Goal: Task Accomplishment & Management: Complete application form

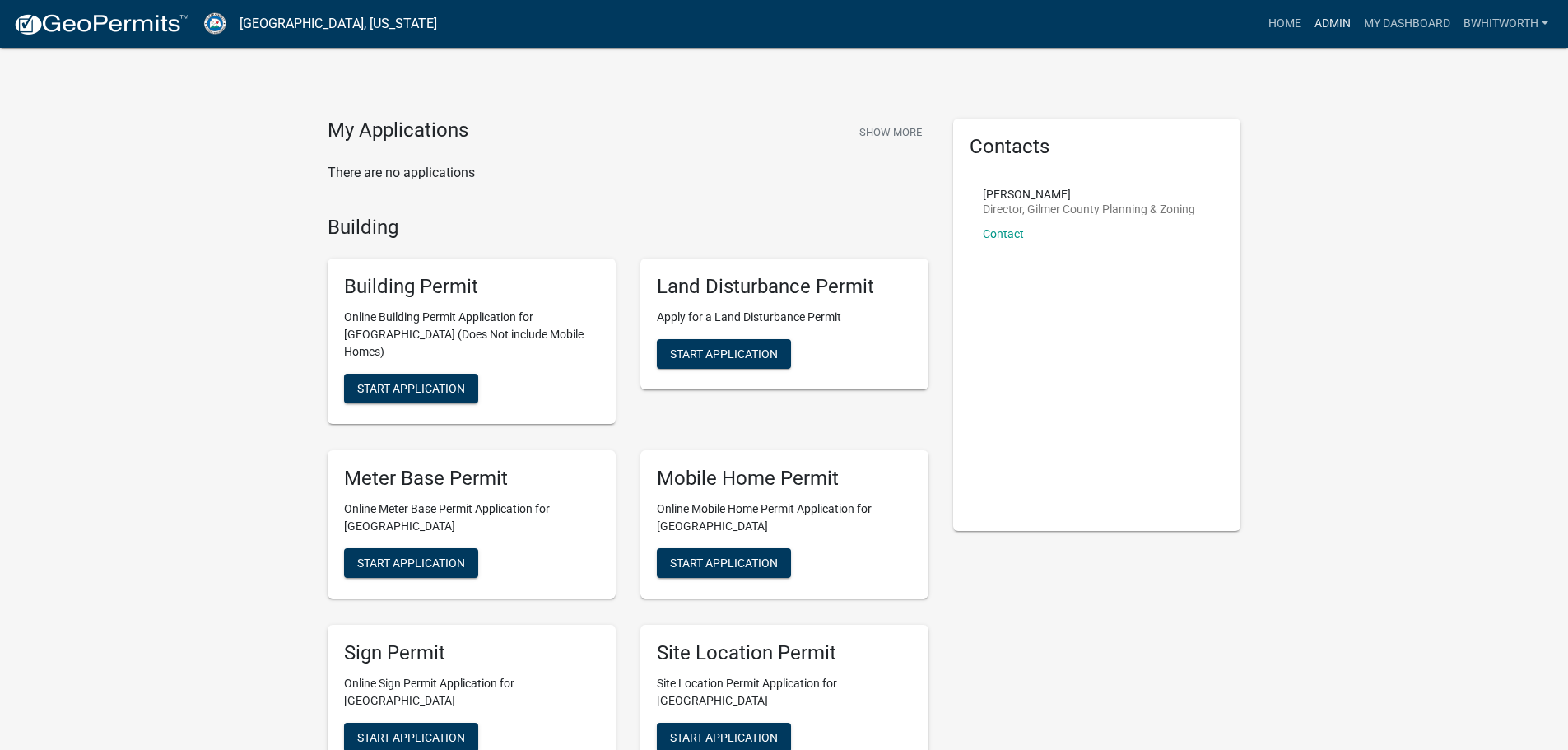
click at [1332, 16] on link "Admin" at bounding box center [1332, 23] width 49 height 31
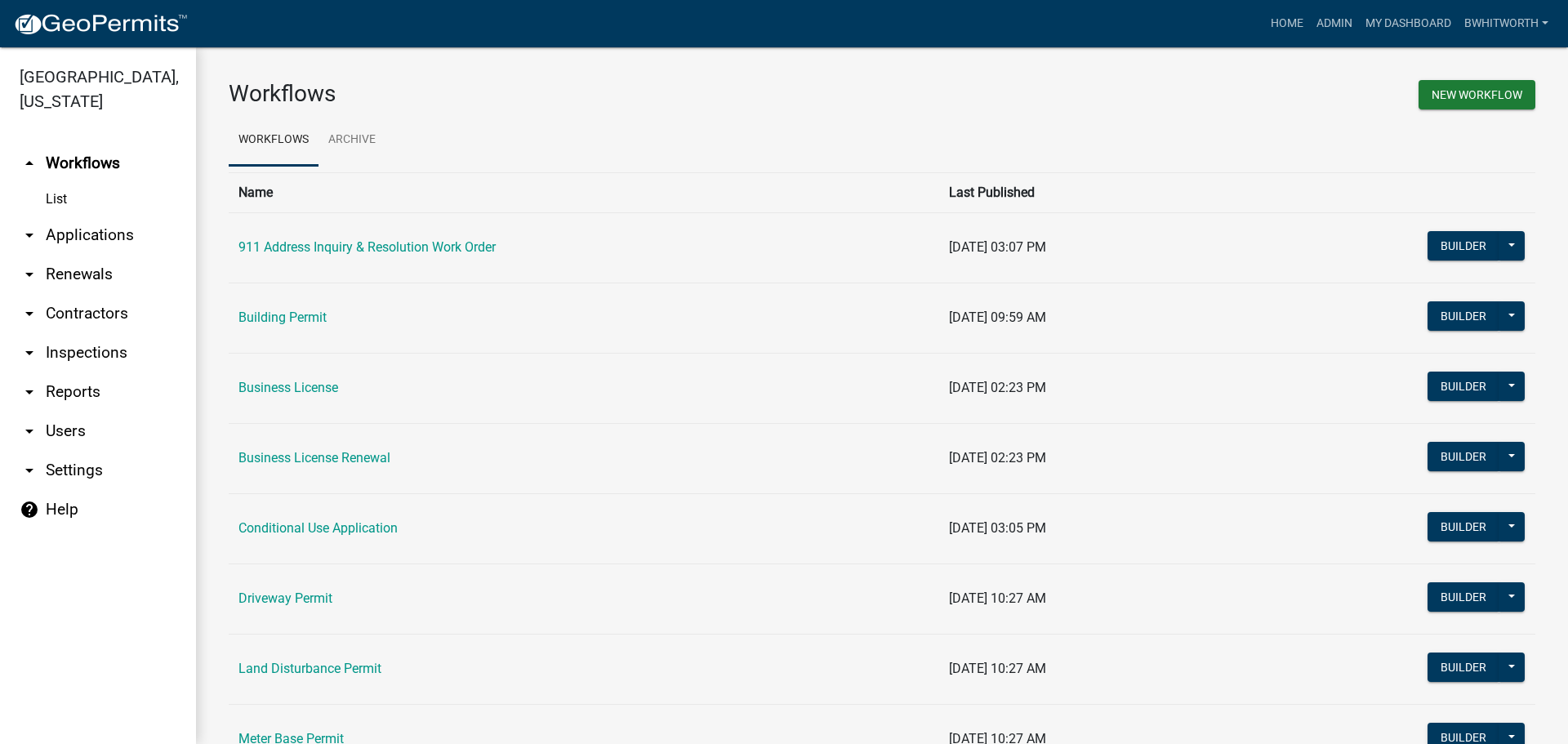
click at [89, 231] on link "arrow_drop_down Applications" at bounding box center [97, 235] width 196 height 39
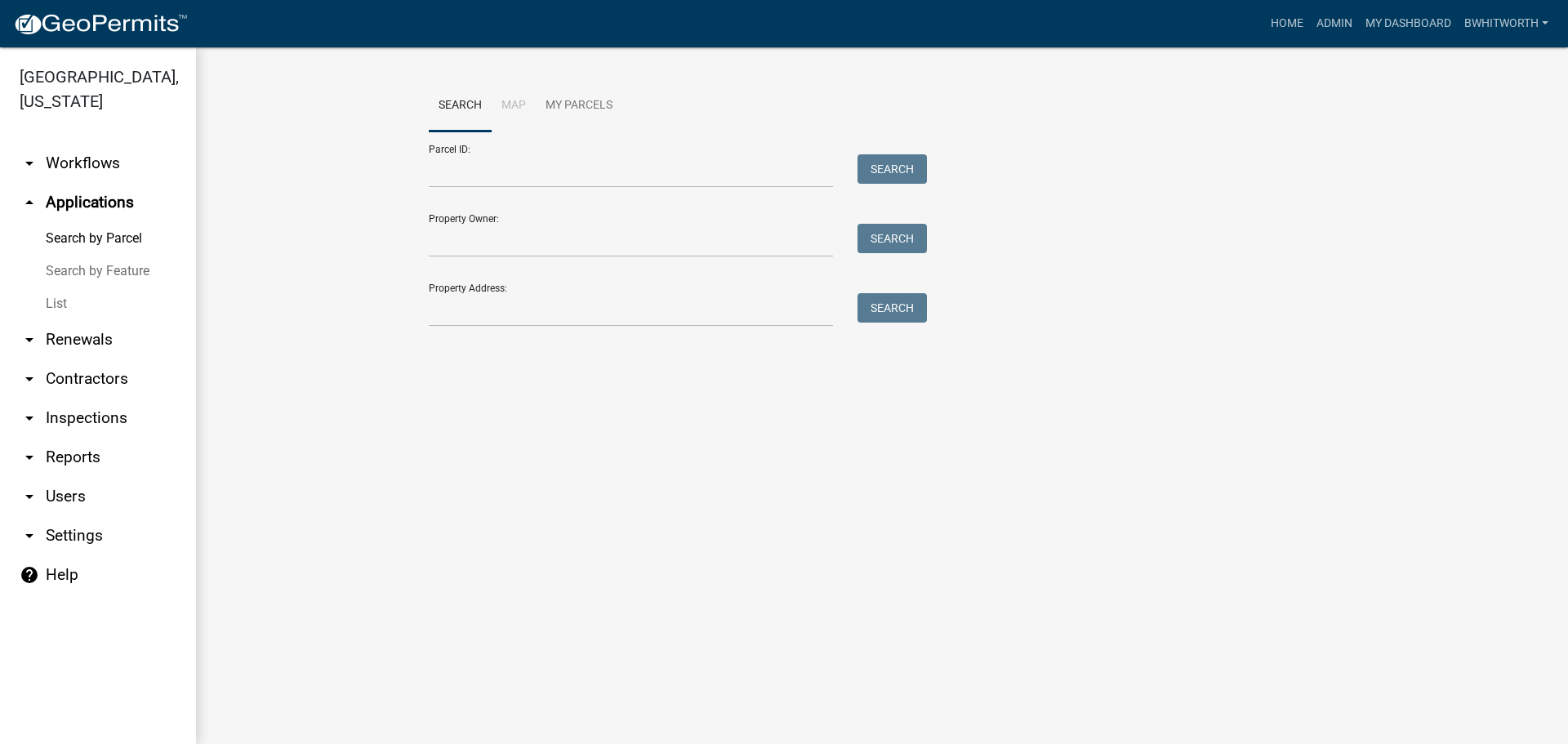
click at [61, 305] on link "List" at bounding box center [97, 304] width 196 height 33
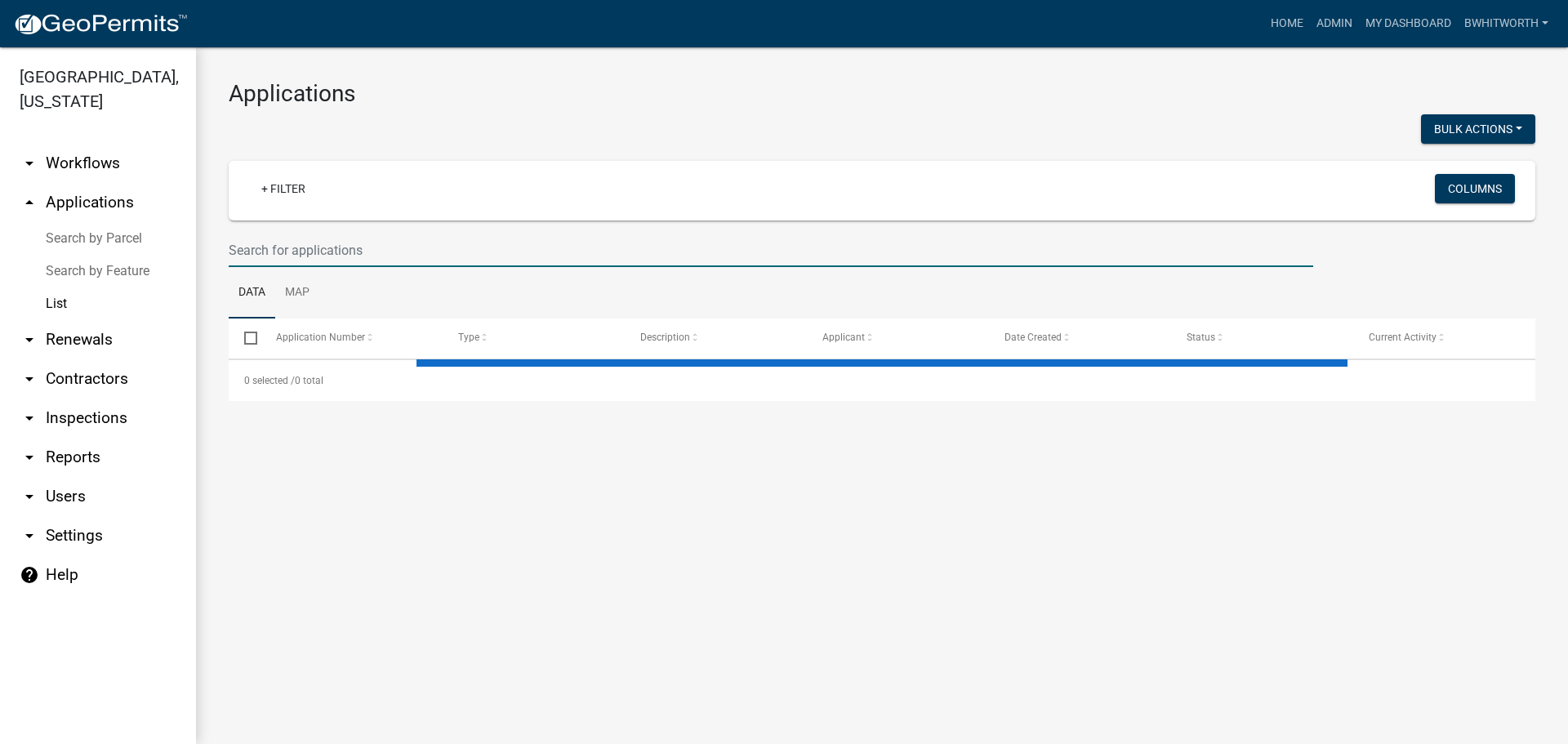
click at [330, 249] on input "text" at bounding box center [770, 251] width 1085 height 34
type input "2323"
select select "3: 100"
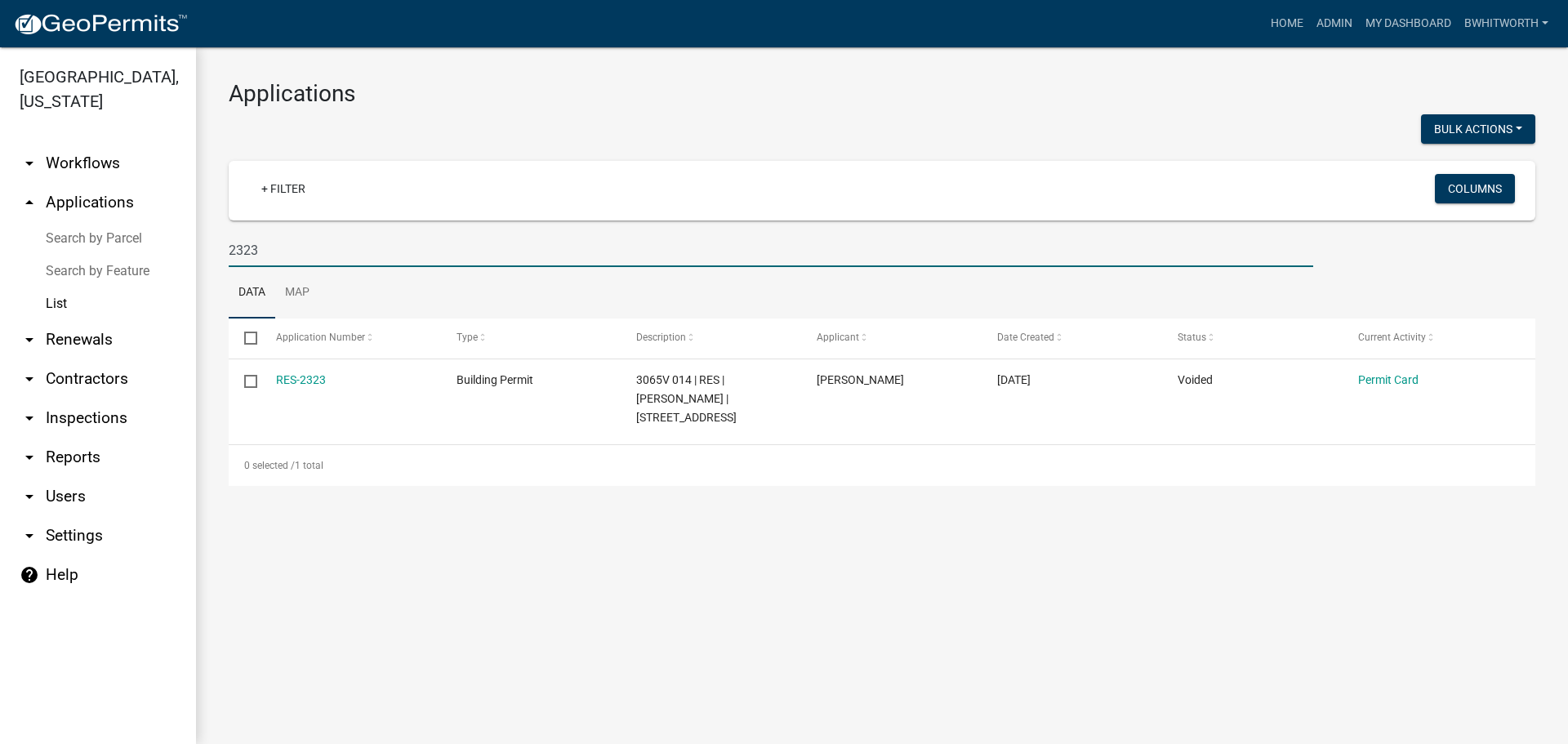
click at [307, 252] on input "2323" at bounding box center [770, 251] width 1085 height 34
type input "2"
select select "3: 100"
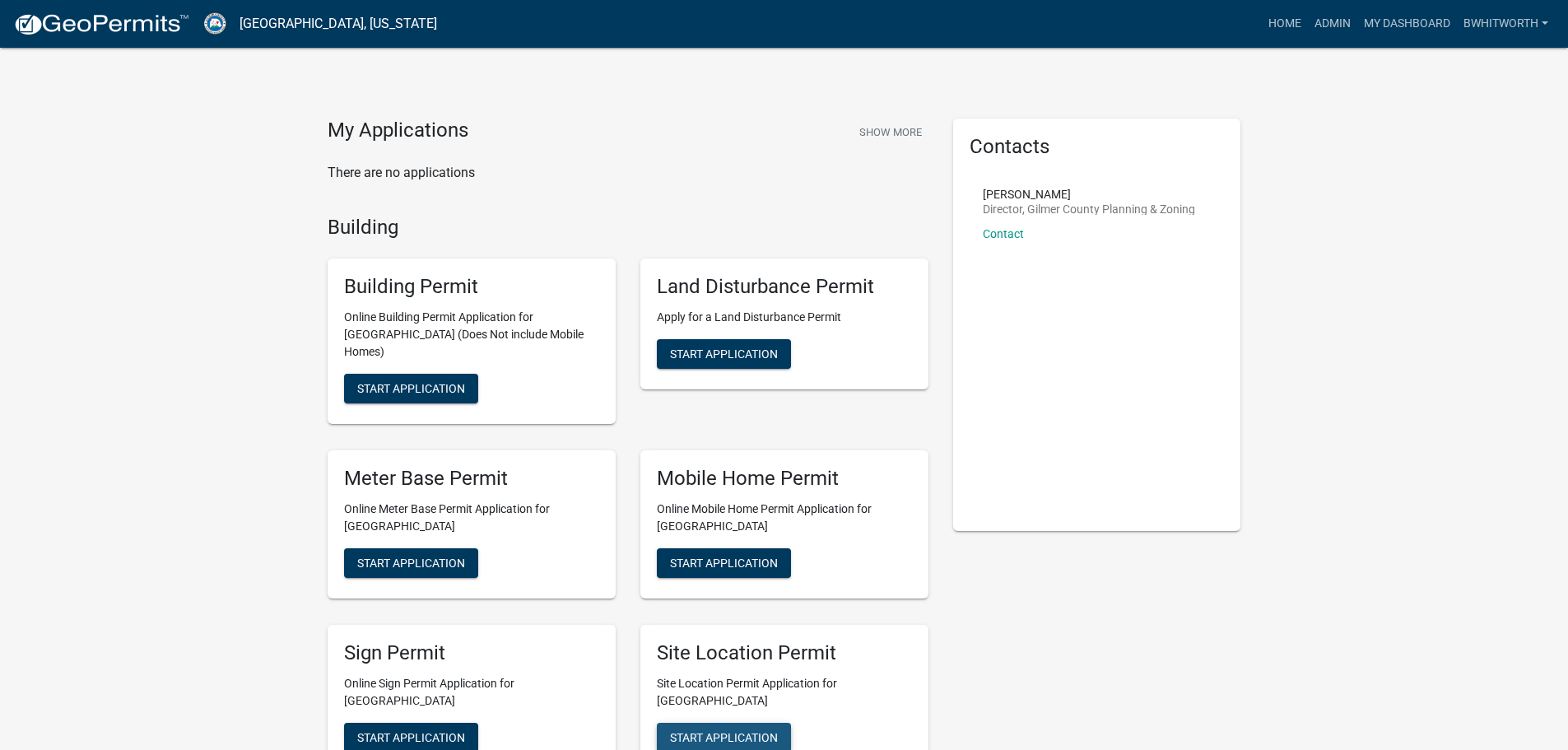
click at [712, 723] on button "Start Application" at bounding box center [724, 738] width 134 height 29
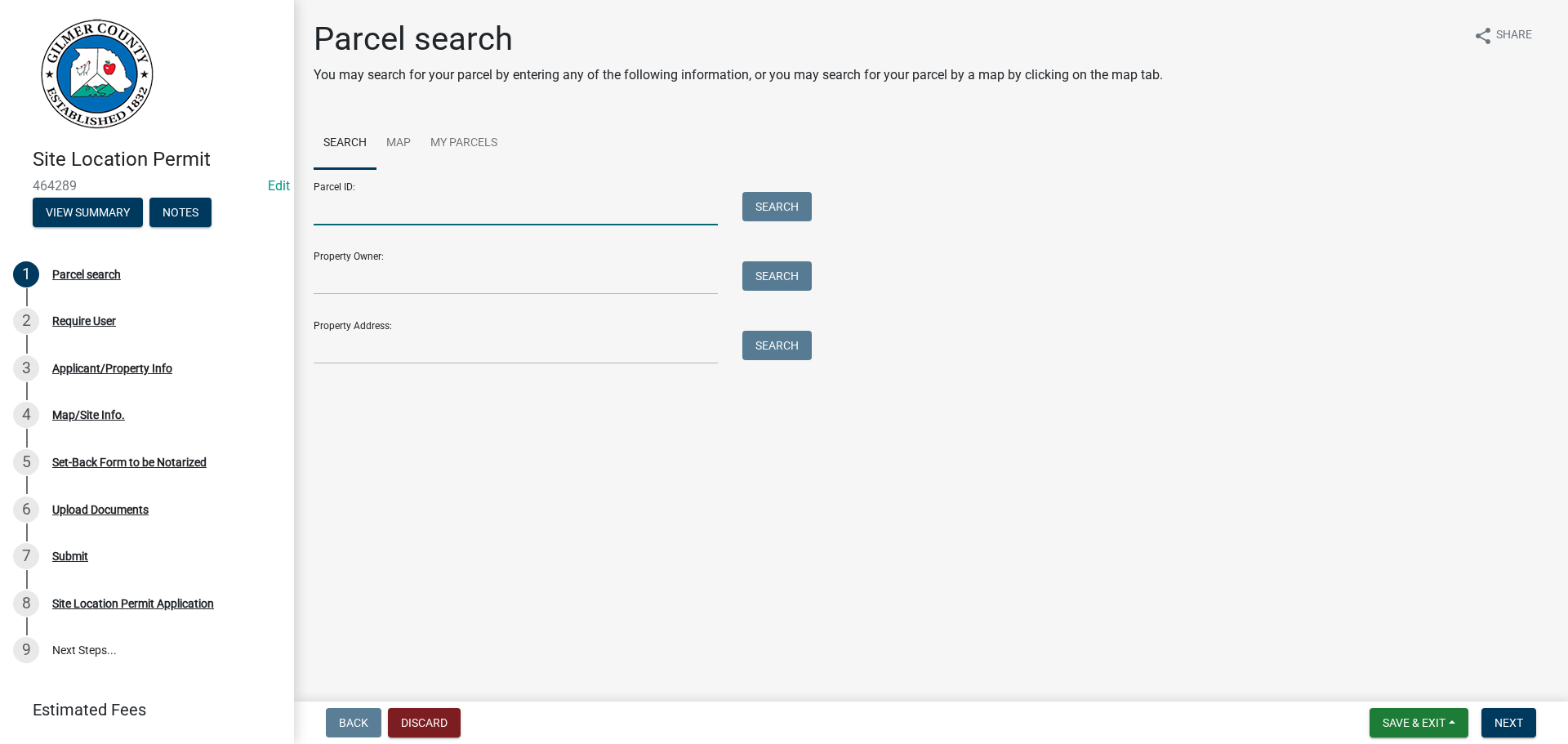
click at [336, 213] on input "Parcel ID:" at bounding box center [515, 209] width 405 height 34
click at [360, 346] on input "Property Address:" at bounding box center [515, 348] width 405 height 34
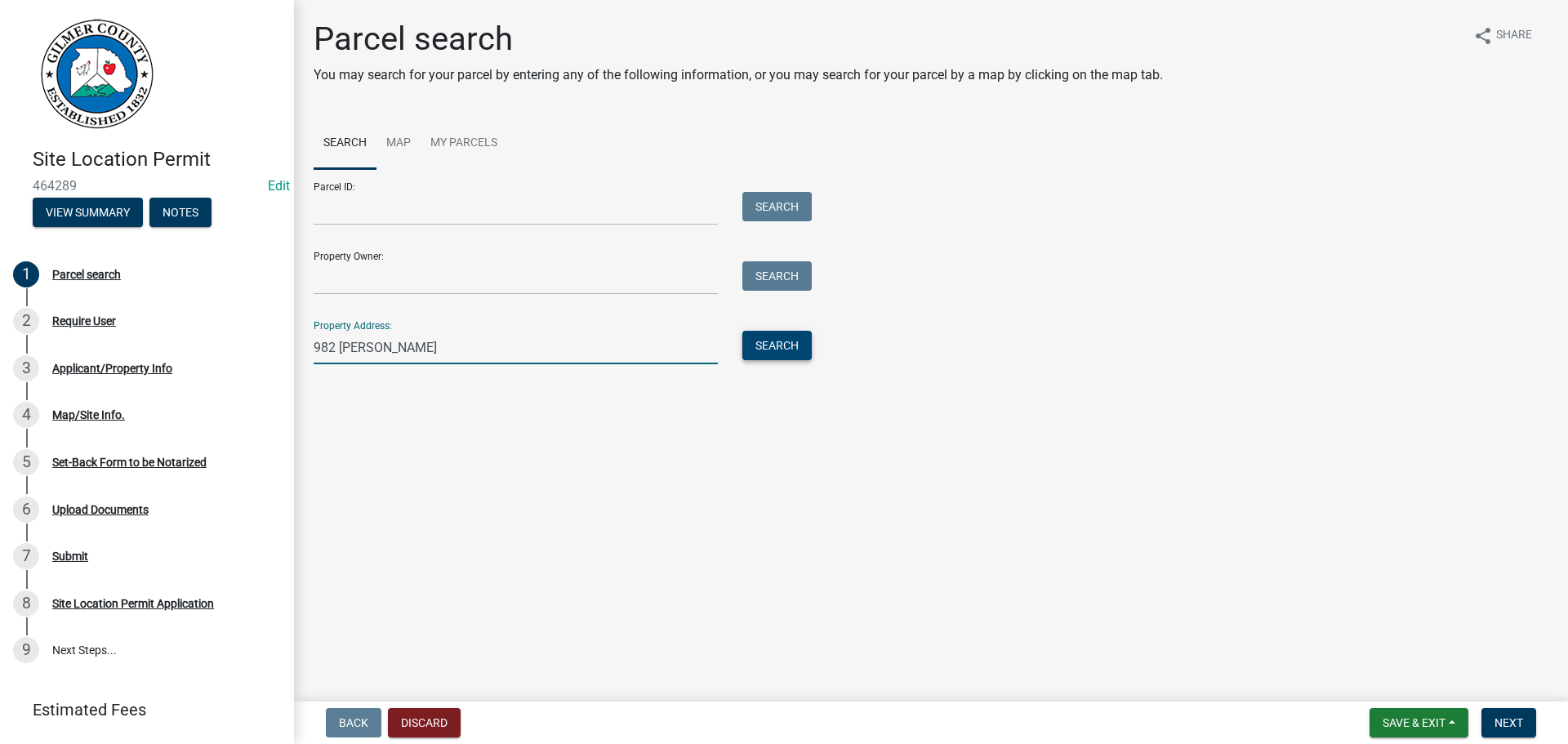
click at [785, 355] on button "Search" at bounding box center [776, 345] width 69 height 29
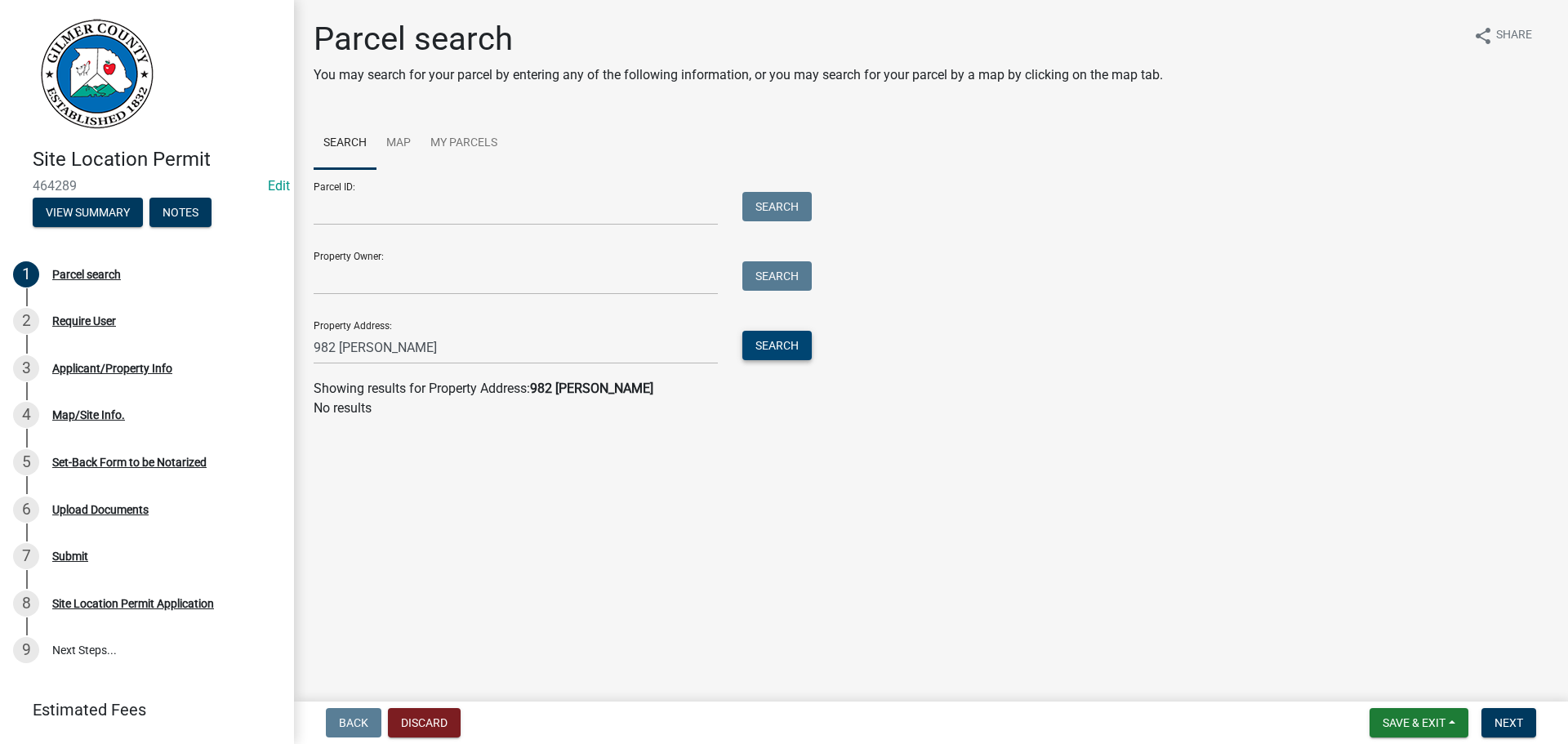
click at [758, 340] on button "Search" at bounding box center [776, 345] width 69 height 29
drag, startPoint x: 339, startPoint y: 347, endPoint x: 174, endPoint y: 338, distance: 165.2
click at [174, 338] on div "Site Location Permit 464289 Edit View Summary Notes 1 Parcel search 2 Require U…" at bounding box center [784, 372] width 1568 height 744
type input "HAGIN"
click at [425, 208] on input "Parcel ID:" at bounding box center [515, 209] width 405 height 34
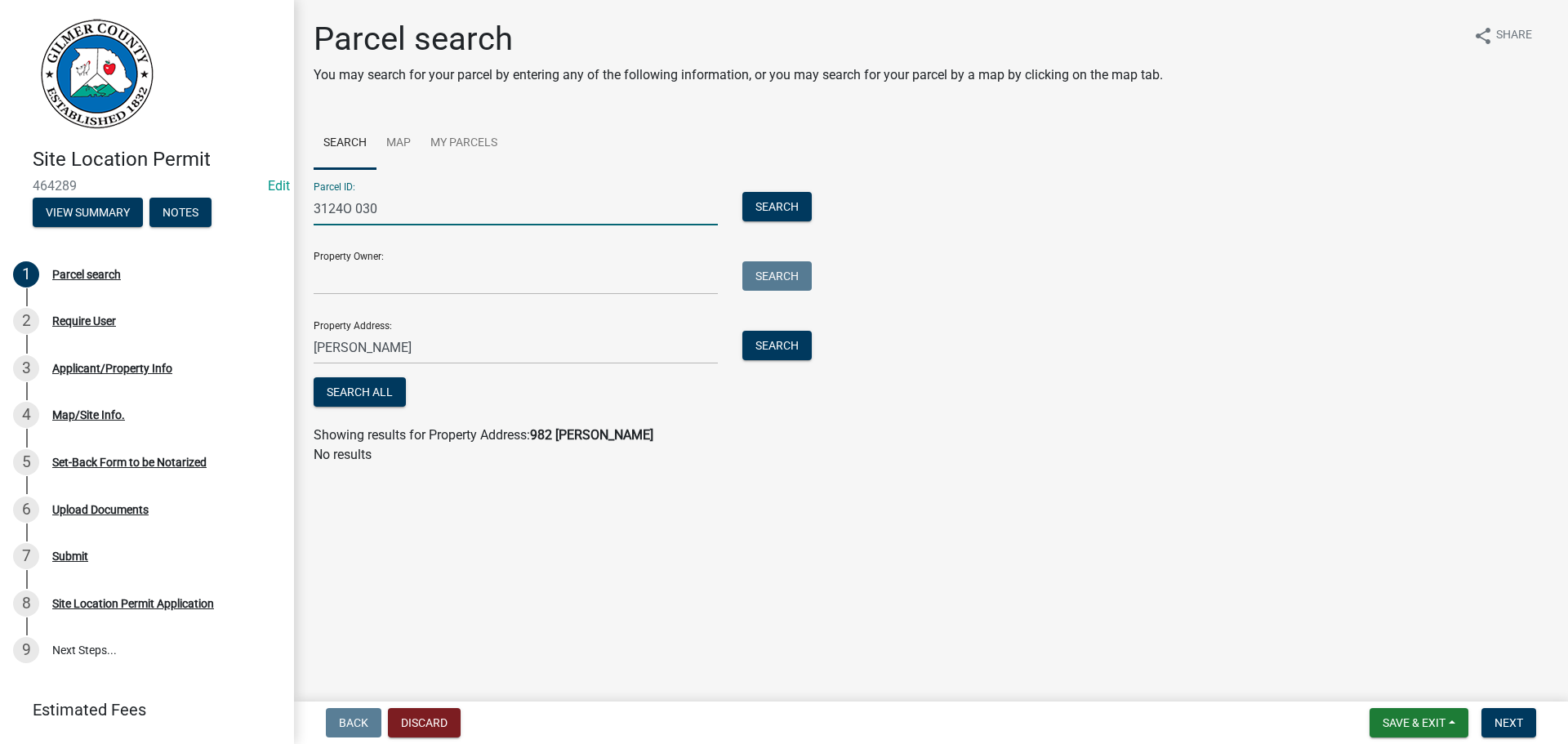
type input "3124O 030G"
drag, startPoint x: 276, startPoint y: 211, endPoint x: 0, endPoint y: 187, distance: 277.0
click at [72, 194] on div "Site Location Permit 464289 Edit View Summary Notes 1 Parcel search 2 Require U…" at bounding box center [784, 372] width 1568 height 744
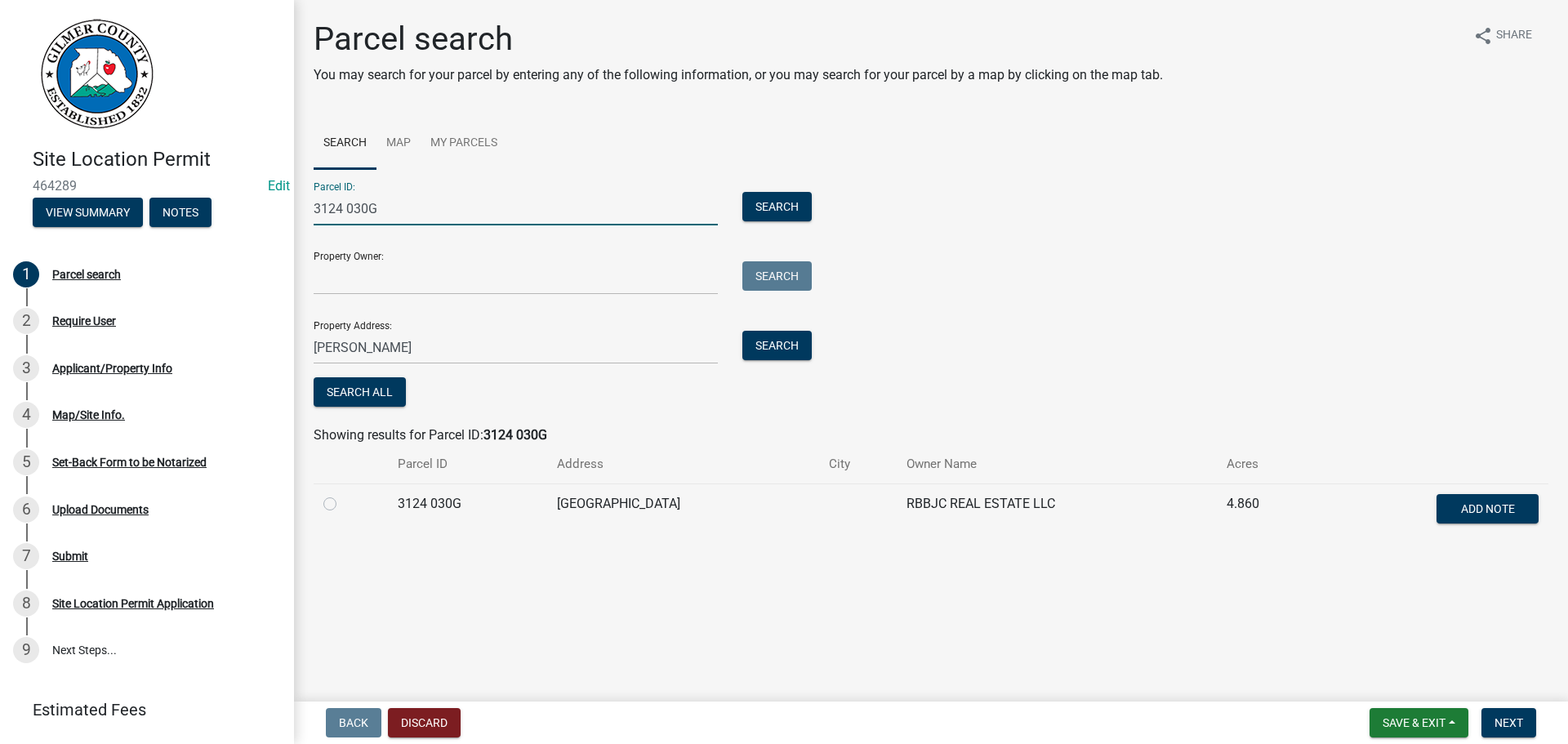
type input "3124 030G"
click at [343, 494] on label at bounding box center [343, 494] width 0 height 0
click at [343, 505] on 030G "radio" at bounding box center [348, 500] width 11 height 11
radio 030G "true"
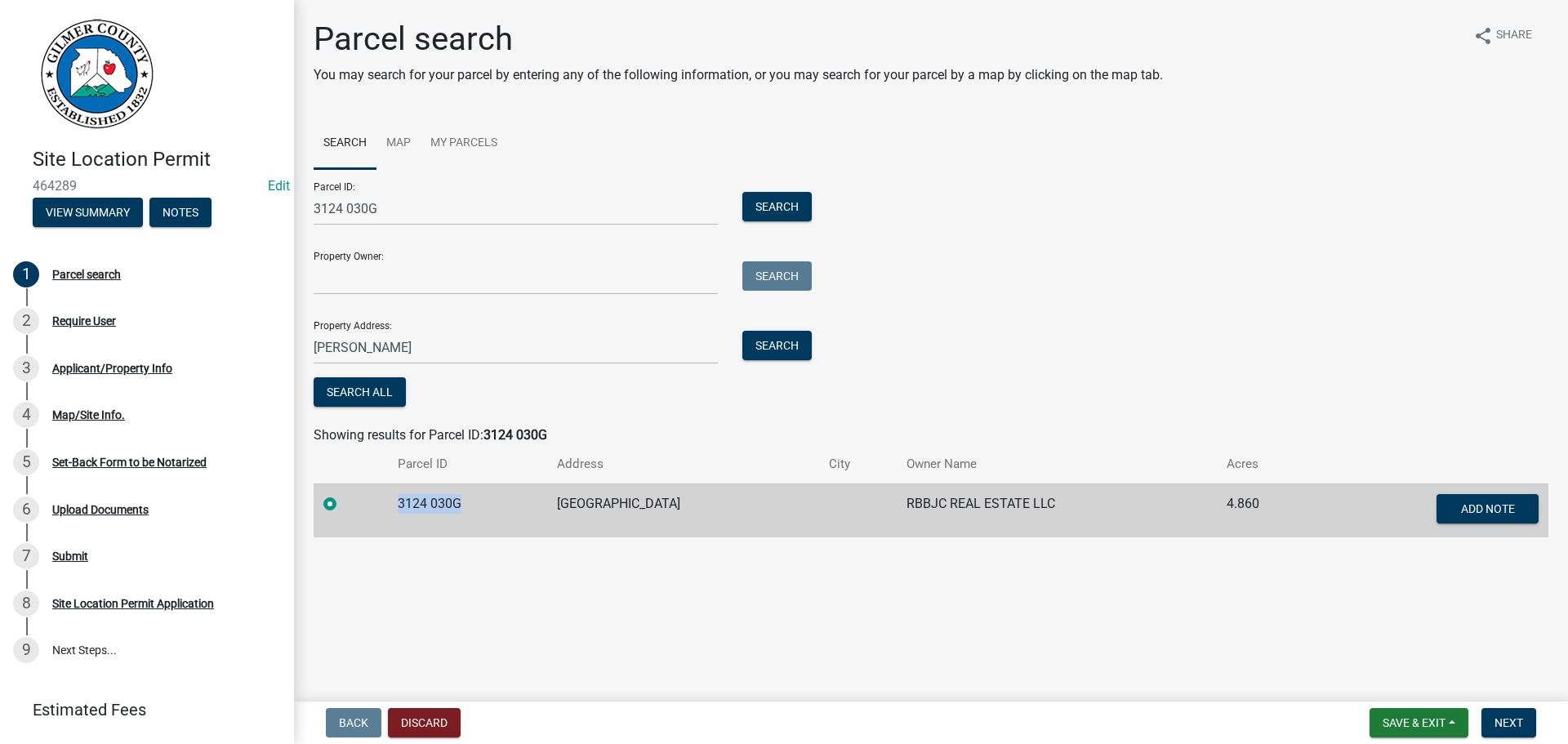
drag, startPoint x: 466, startPoint y: 504, endPoint x: 400, endPoint y: 504, distance: 66.0
click at [400, 504] on td "3124 030G" at bounding box center [467, 510] width 158 height 54
copy td "3124 030G"
click at [1398, 714] on button "Save & Exit" at bounding box center [1419, 723] width 99 height 29
click at [1398, 693] on button "Save & Exit" at bounding box center [1403, 680] width 131 height 39
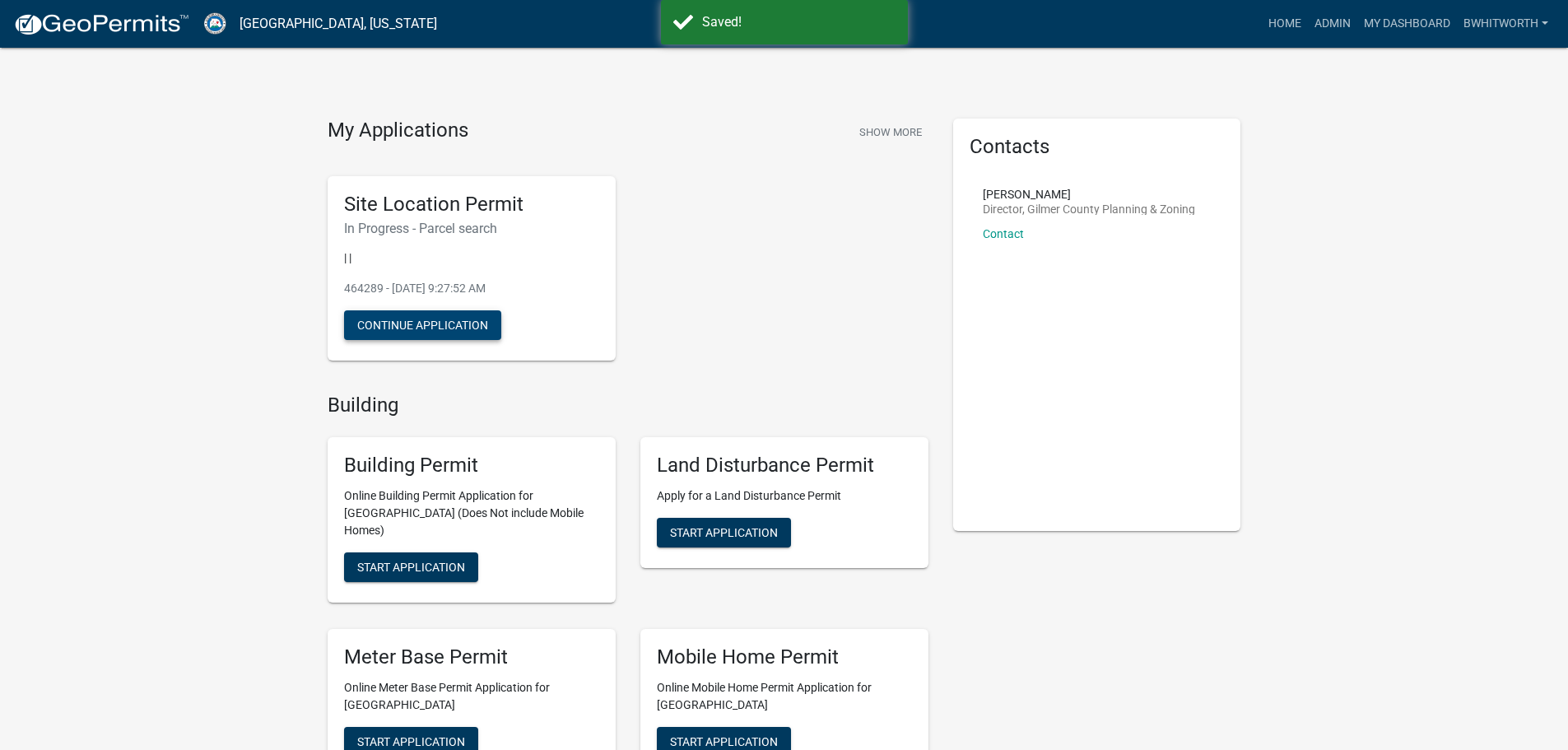
click at [432, 318] on button "Continue Application" at bounding box center [422, 325] width 157 height 29
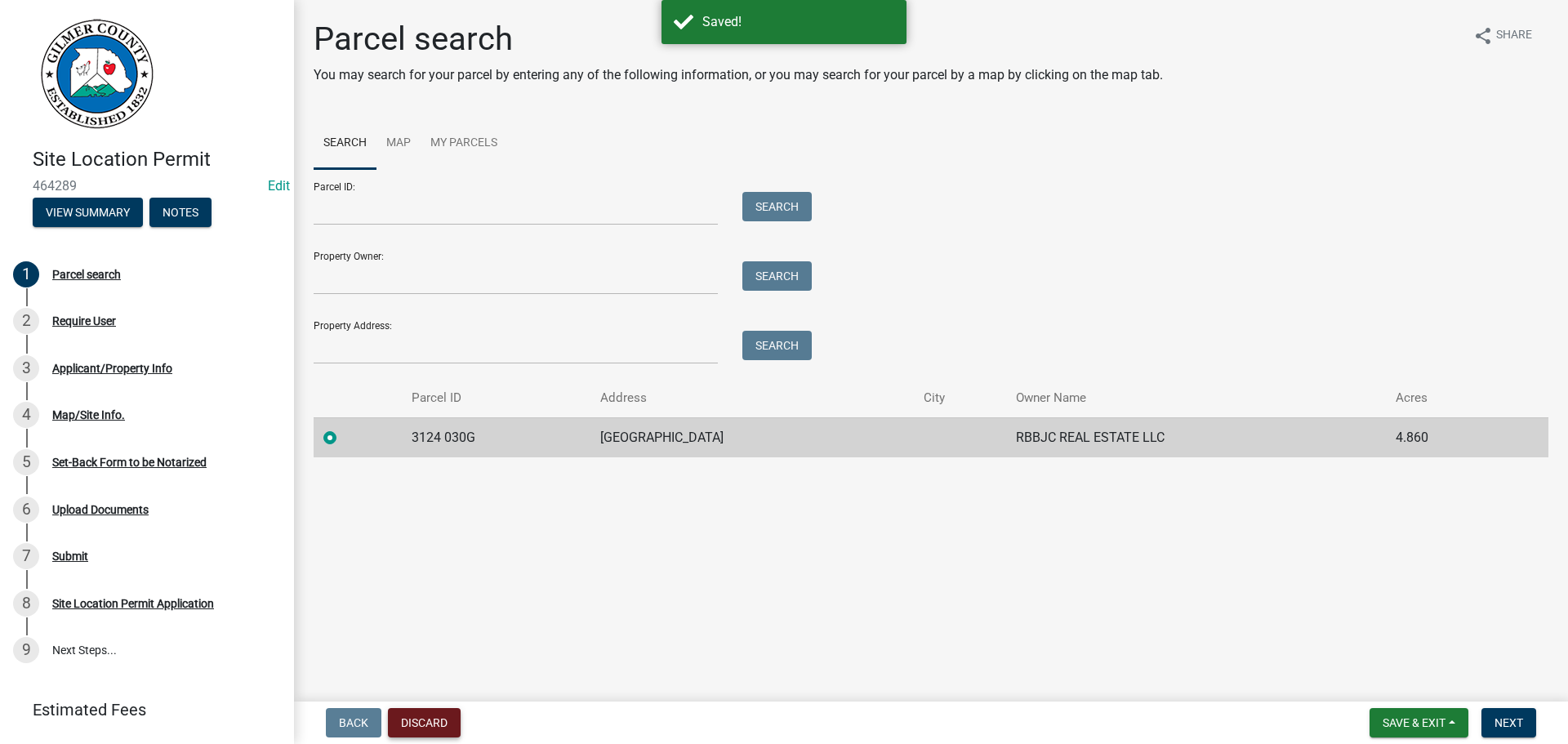
click at [419, 716] on button "Discard" at bounding box center [424, 723] width 73 height 29
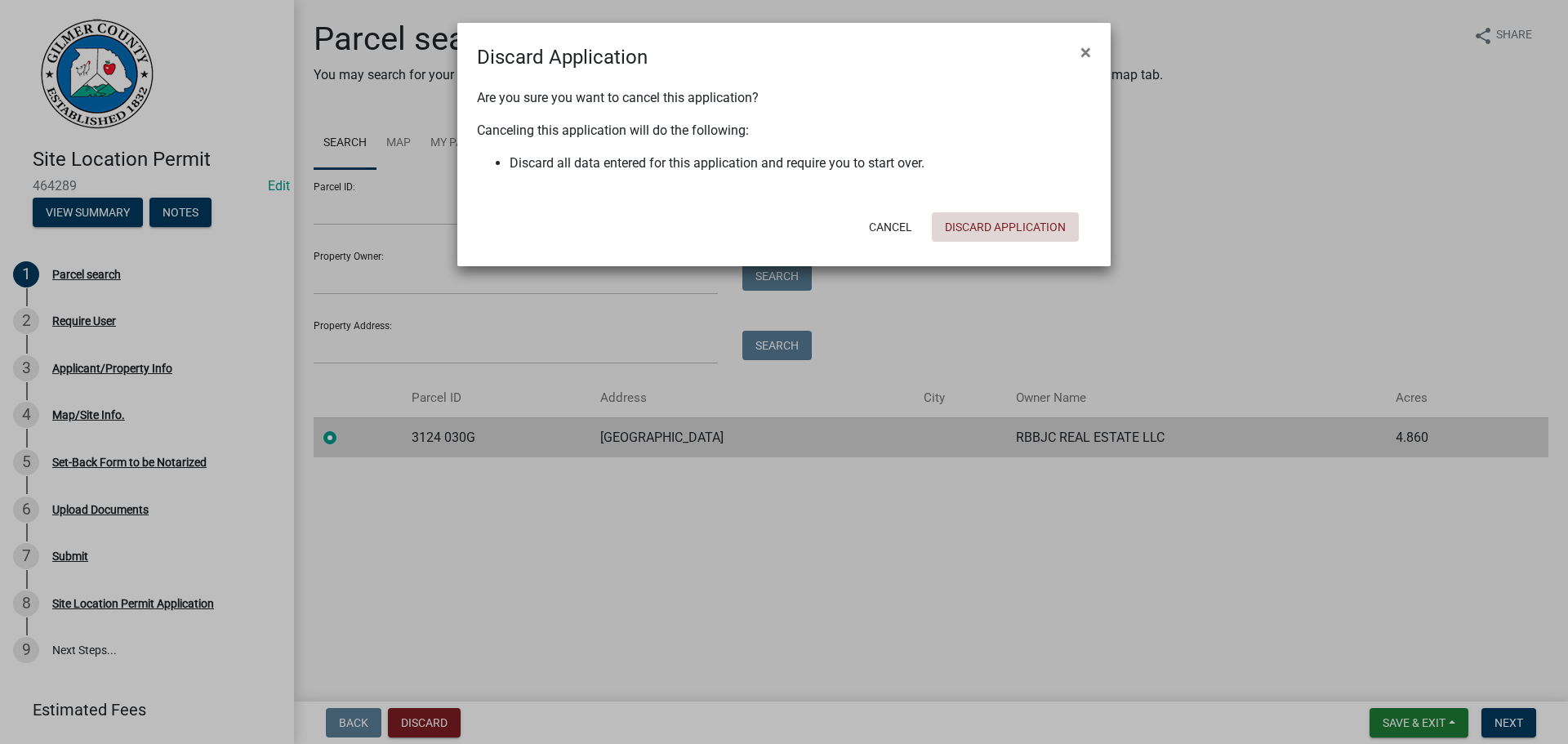
click at [966, 218] on button "Discard Application" at bounding box center [1005, 227] width 147 height 29
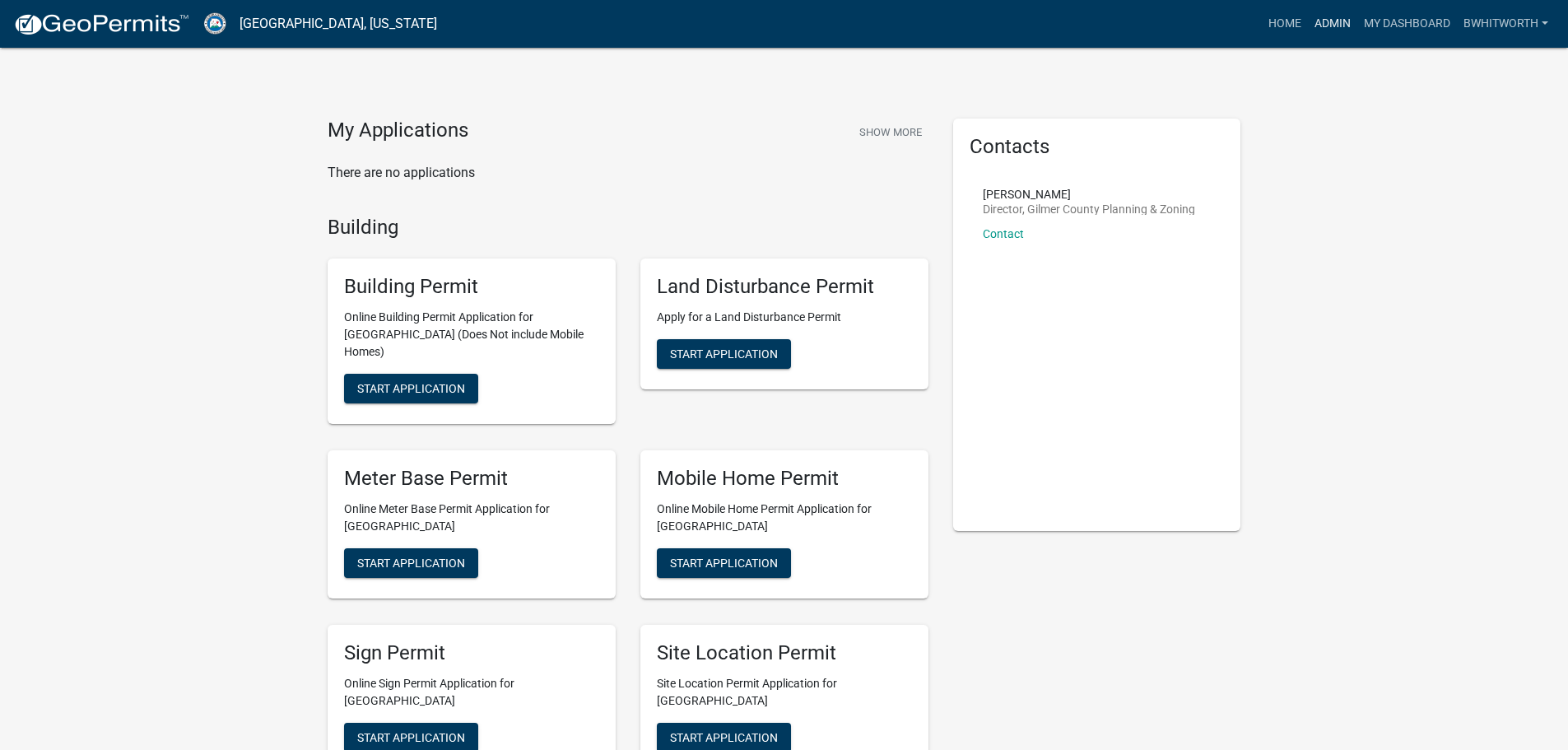
click at [1335, 19] on link "Admin" at bounding box center [1332, 23] width 49 height 31
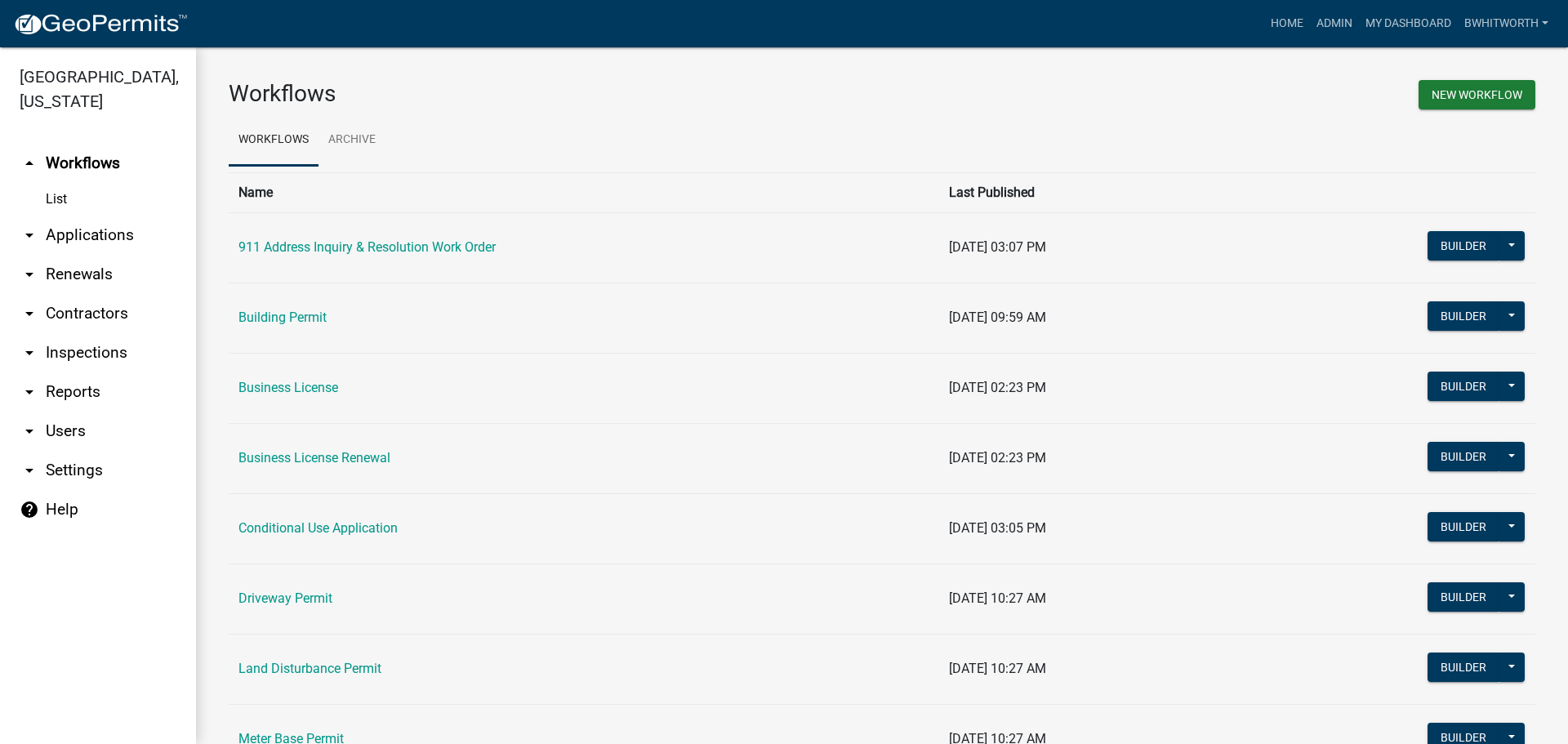
click at [81, 235] on link "arrow_drop_down Applications" at bounding box center [97, 235] width 196 height 39
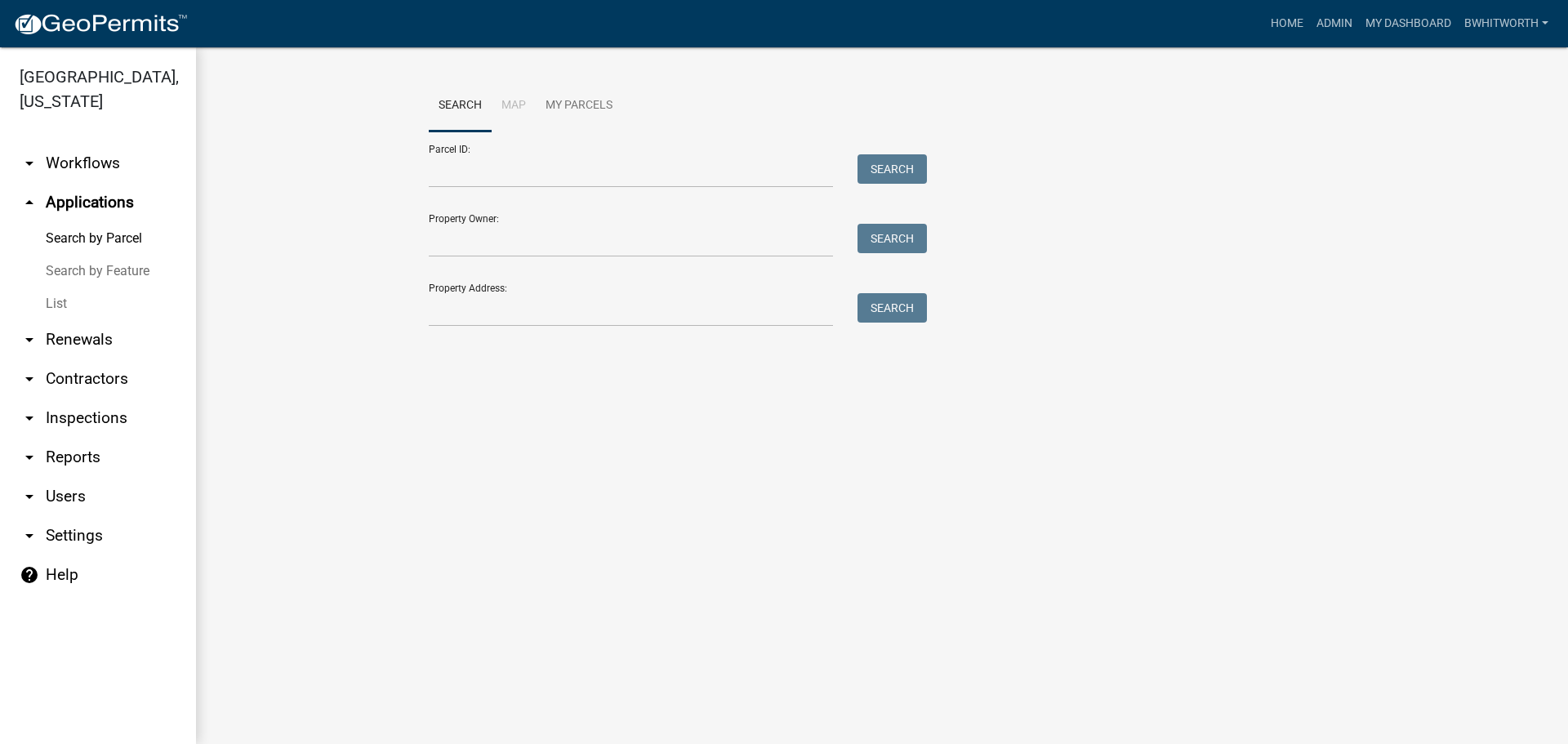
click at [68, 301] on link "List" at bounding box center [97, 304] width 196 height 33
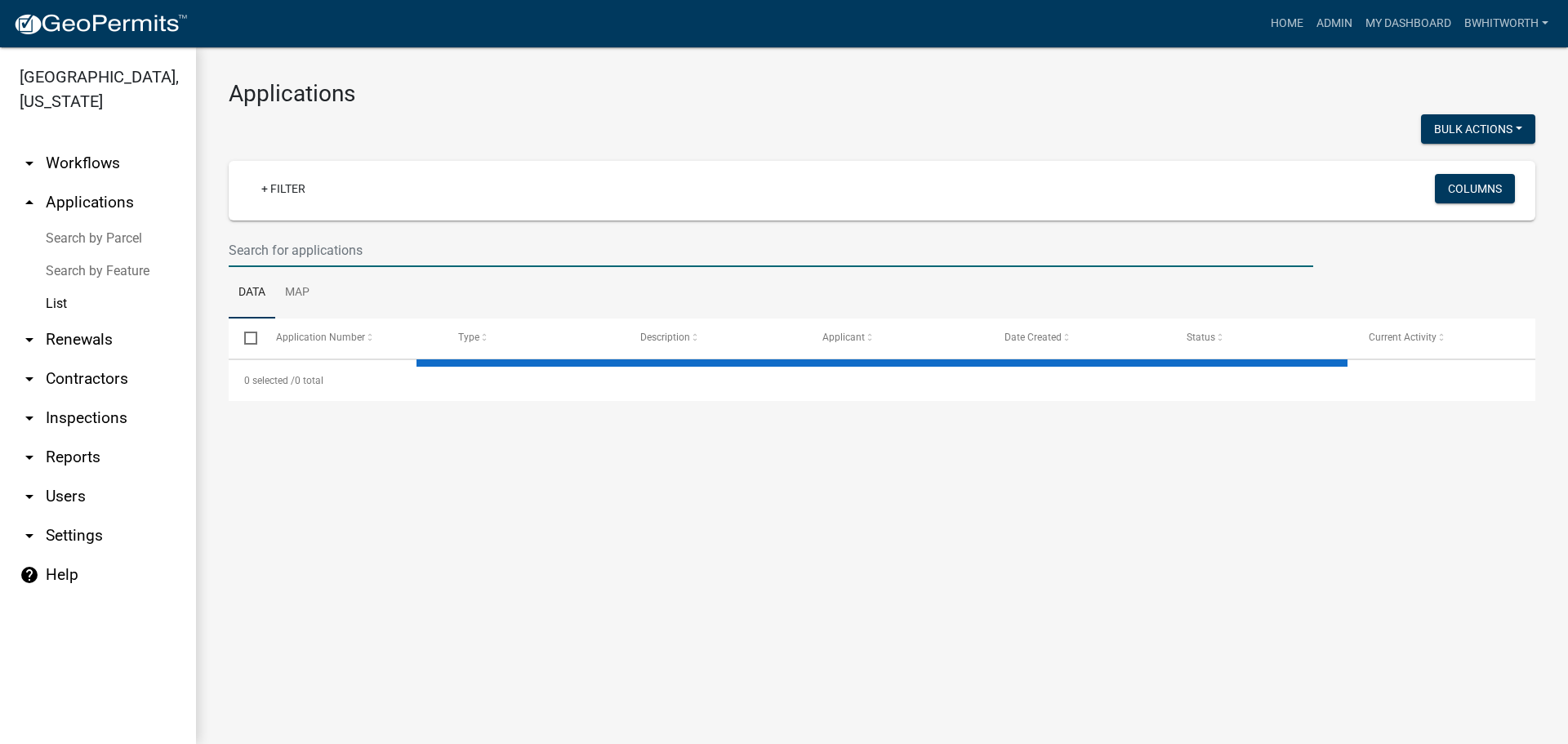
click at [343, 250] on input "text" at bounding box center [770, 251] width 1085 height 34
select select "3: 100"
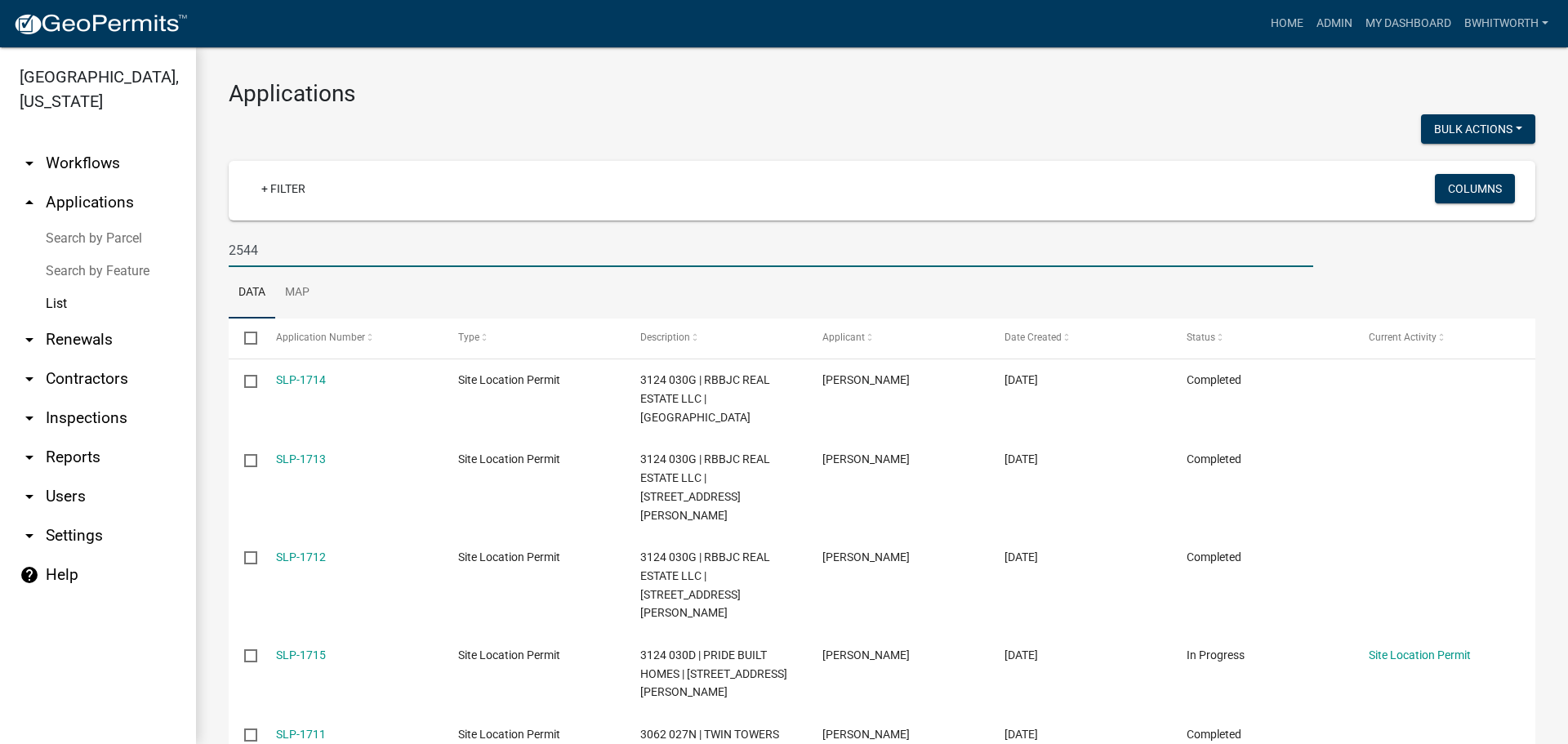
type input "2544"
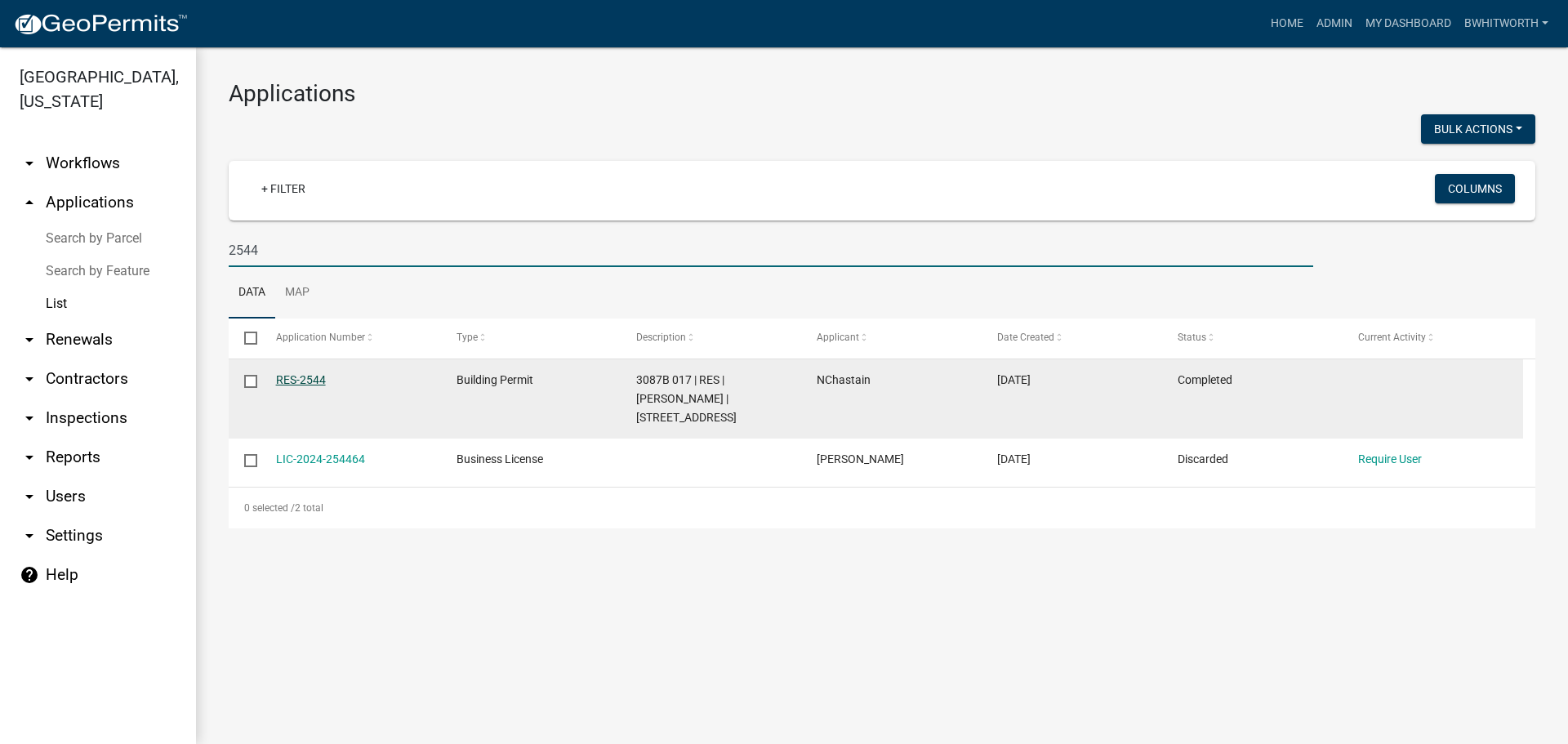
click at [302, 376] on link "RES-2544" at bounding box center [301, 379] width 50 height 13
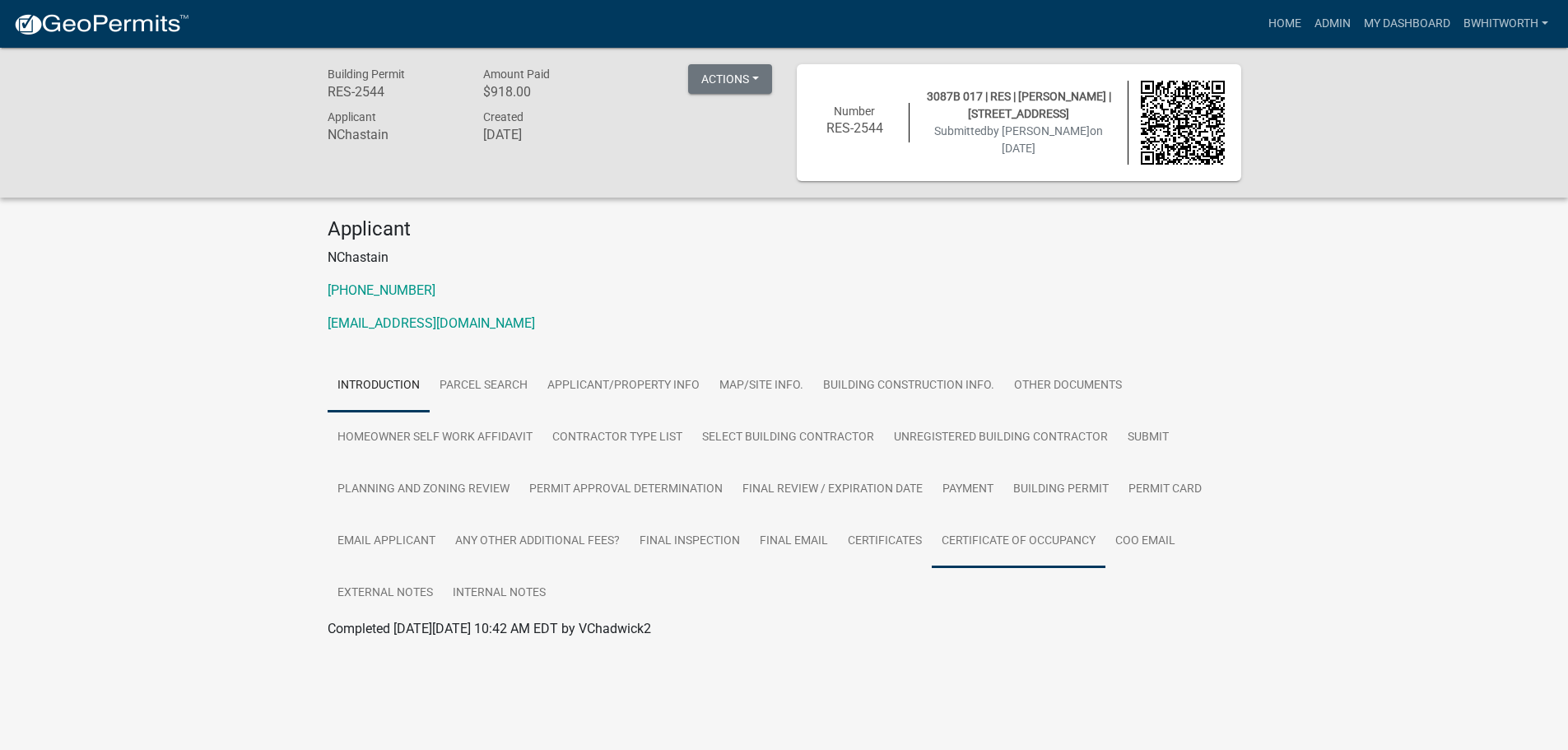
click at [998, 538] on link "Certificate of Occupancy" at bounding box center [1018, 541] width 174 height 53
click at [426, 648] on link "Certificate of Occupancy" at bounding box center [399, 648] width 143 height 16
click at [1322, 22] on link "Admin" at bounding box center [1332, 23] width 49 height 31
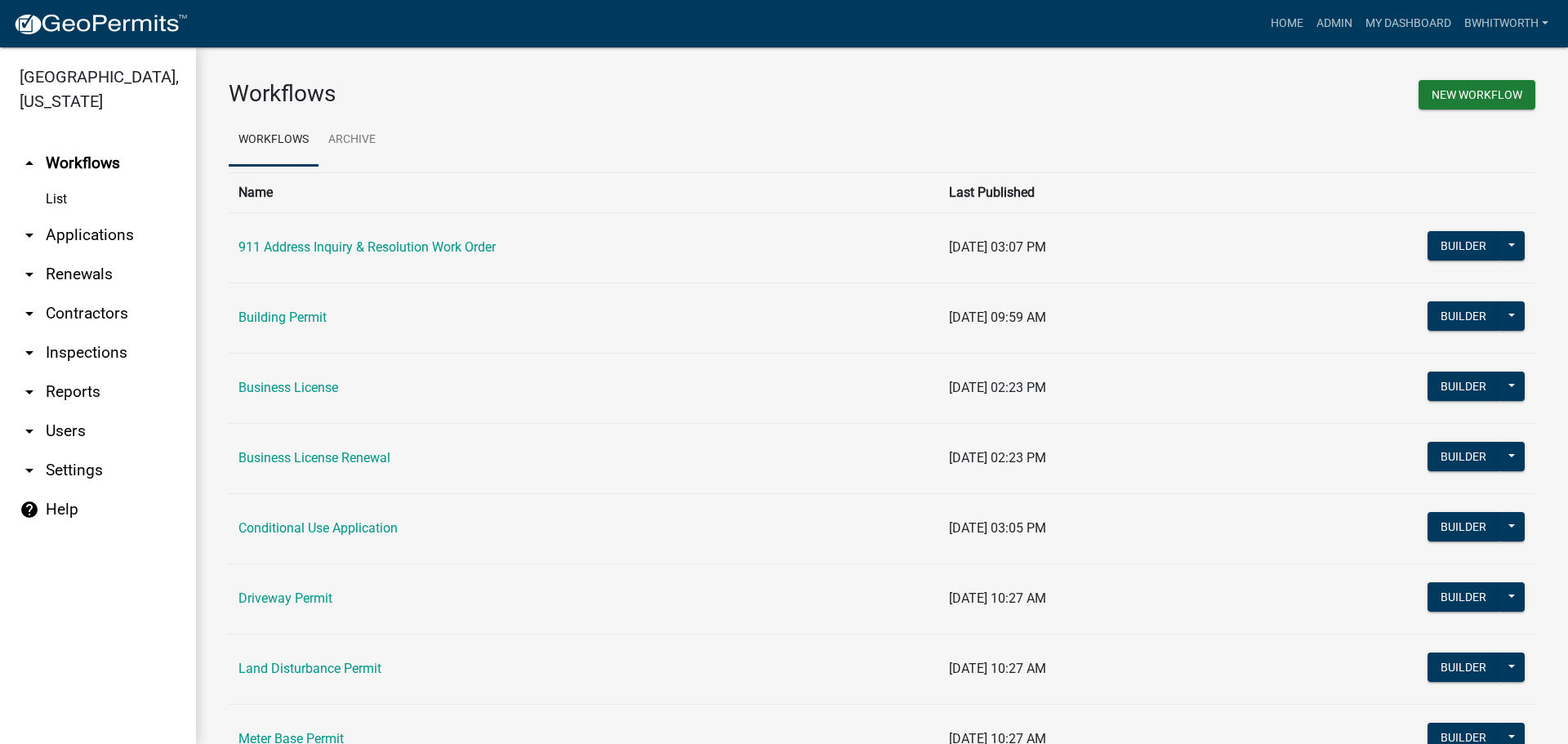
click at [97, 235] on link "arrow_drop_down Applications" at bounding box center [97, 235] width 196 height 39
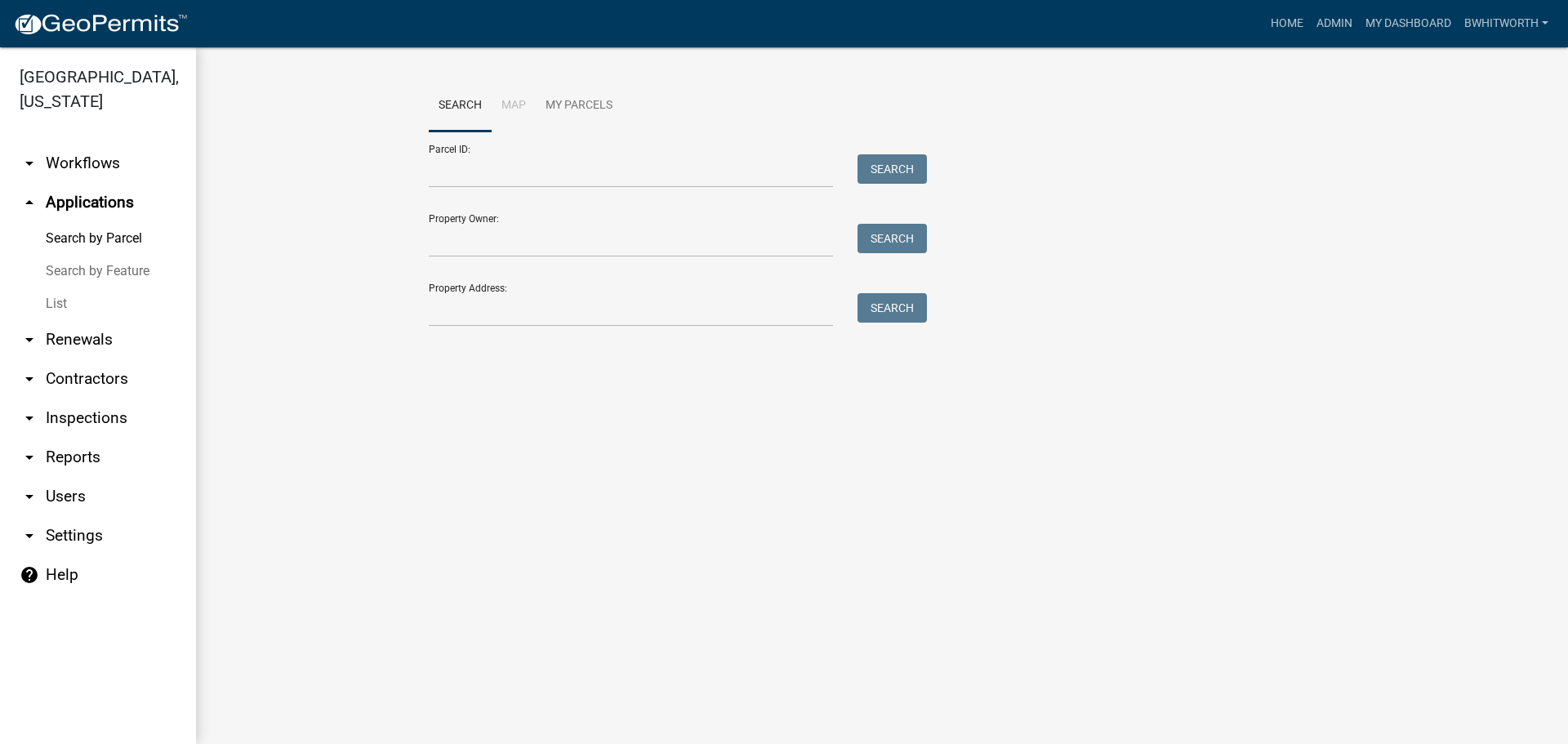
click at [58, 299] on link "List" at bounding box center [97, 304] width 196 height 33
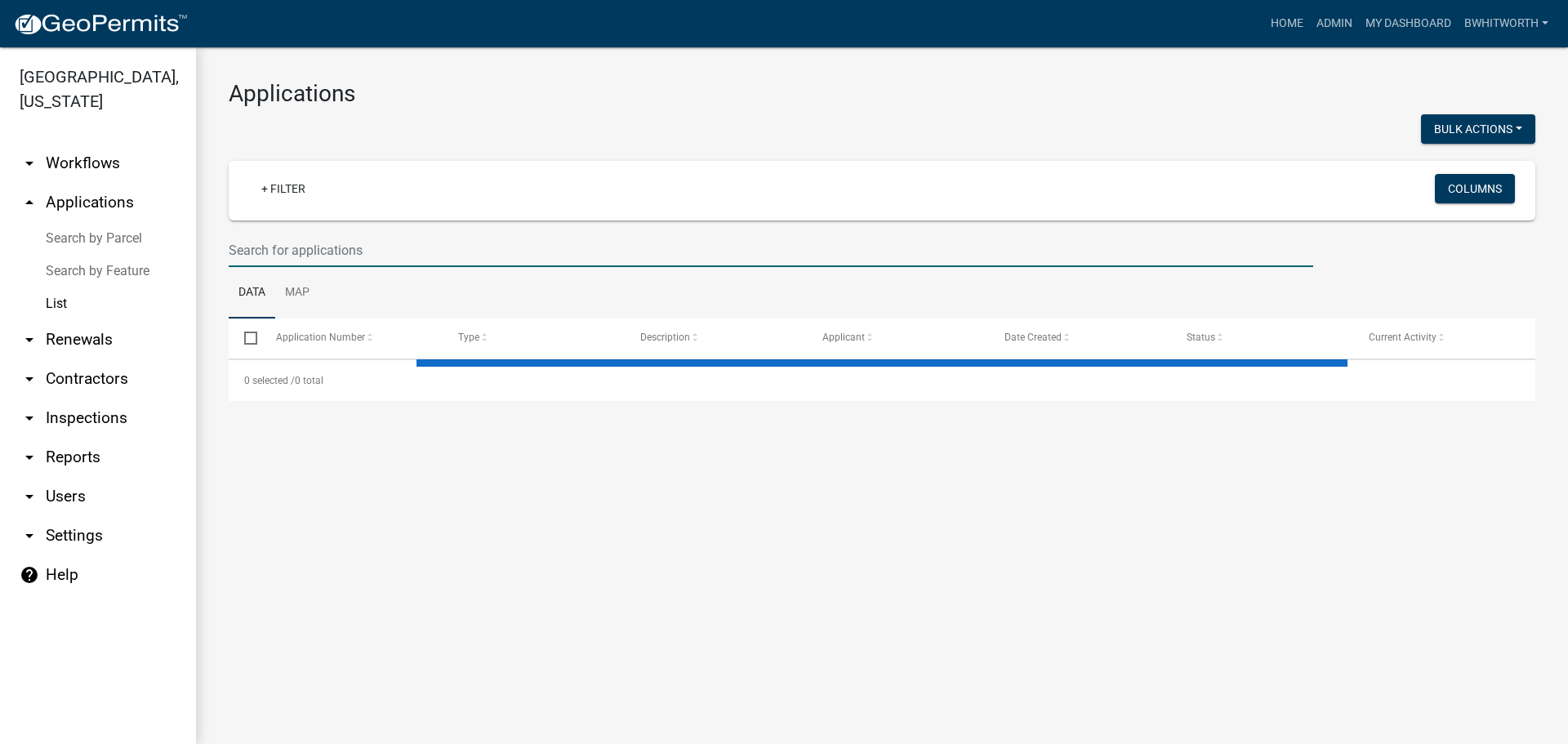
click at [337, 243] on input "text" at bounding box center [770, 251] width 1085 height 34
select select "3: 100"
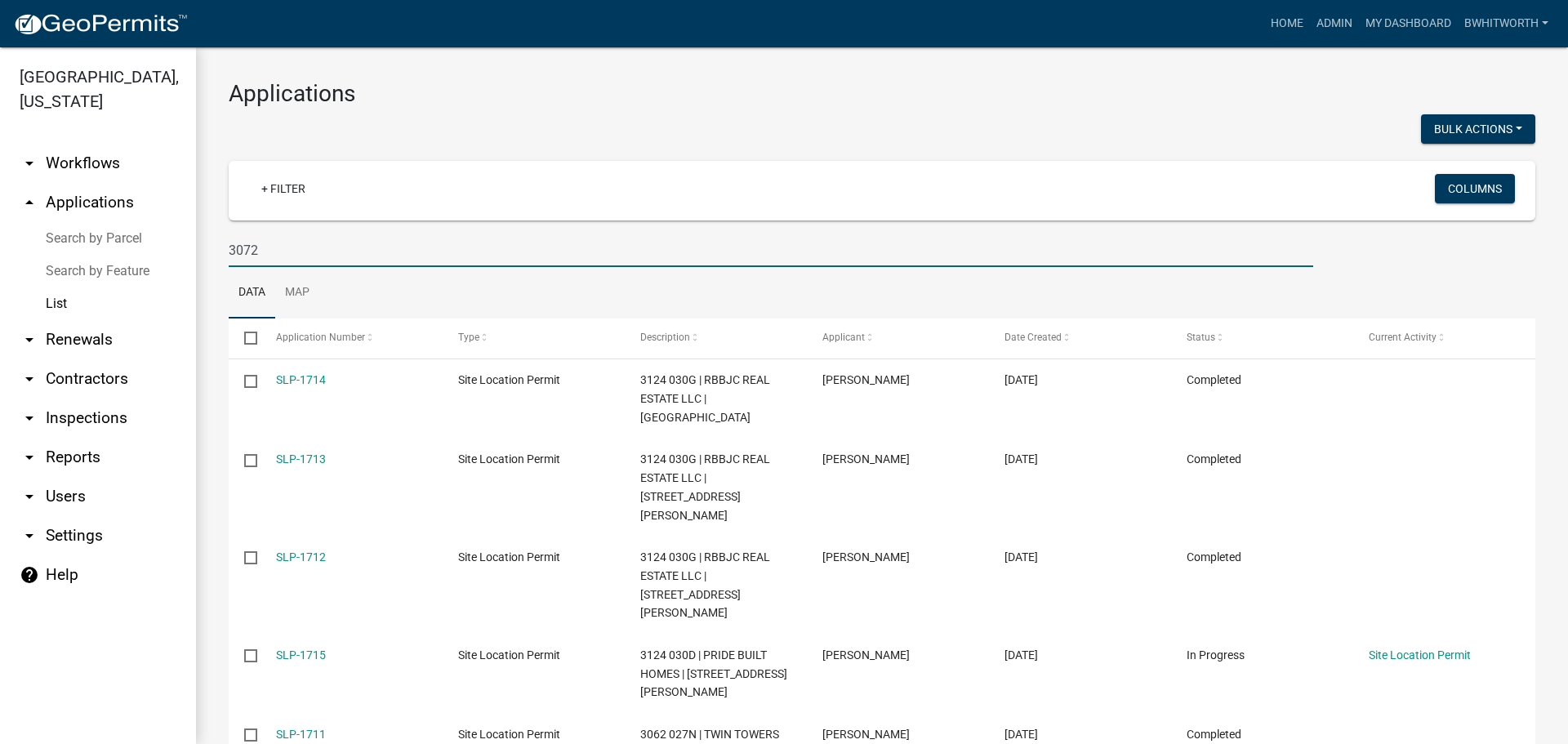
type input "3072"
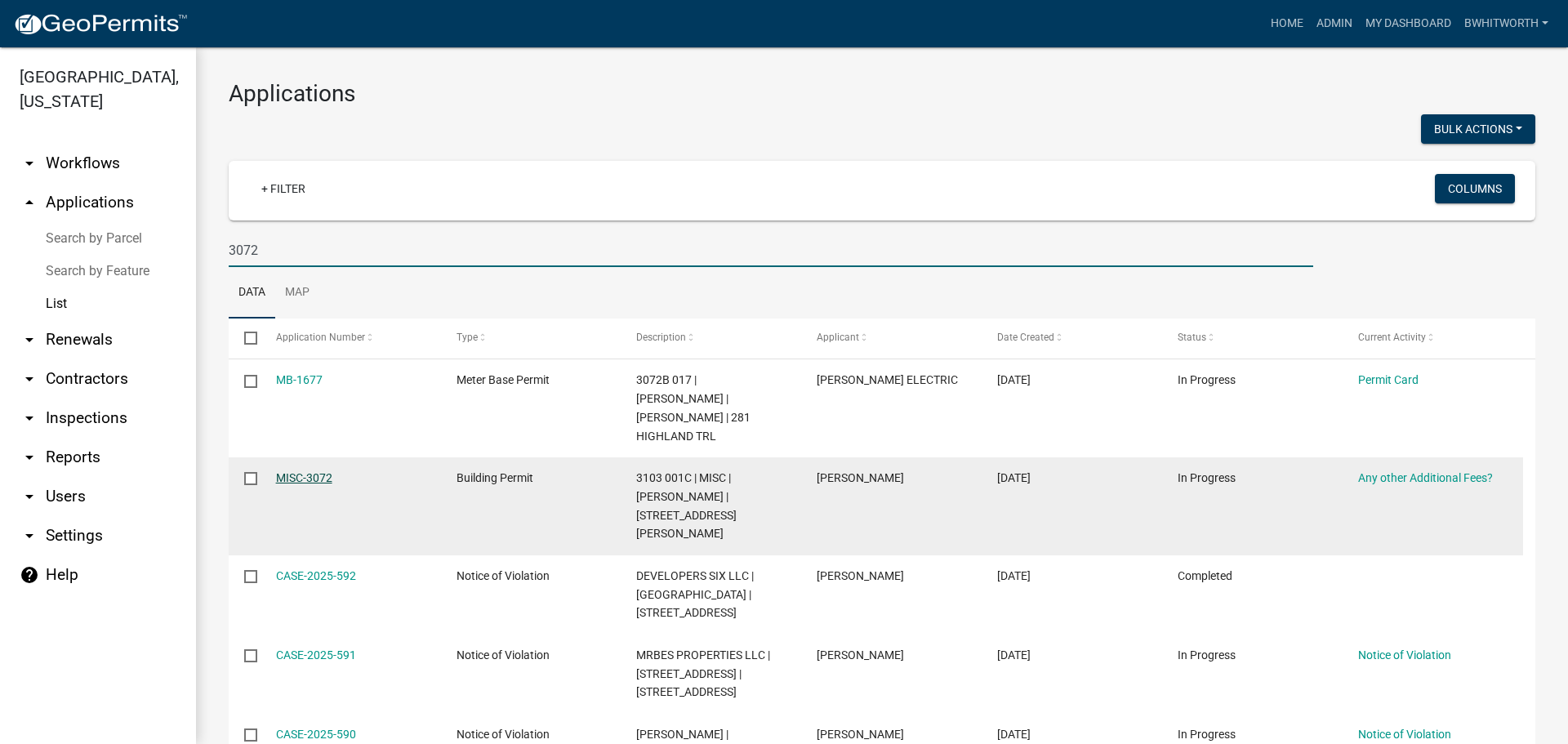
click at [298, 471] on link "MISC-3072" at bounding box center [305, 477] width 57 height 13
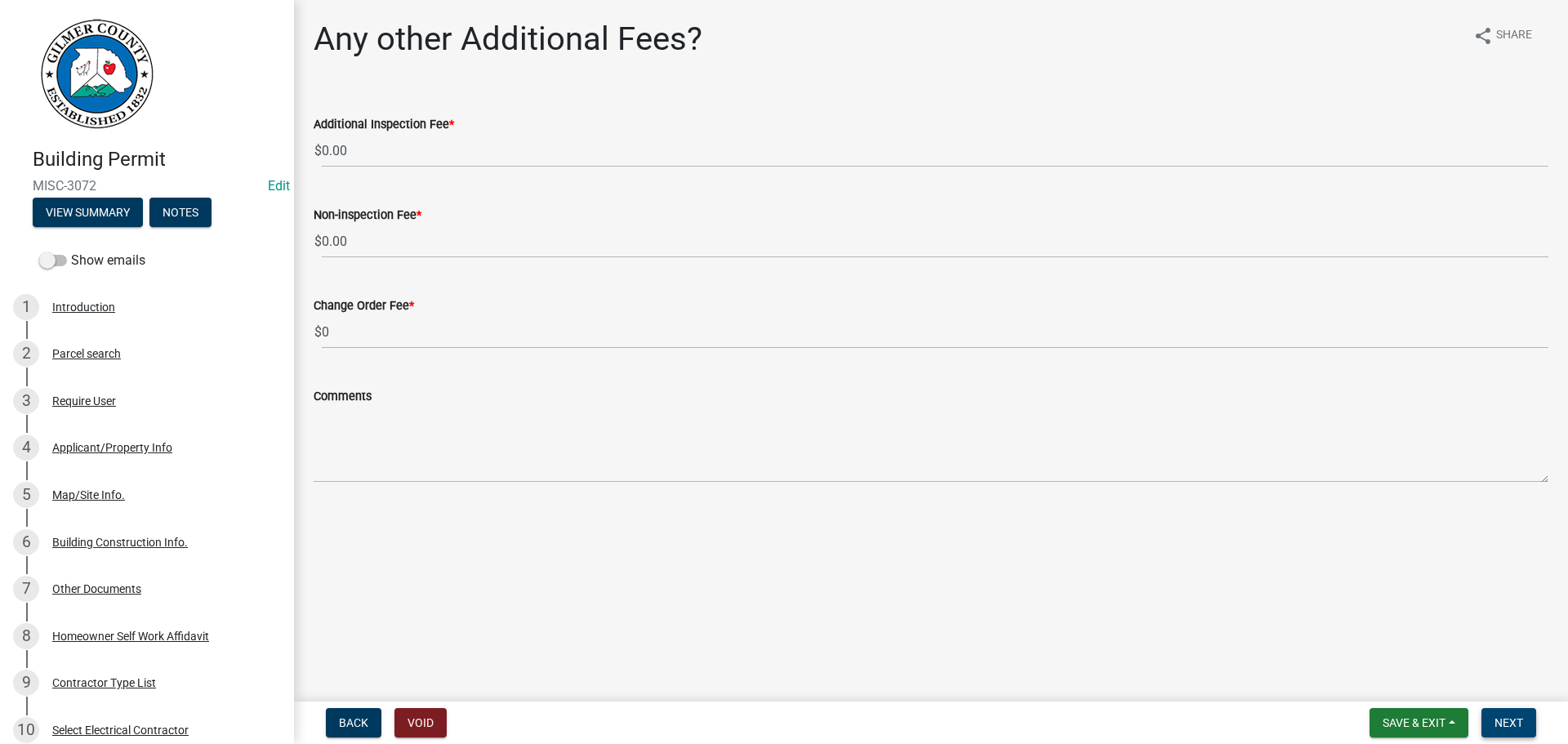
click at [1496, 714] on button "Next" at bounding box center [1509, 723] width 55 height 29
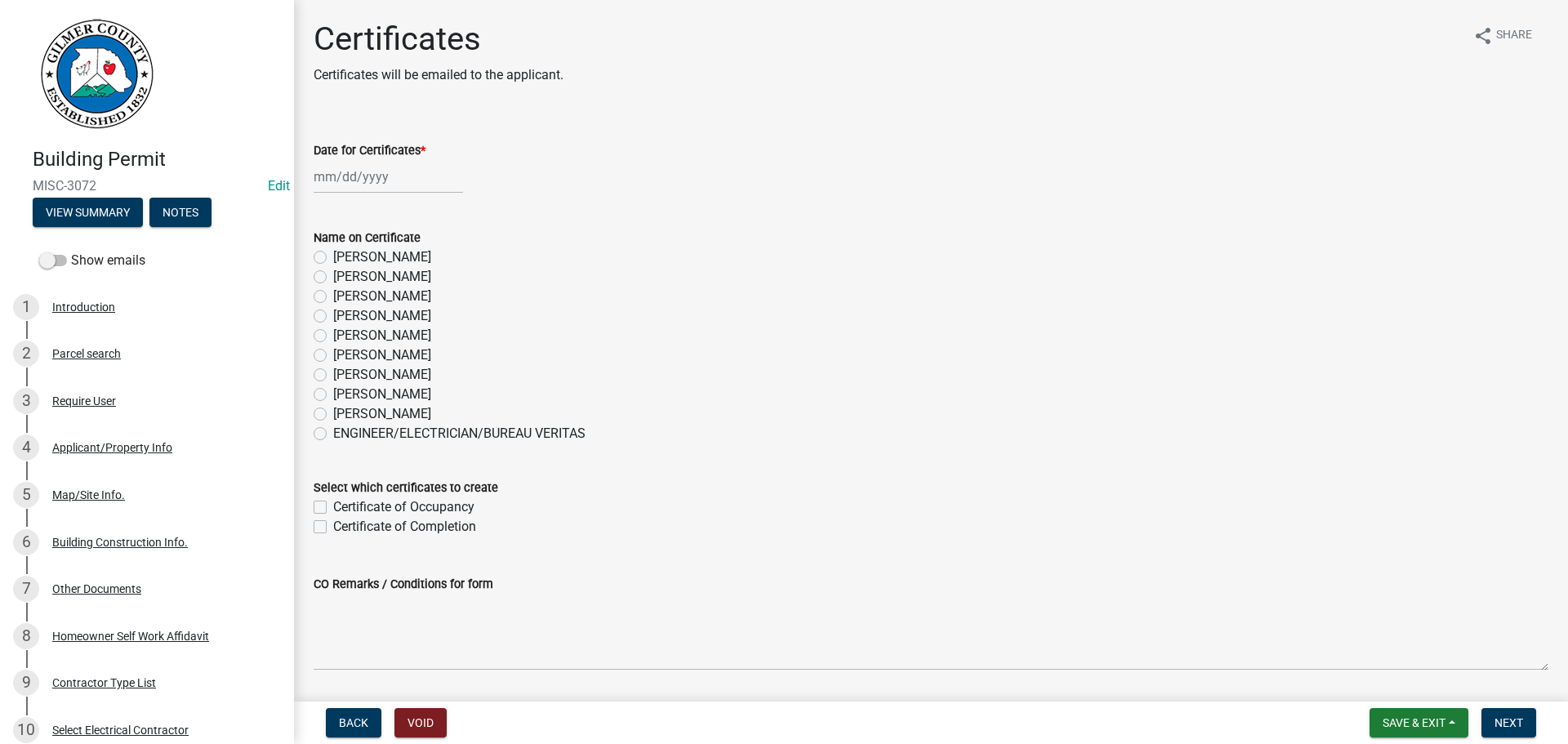
click at [333, 318] on label "[PERSON_NAME]" at bounding box center [382, 316] width 98 height 19
click at [333, 317] on input "[PERSON_NAME]" at bounding box center [338, 312] width 11 height 11
radio input "true"
click at [369, 173] on div at bounding box center [388, 177] width 150 height 34
select select "8"
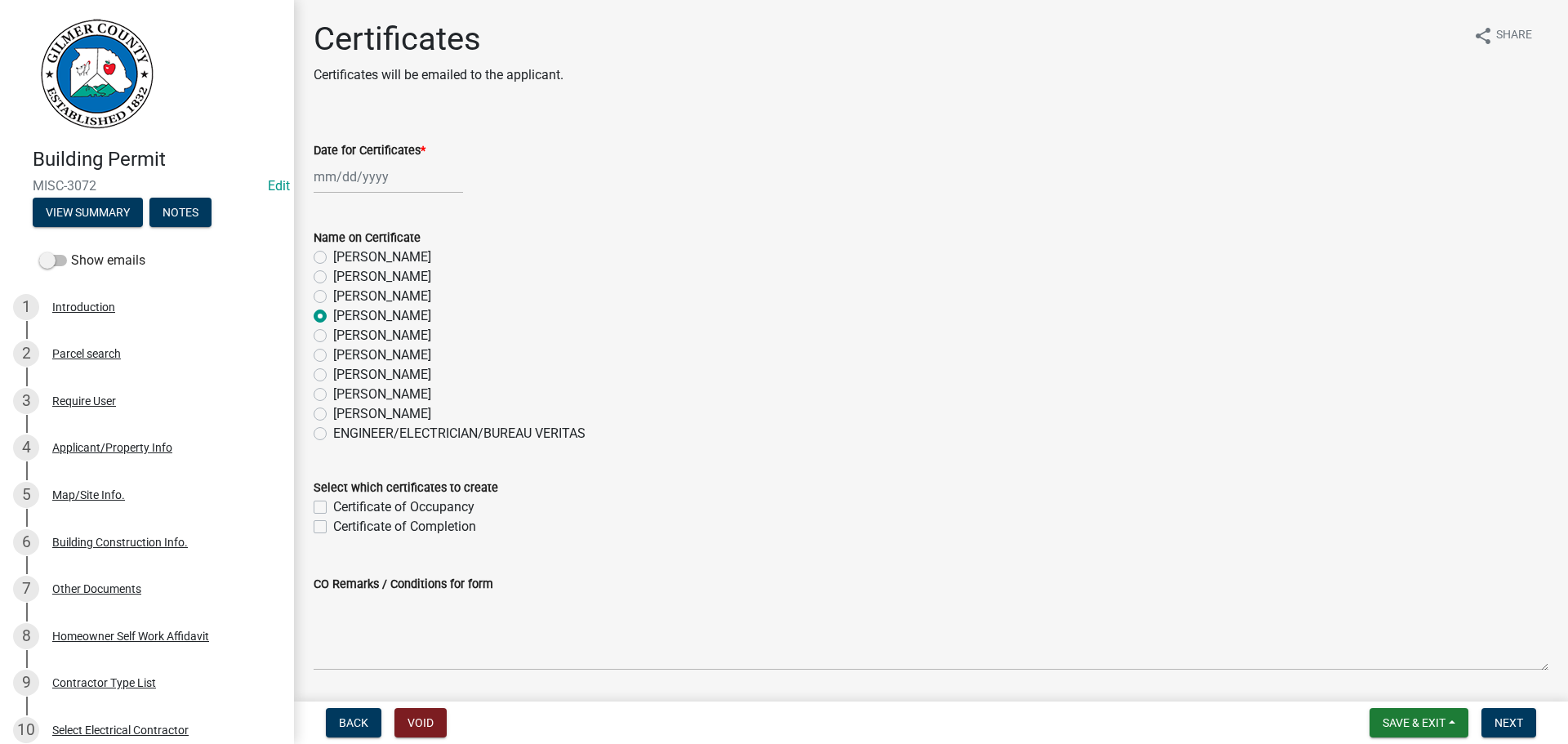
select select "2025"
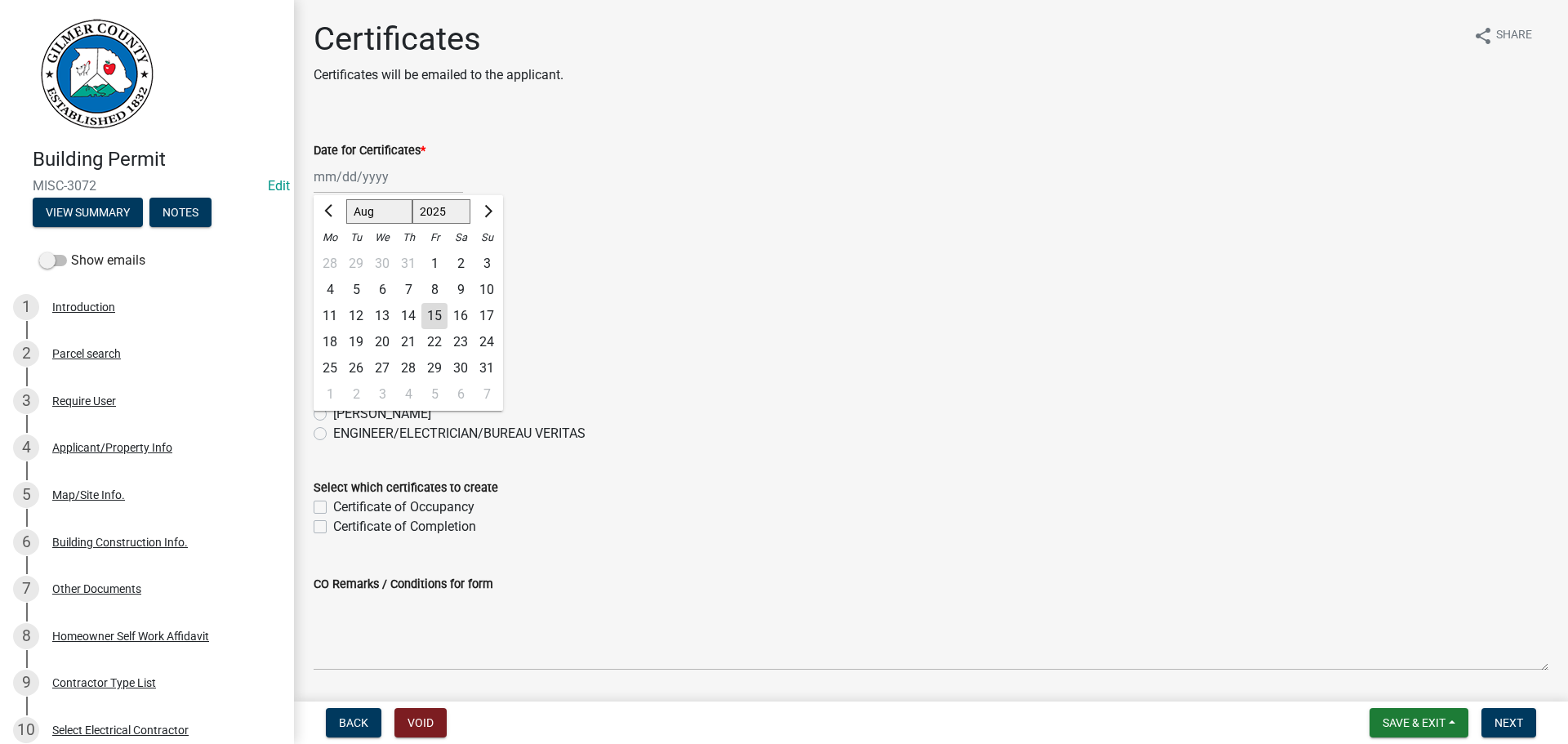
click at [406, 316] on div "14" at bounding box center [408, 316] width 27 height 27
type input "08/14/2025"
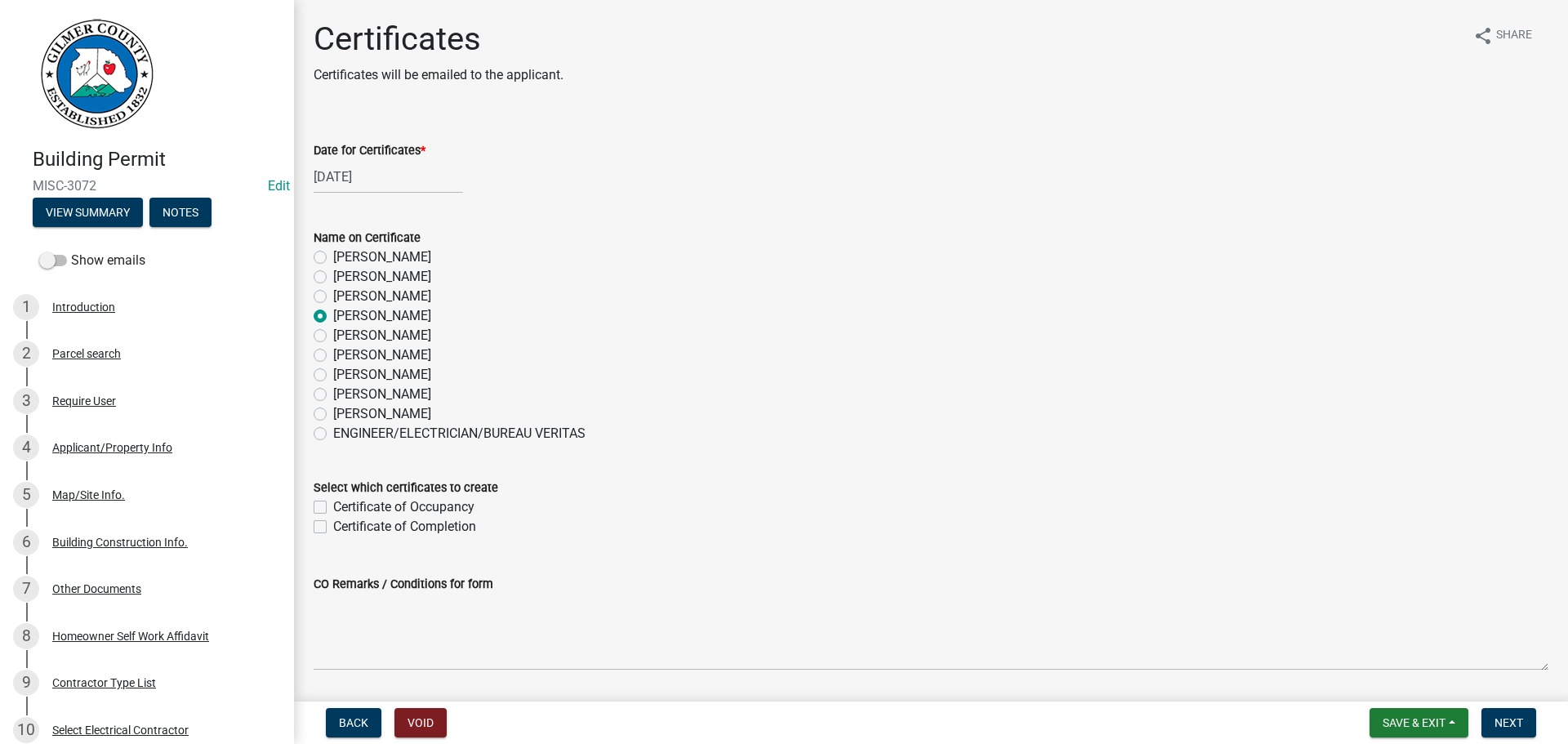
scroll to position [52, 0]
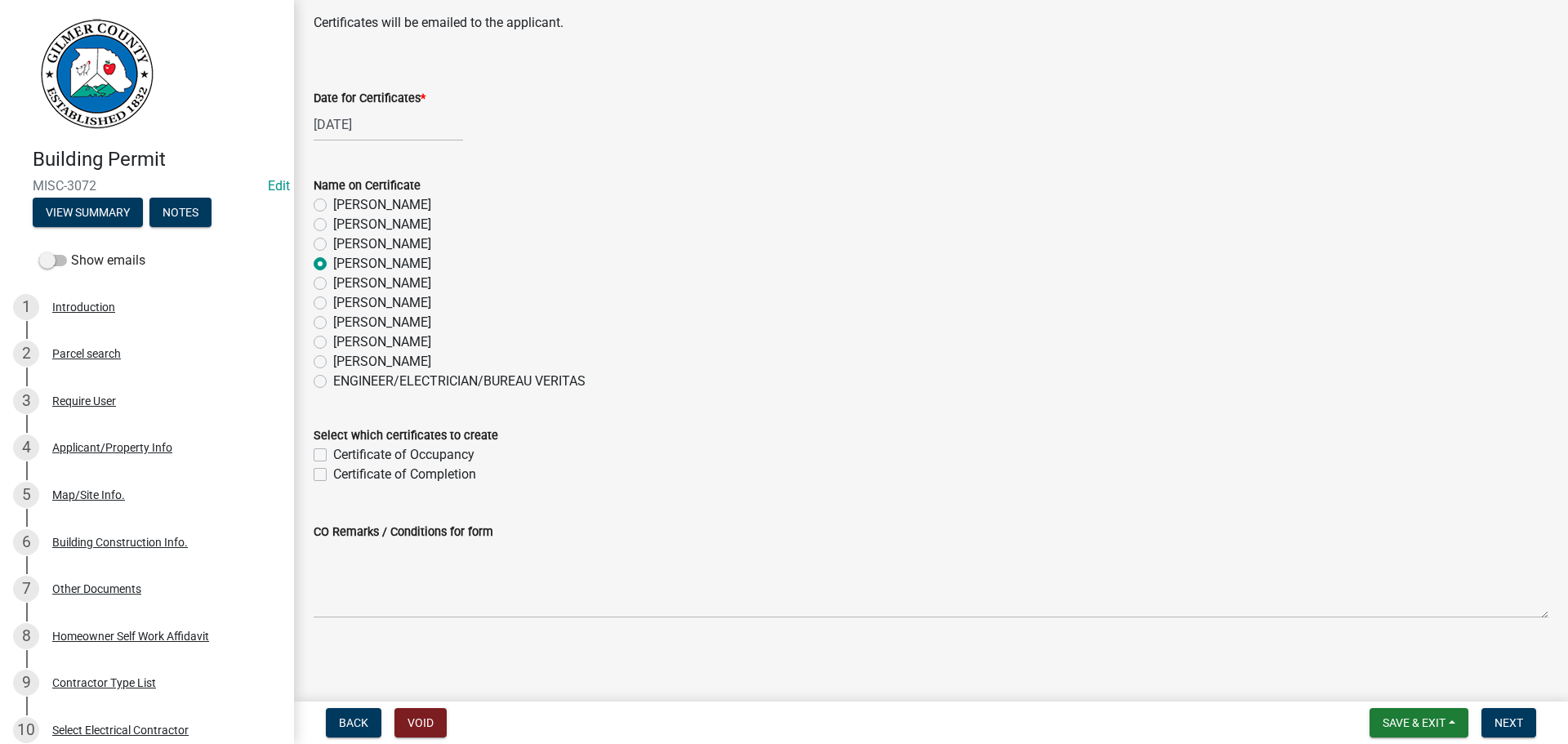
click at [333, 474] on label "Certificate of Completion" at bounding box center [404, 475] width 143 height 19
click at [333, 474] on input "Certificate of Completion" at bounding box center [338, 470] width 11 height 11
checkbox input "true"
checkbox input "false"
checkbox input "true"
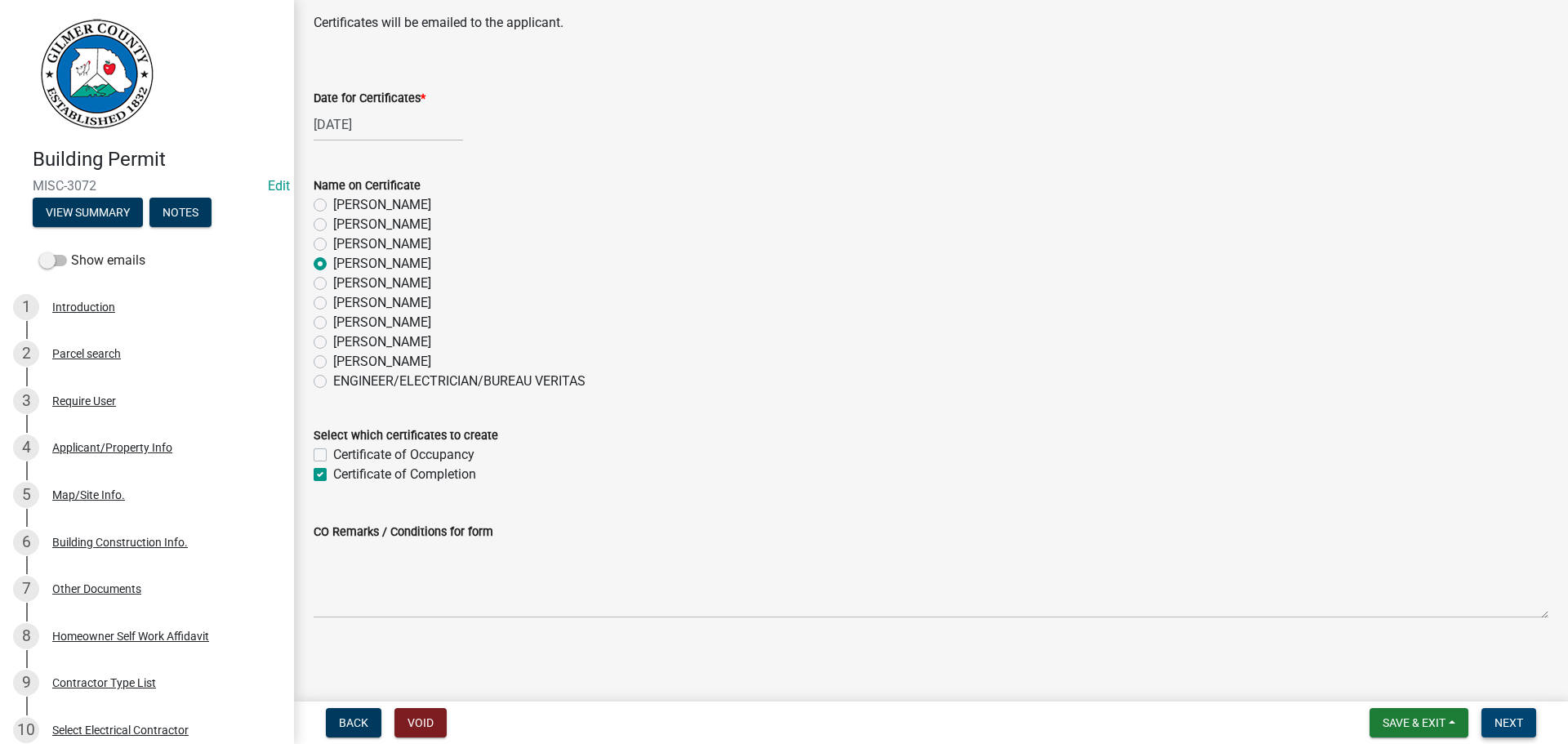
click at [1514, 715] on button "Next" at bounding box center [1509, 723] width 55 height 29
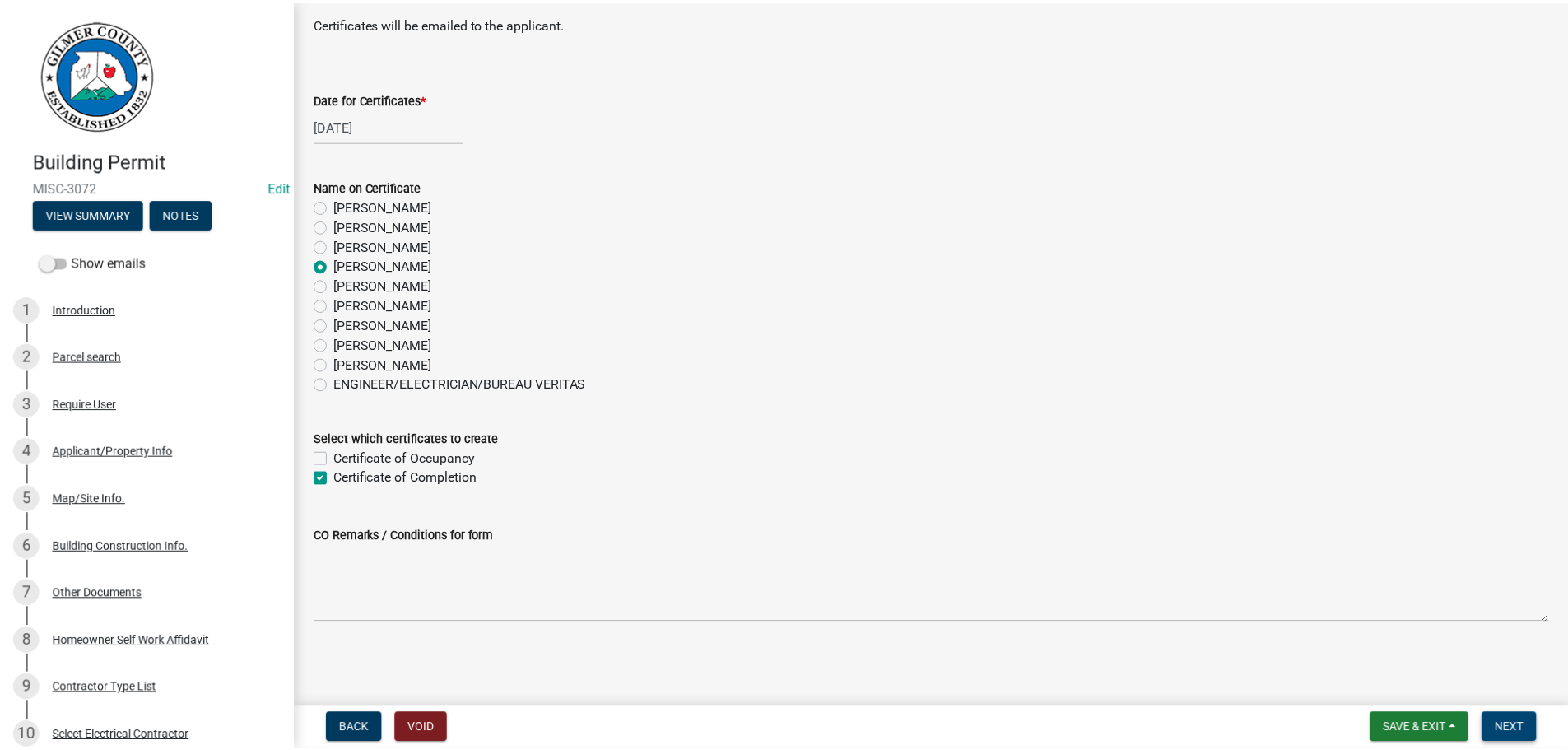
scroll to position [0, 0]
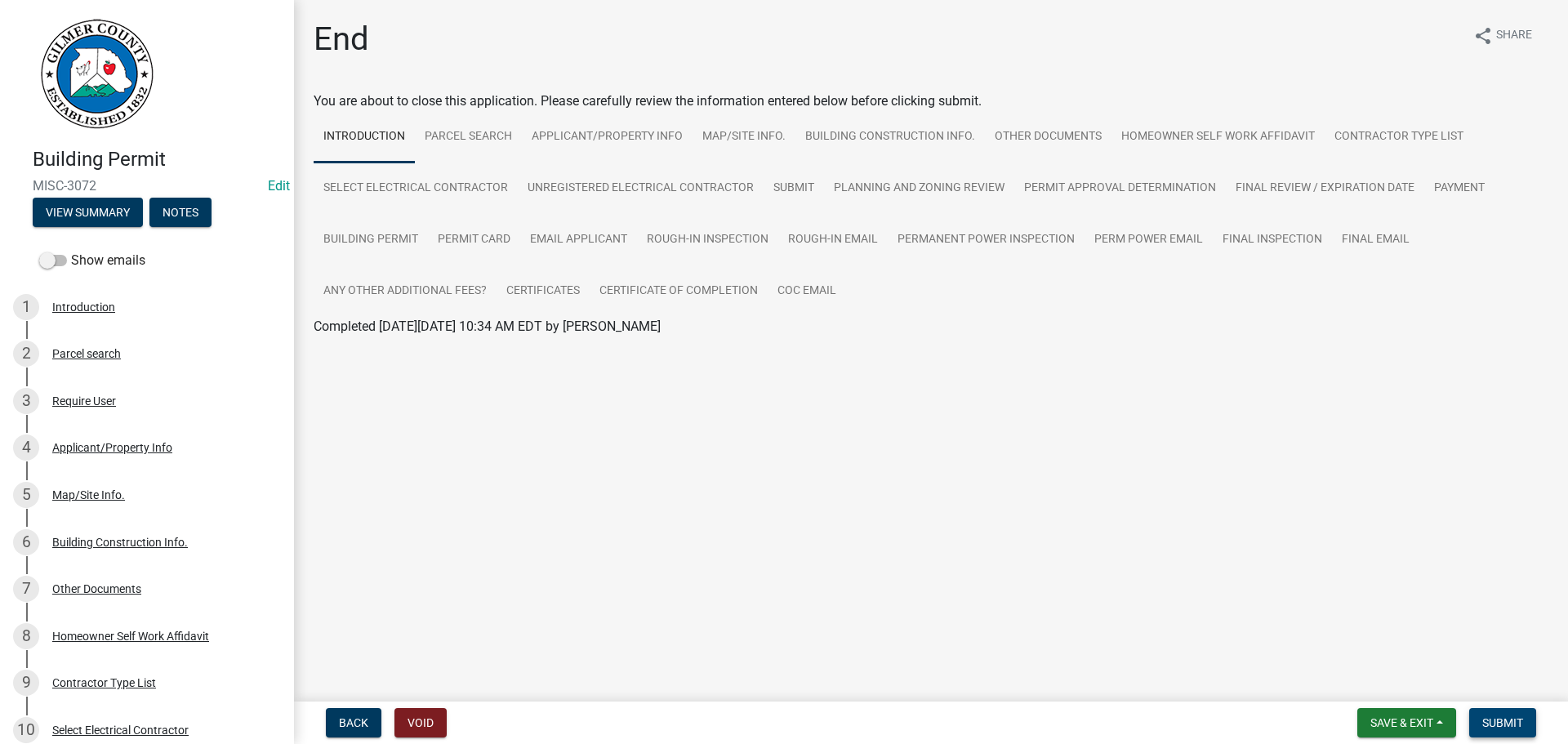
click at [1514, 717] on span "Submit" at bounding box center [1502, 723] width 41 height 13
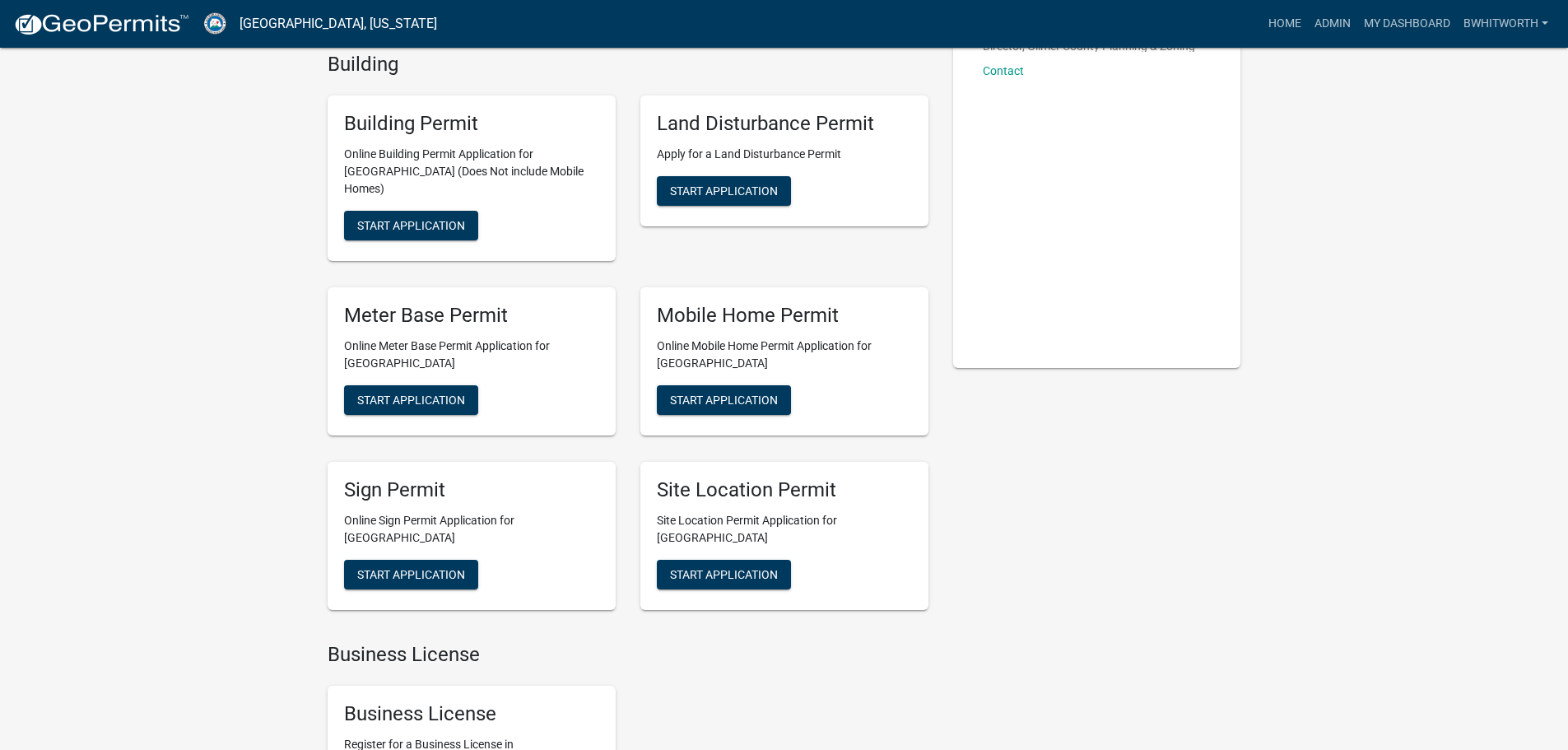
scroll to position [164, 0]
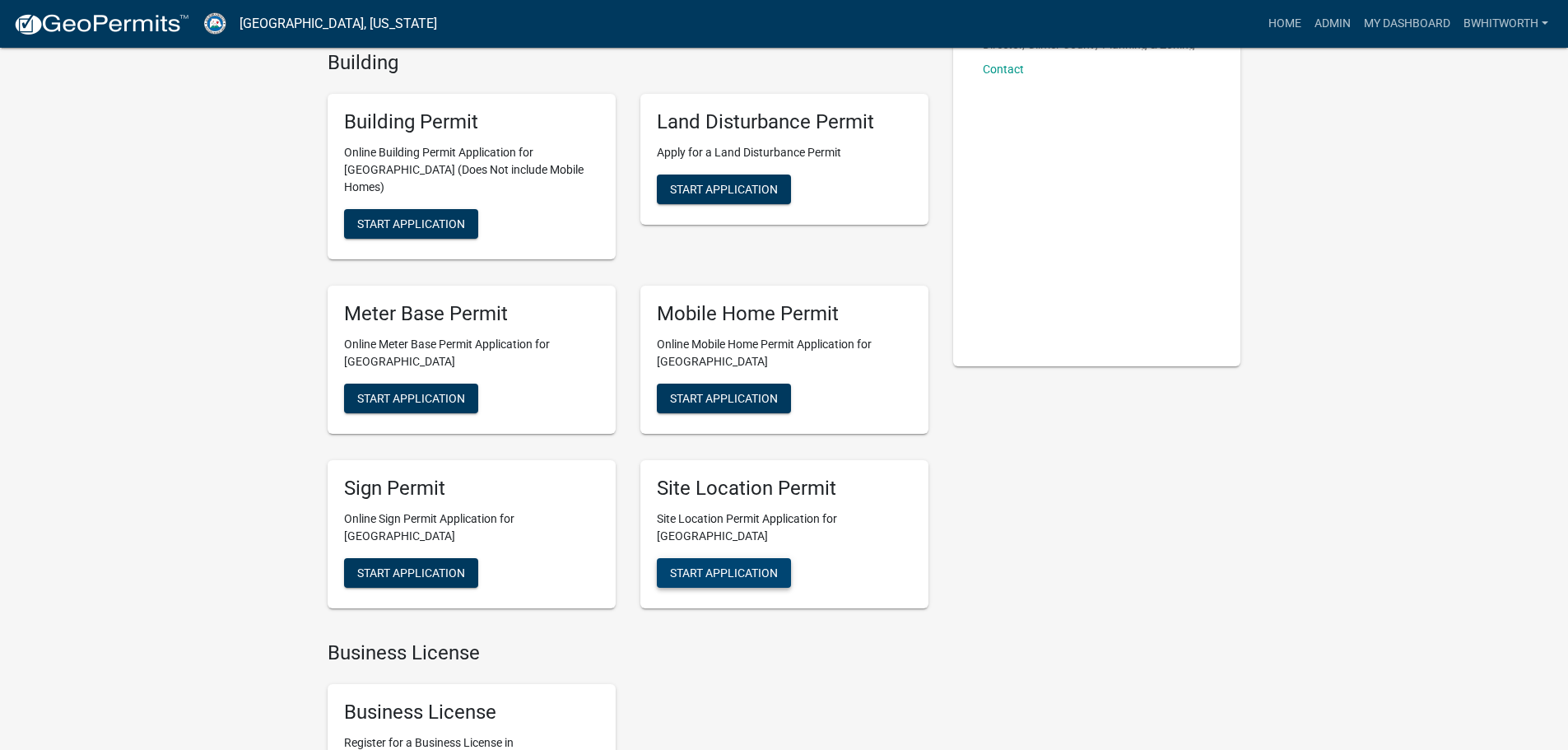
drag, startPoint x: 693, startPoint y: 555, endPoint x: 685, endPoint y: 540, distance: 17.0
click at [693, 566] on span "Start Application" at bounding box center [724, 572] width 108 height 13
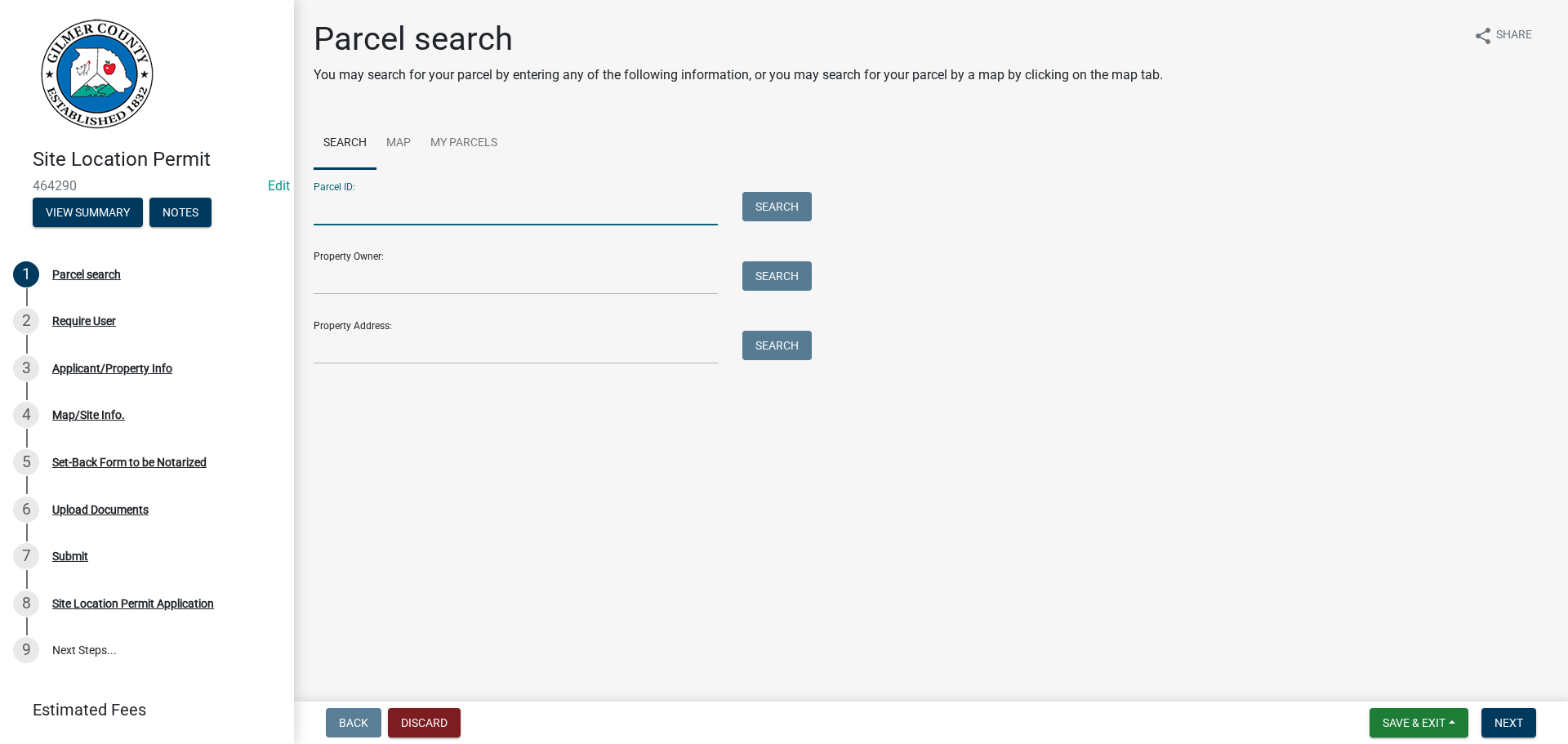
click at [400, 206] on input "Parcel ID:" at bounding box center [515, 209] width 405 height 34
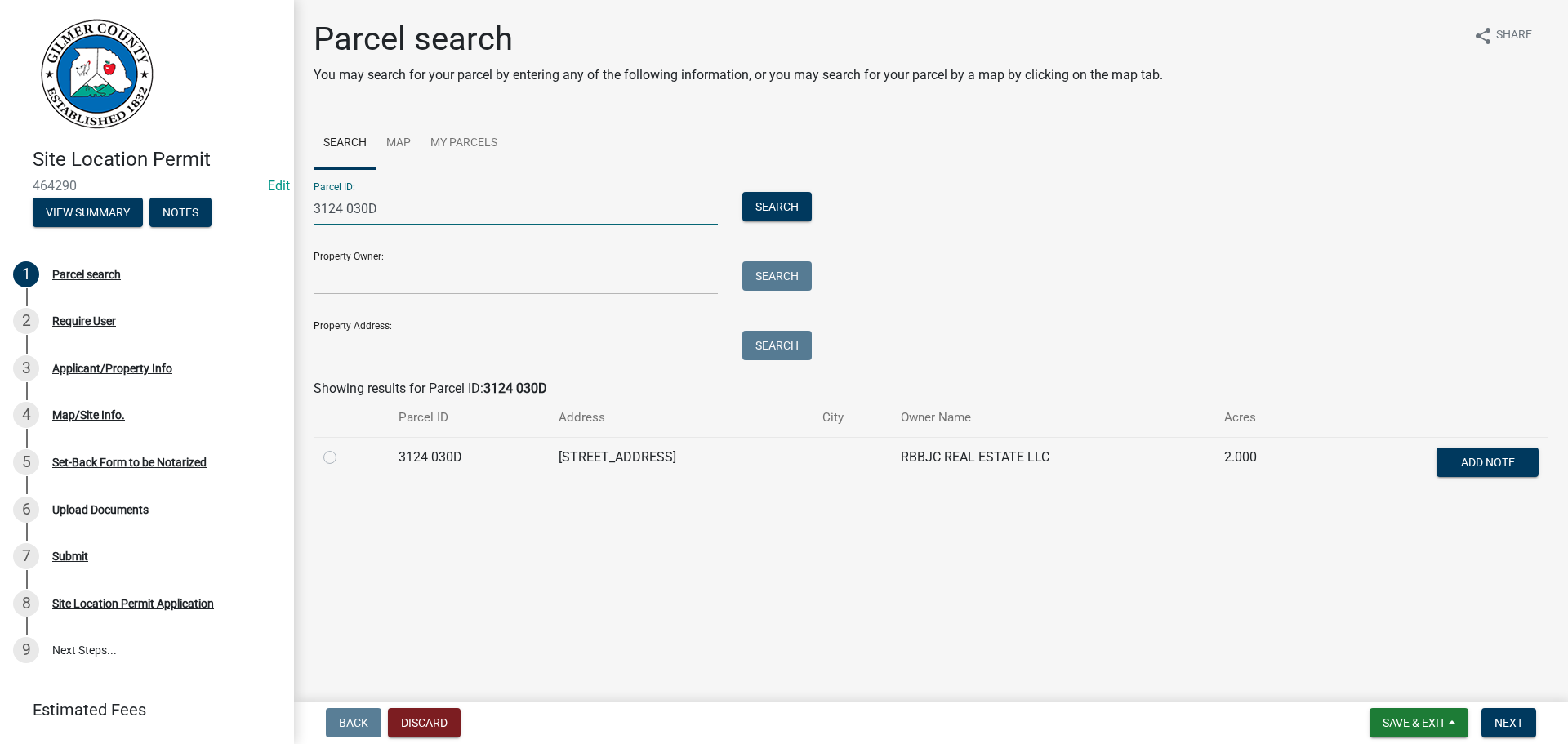
type input "3124 030D"
click at [343, 447] on label at bounding box center [343, 447] width 0 height 0
click at [343, 457] on 030D "radio" at bounding box center [348, 453] width 11 height 11
radio 030D "true"
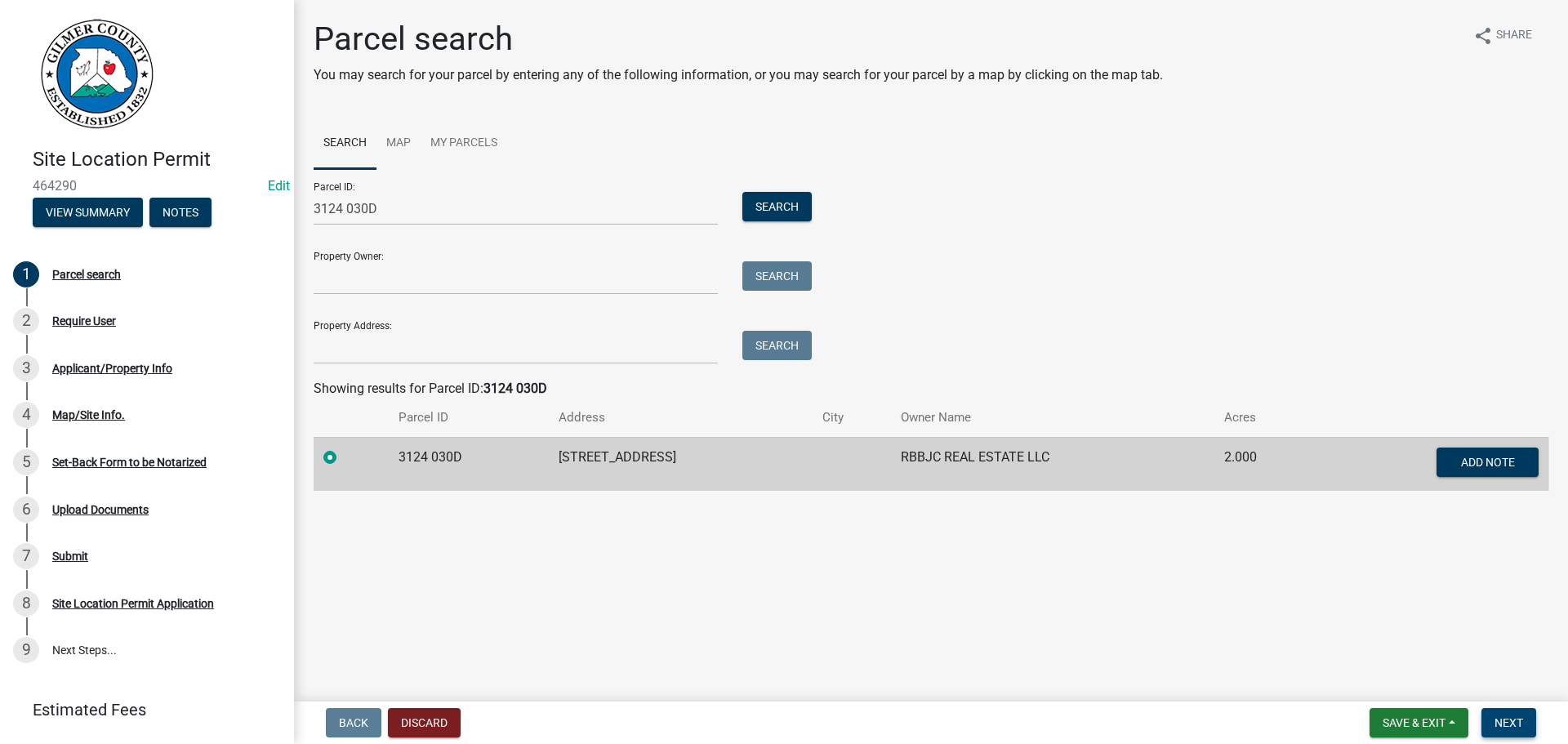
click at [1516, 720] on span "Next" at bounding box center [1509, 723] width 28 height 13
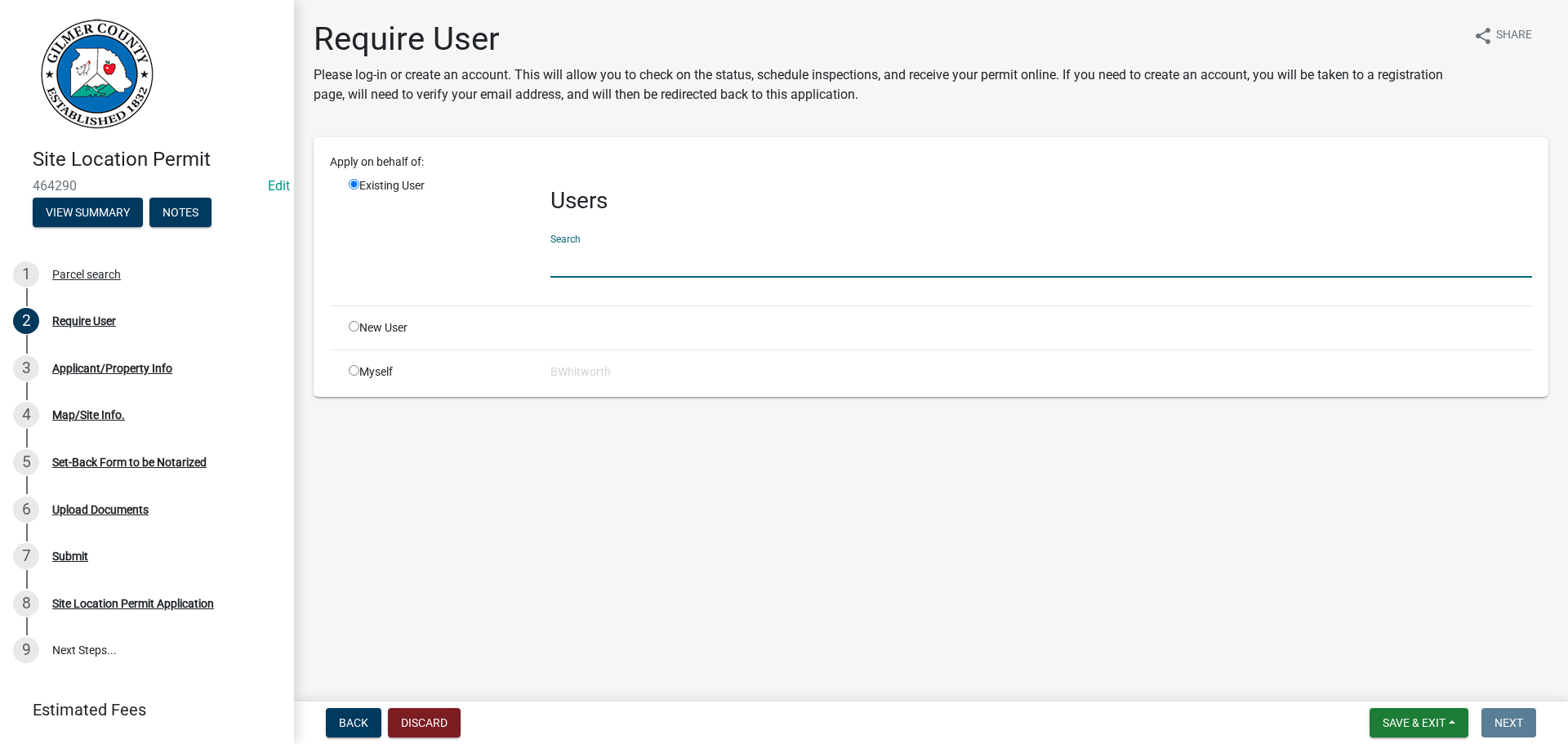
click at [596, 255] on input "text" at bounding box center [1041, 261] width 982 height 34
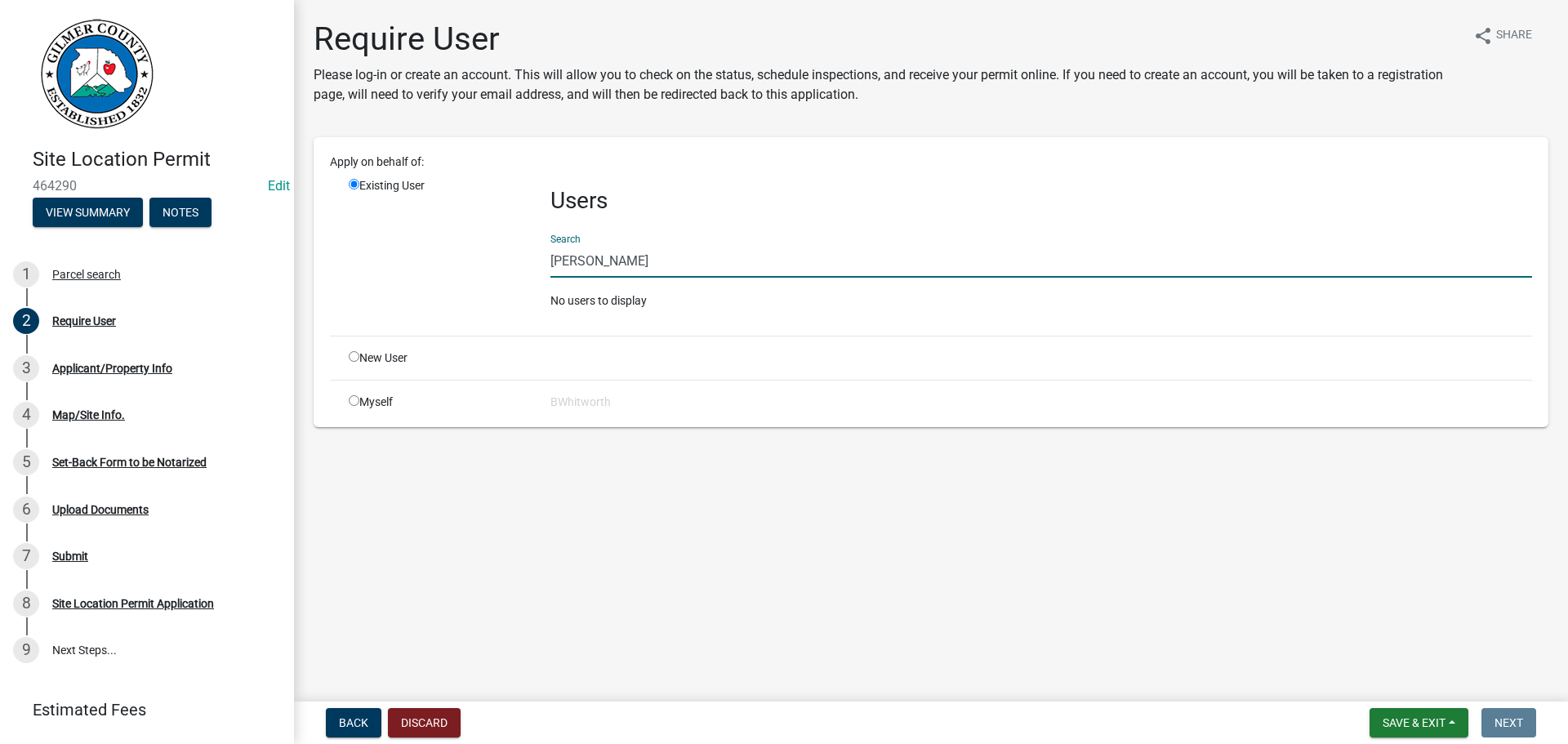
click at [599, 258] on input "[PERSON_NAME]" at bounding box center [1041, 261] width 982 height 34
click at [707, 265] on input "[PERSON_NAME] NIGHT" at bounding box center [1041, 261] width 982 height 34
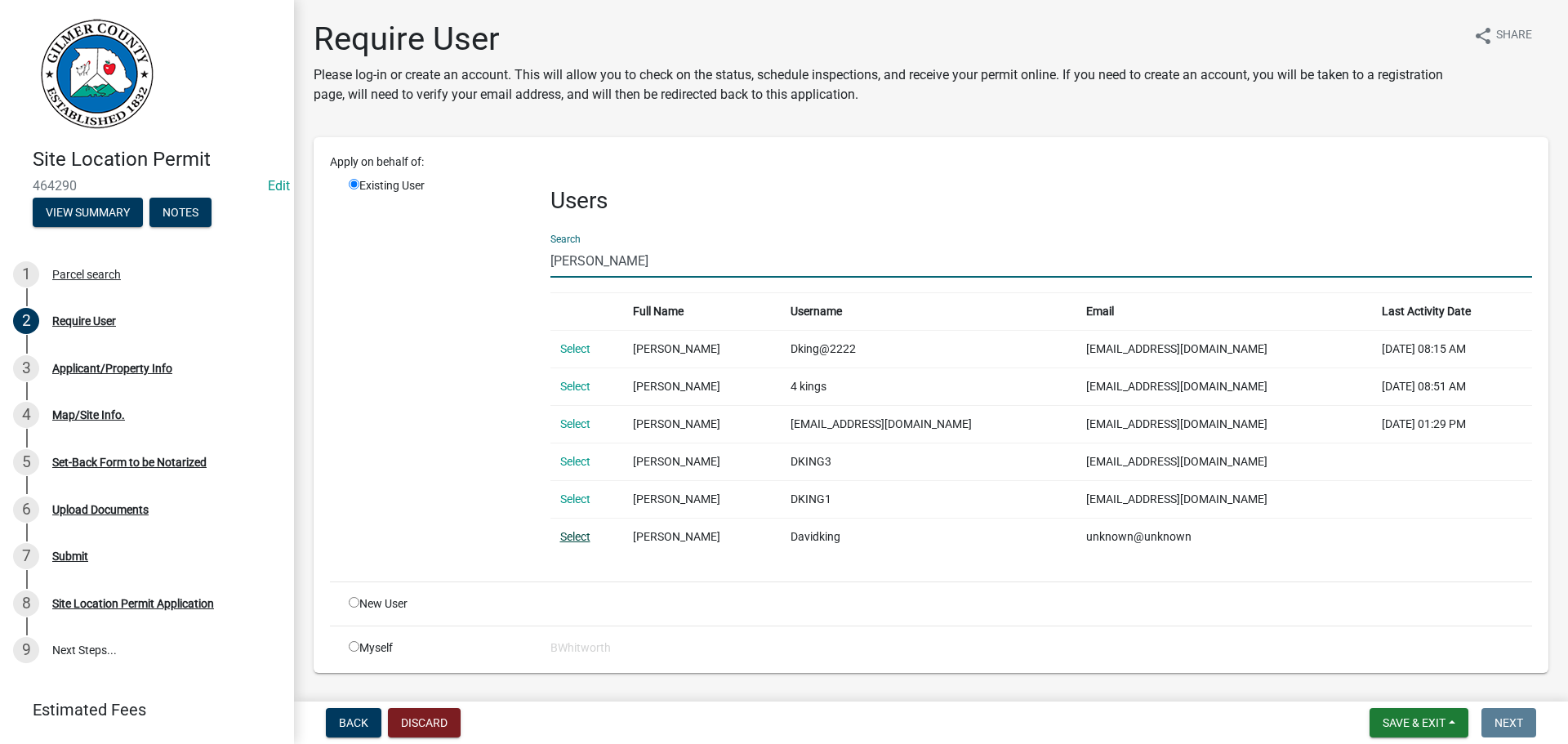
type input "[PERSON_NAME]"
click at [574, 532] on link "Select" at bounding box center [575, 537] width 30 height 13
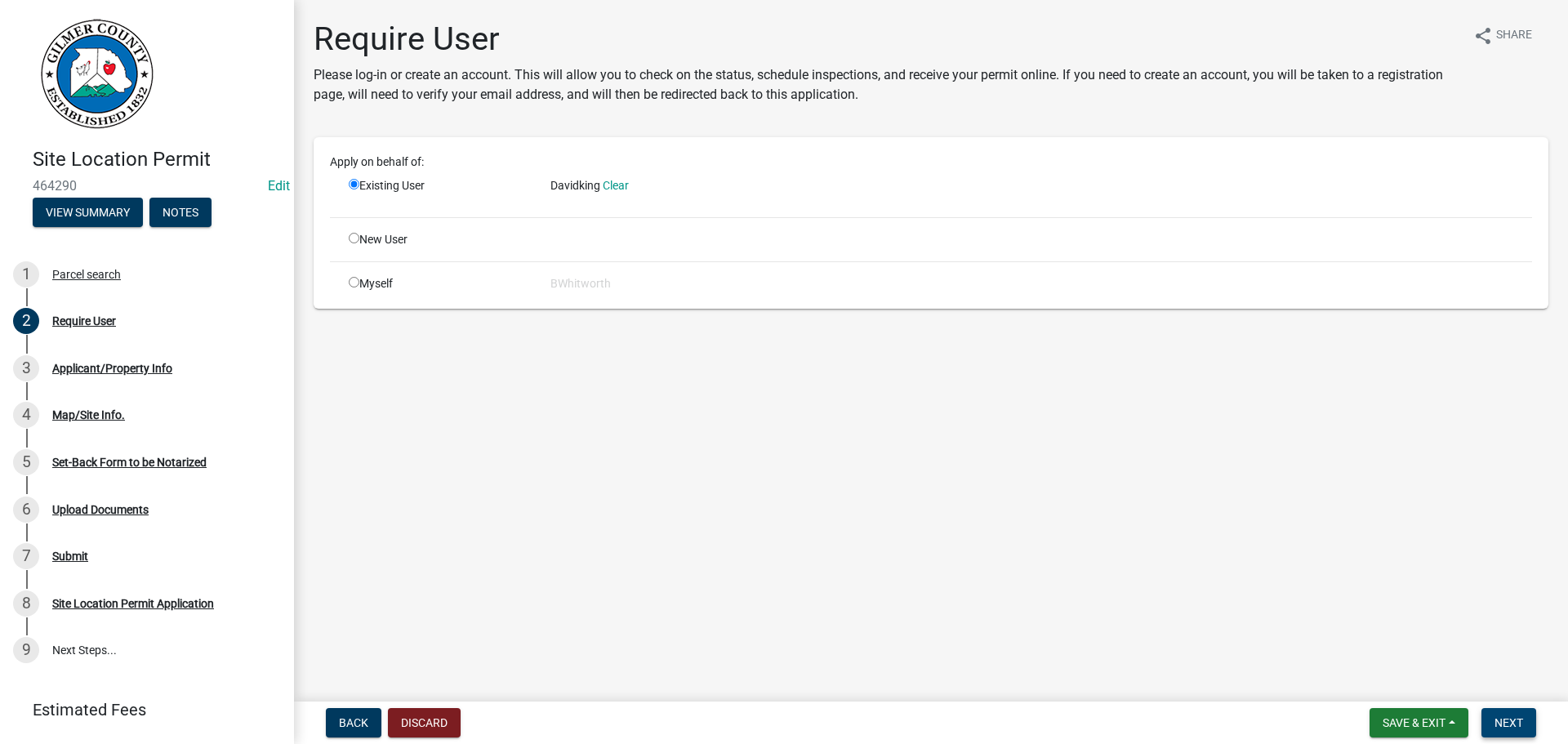
click at [1502, 726] on span "Next" at bounding box center [1509, 723] width 28 height 13
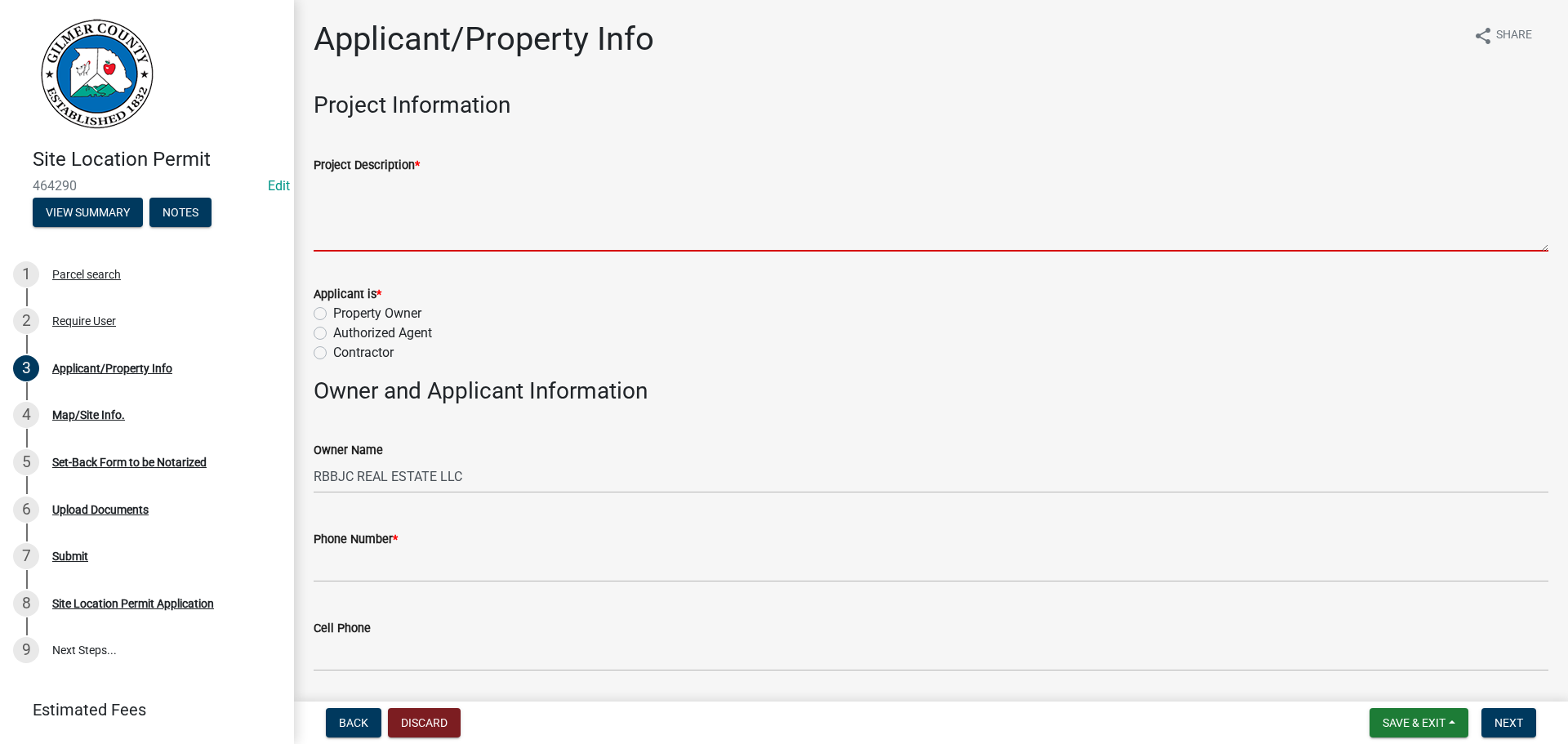
click at [383, 217] on textarea "Project Description *" at bounding box center [931, 213] width 1234 height 77
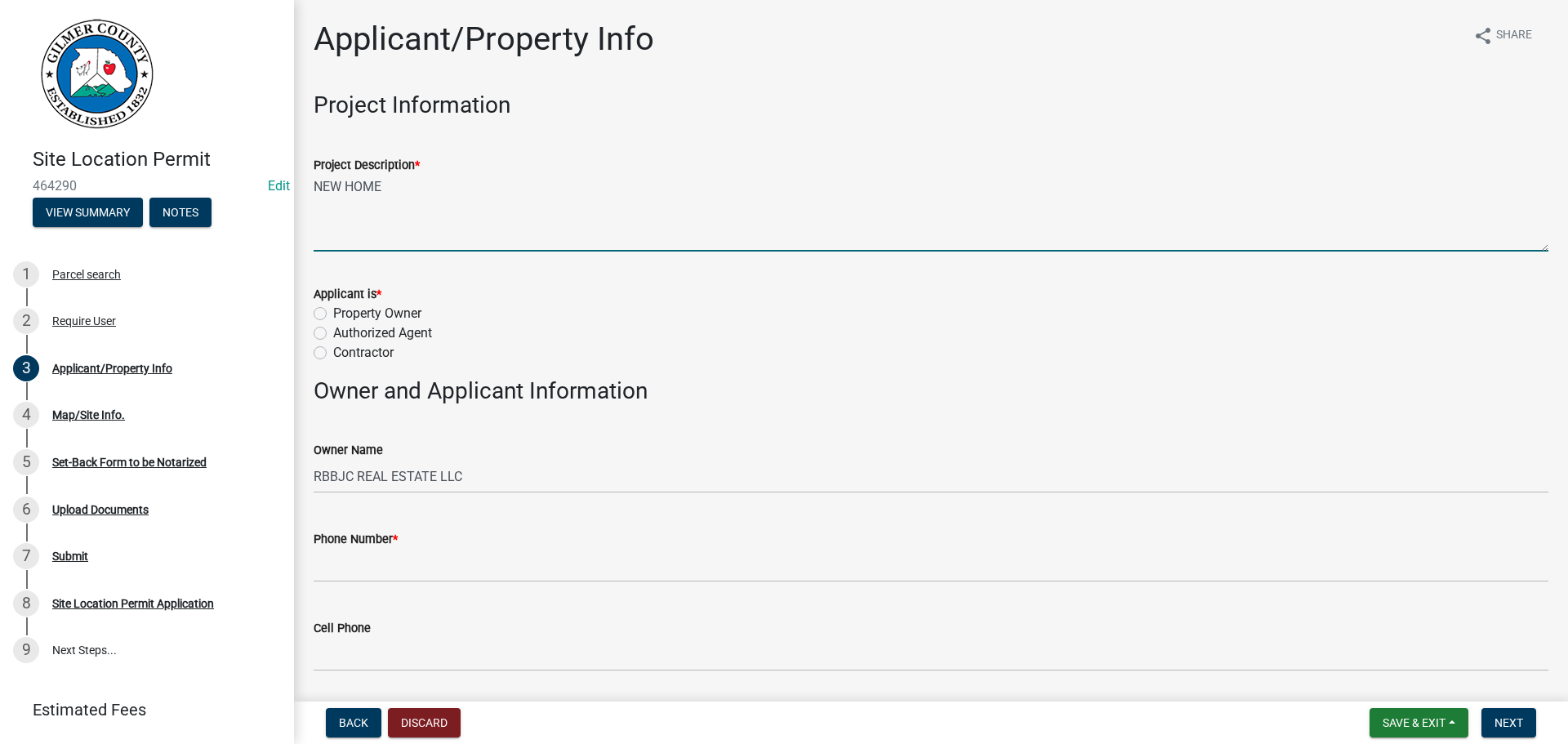
type textarea "NEW HOME"
click at [333, 352] on label "Contractor" at bounding box center [363, 353] width 60 height 19
click at [333, 352] on input "Contractor" at bounding box center [338, 348] width 11 height 11
radio input "true"
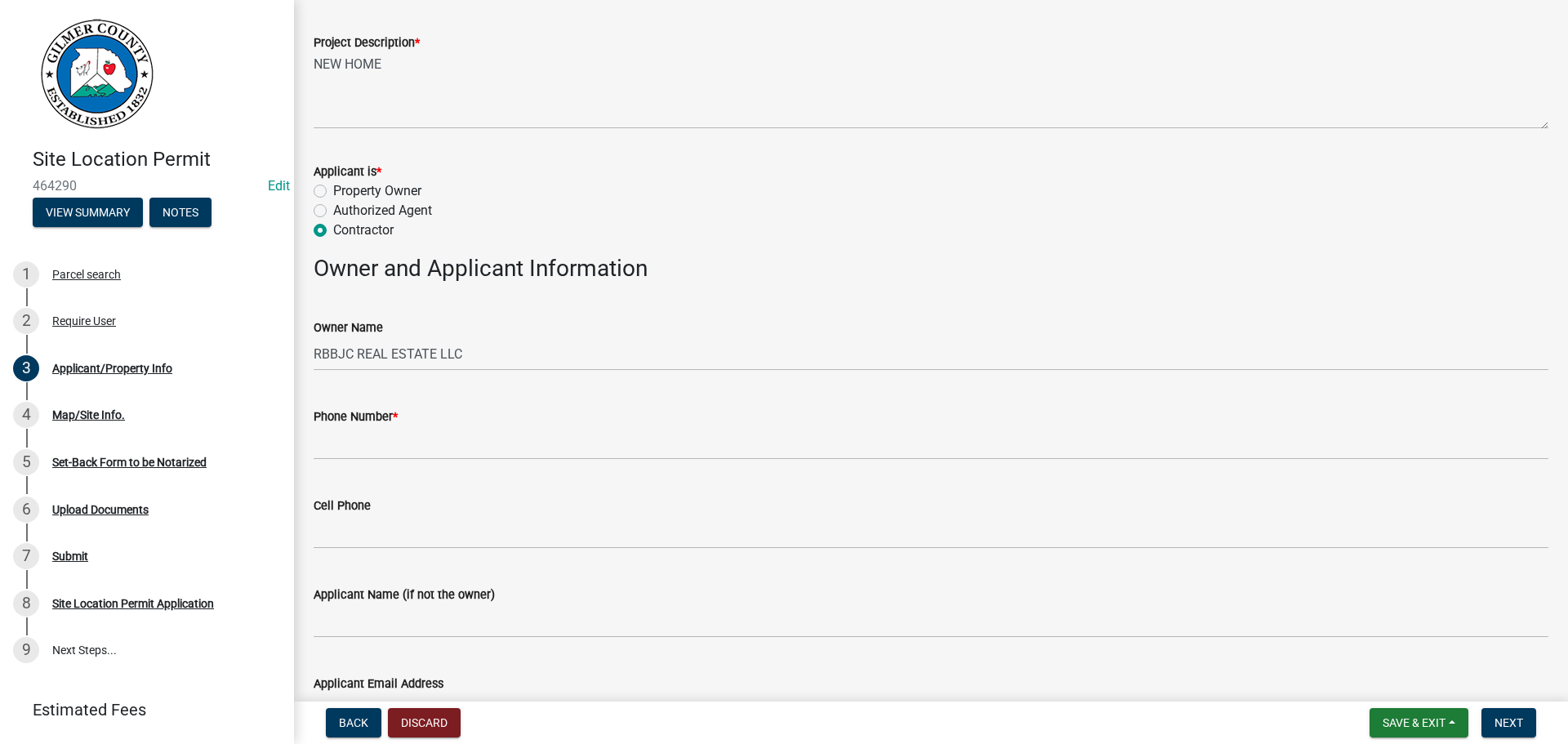
scroll to position [163, 0]
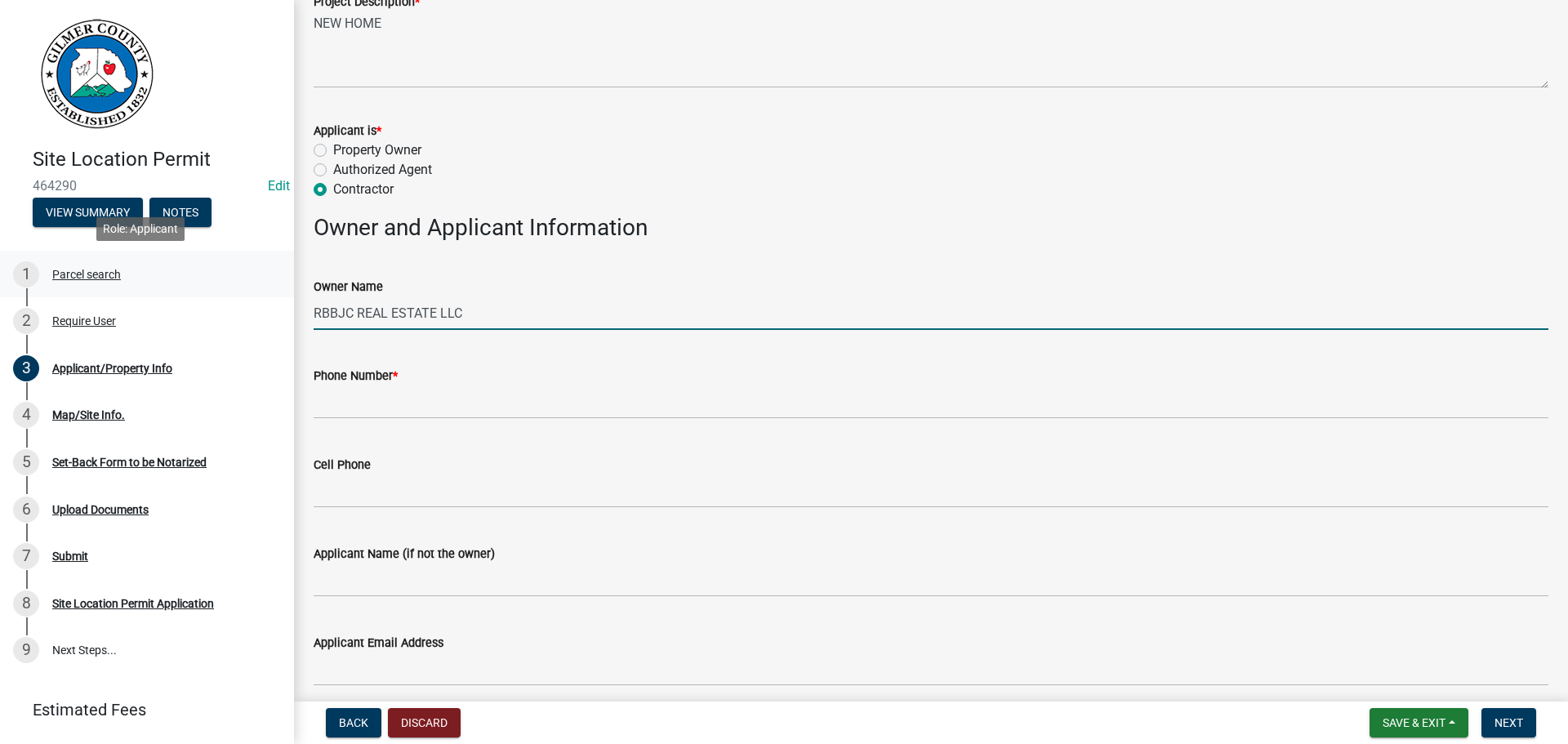
drag, startPoint x: 473, startPoint y: 311, endPoint x: 143, endPoint y: 254, distance: 334.9
click at [226, 275] on div "Site Location Permit 464290 Edit View Summary Notes 1 Parcel search 2 Require U…" at bounding box center [784, 372] width 1568 height 744
type input "R"
type input "PRIDE BUILT HOMES"
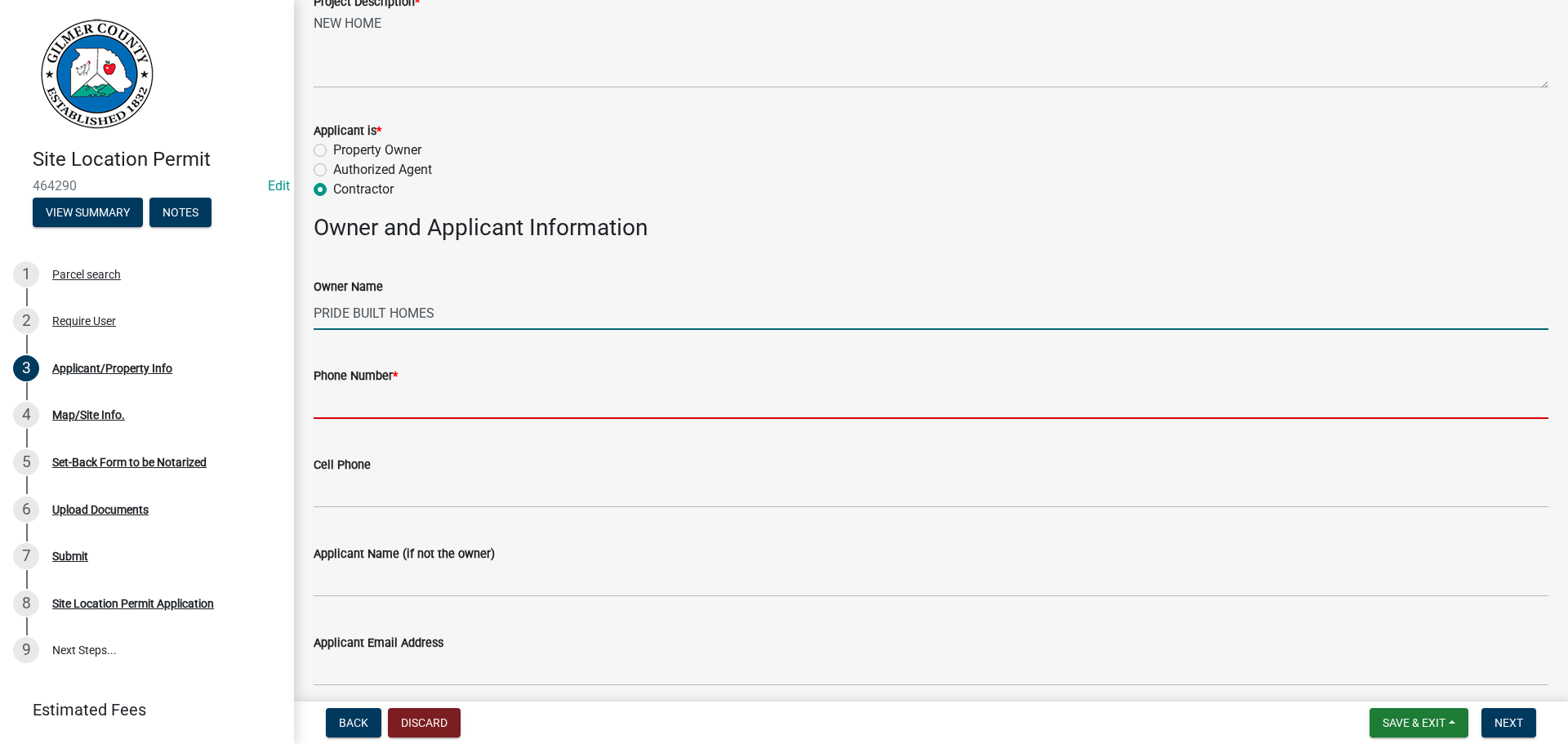
click at [433, 405] on input "Phone Number *" at bounding box center [931, 402] width 1234 height 34
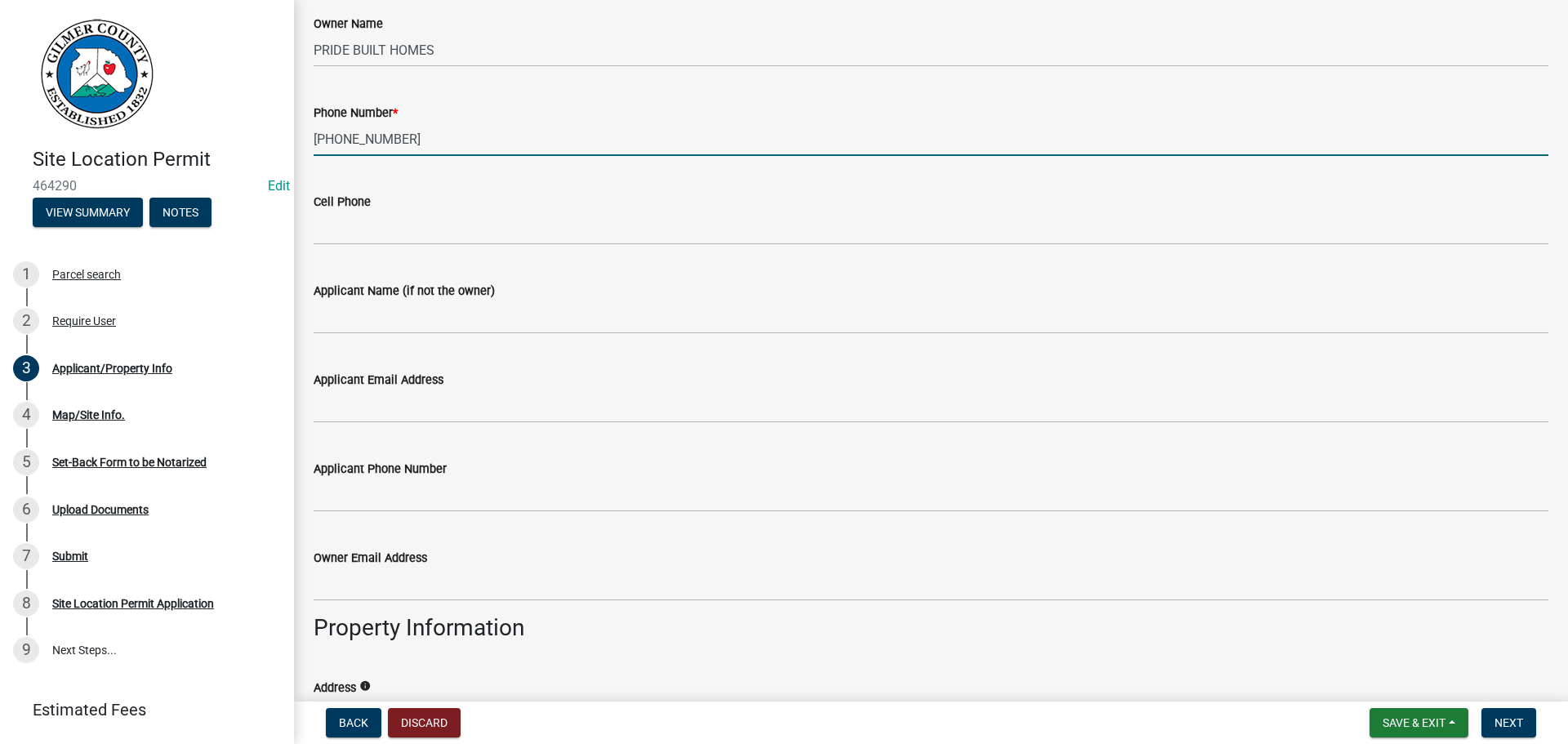
scroll to position [408, 0]
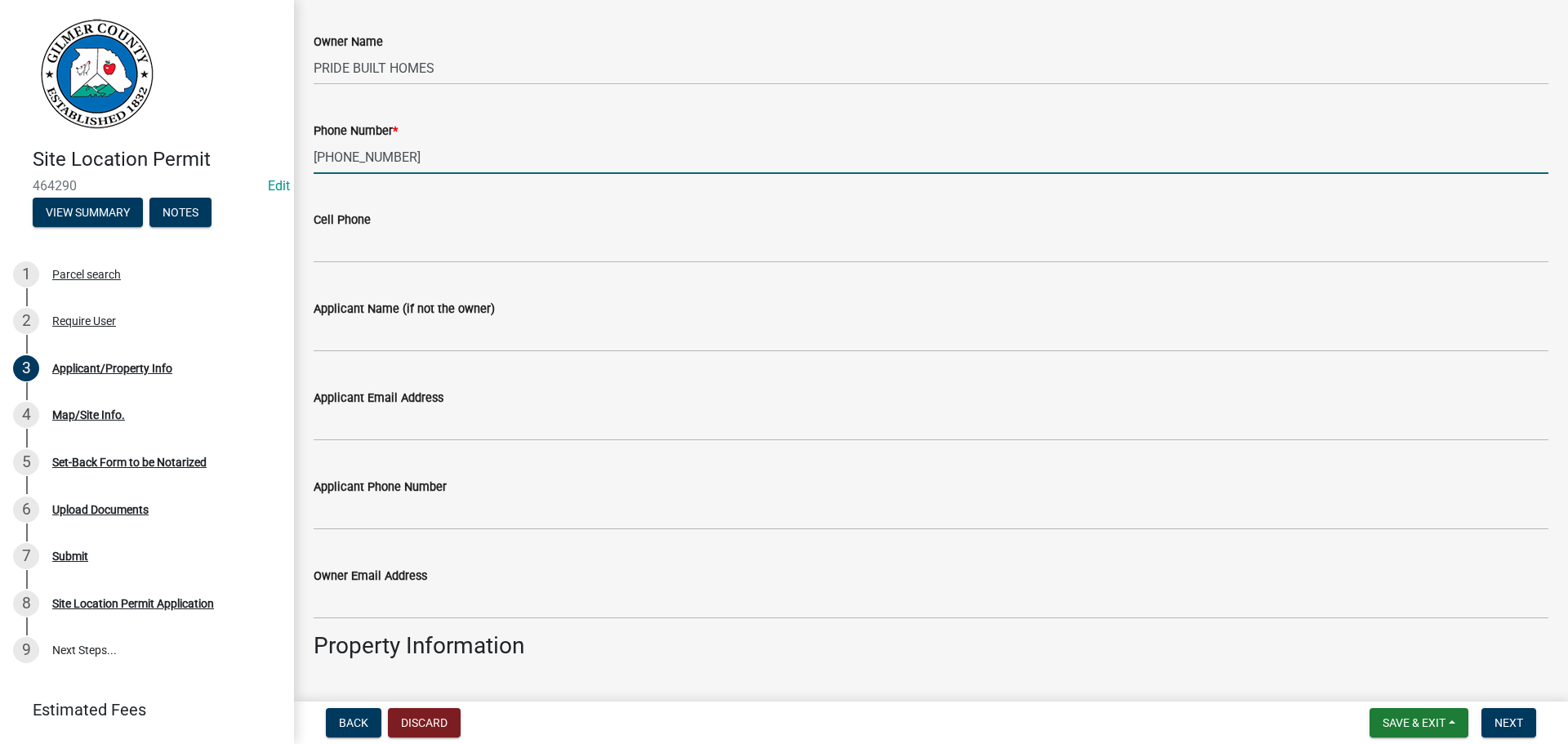
type input "[PHONE_NUMBER]"
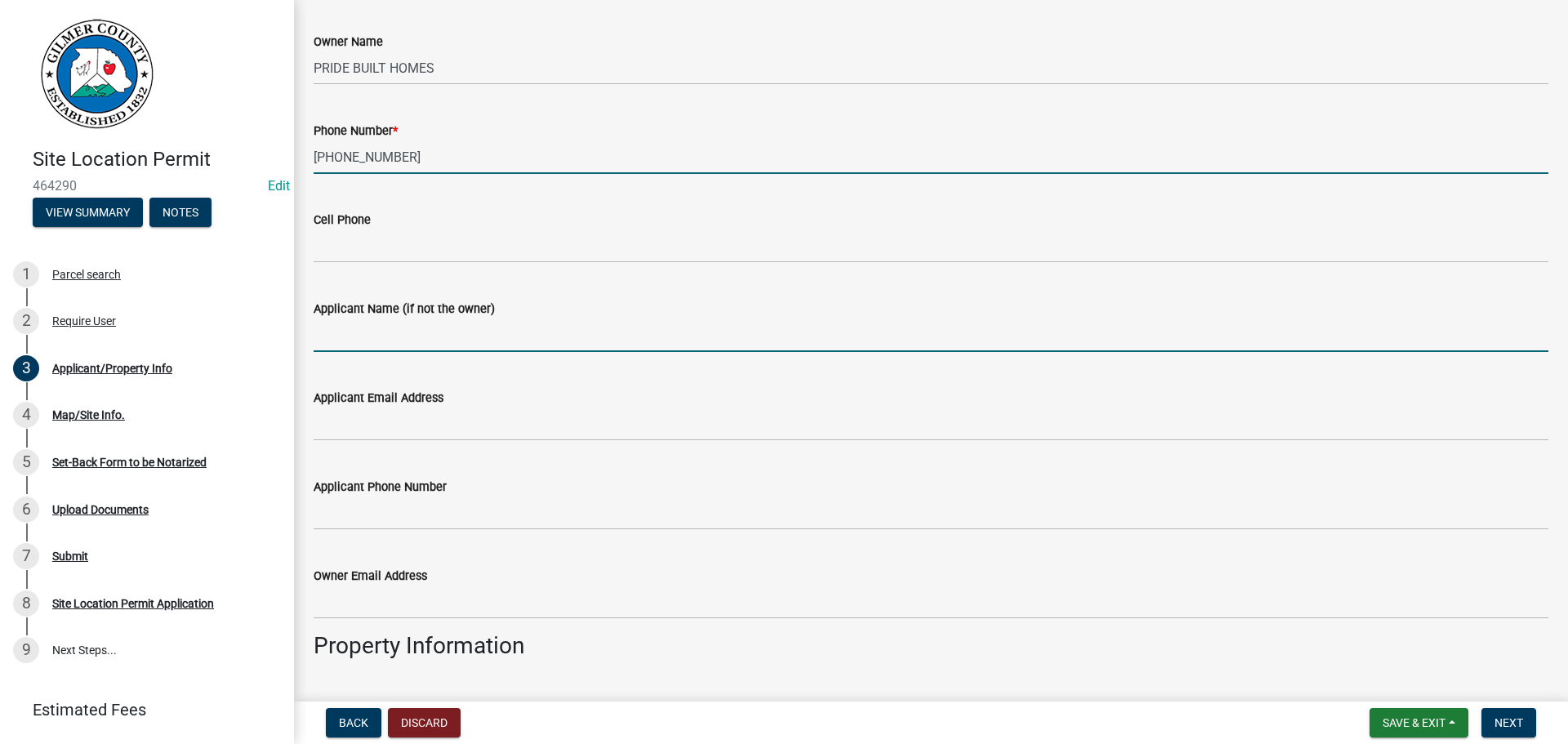
click at [375, 328] on input "Applicant Name (if not the owner)" at bounding box center [931, 336] width 1234 height 34
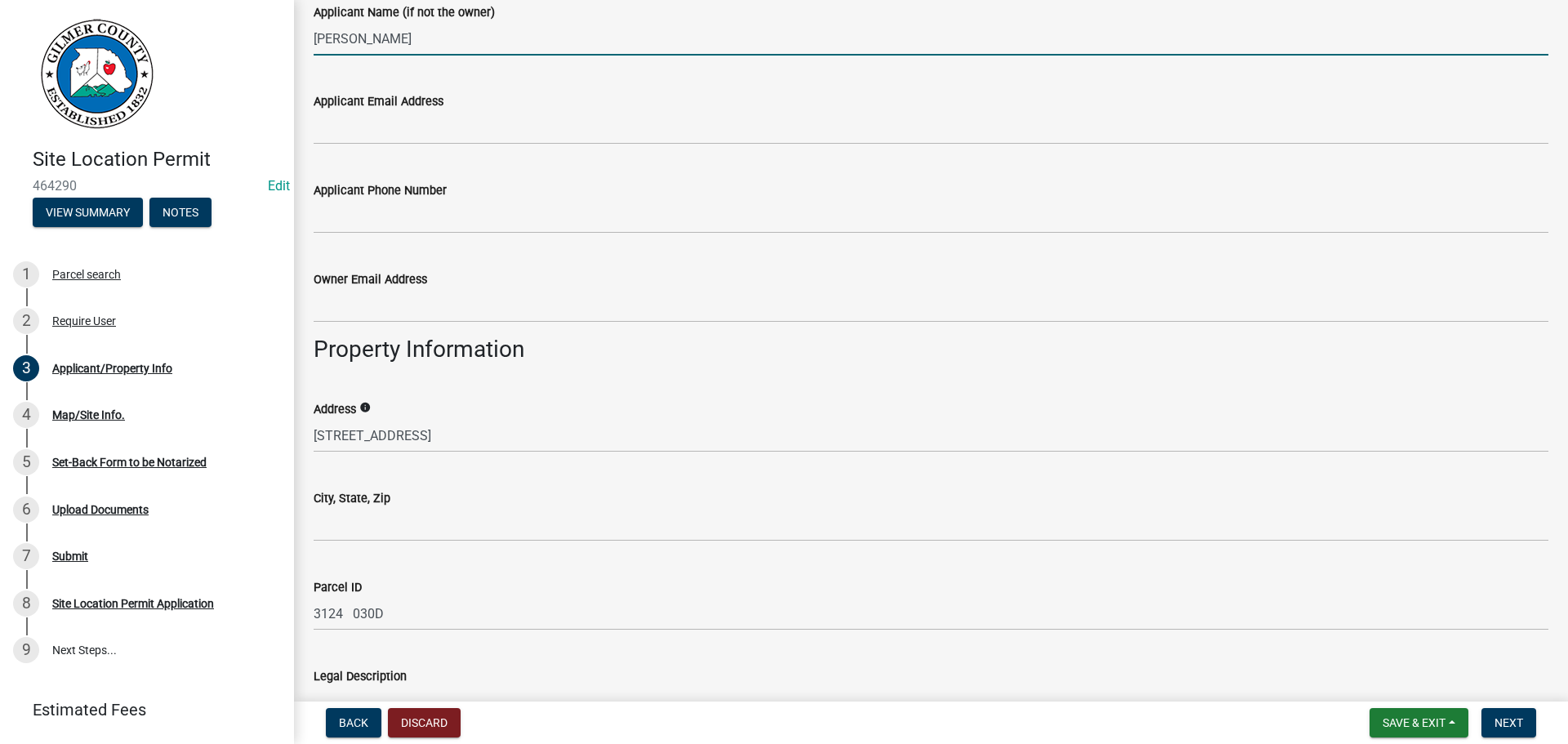
scroll to position [735, 0]
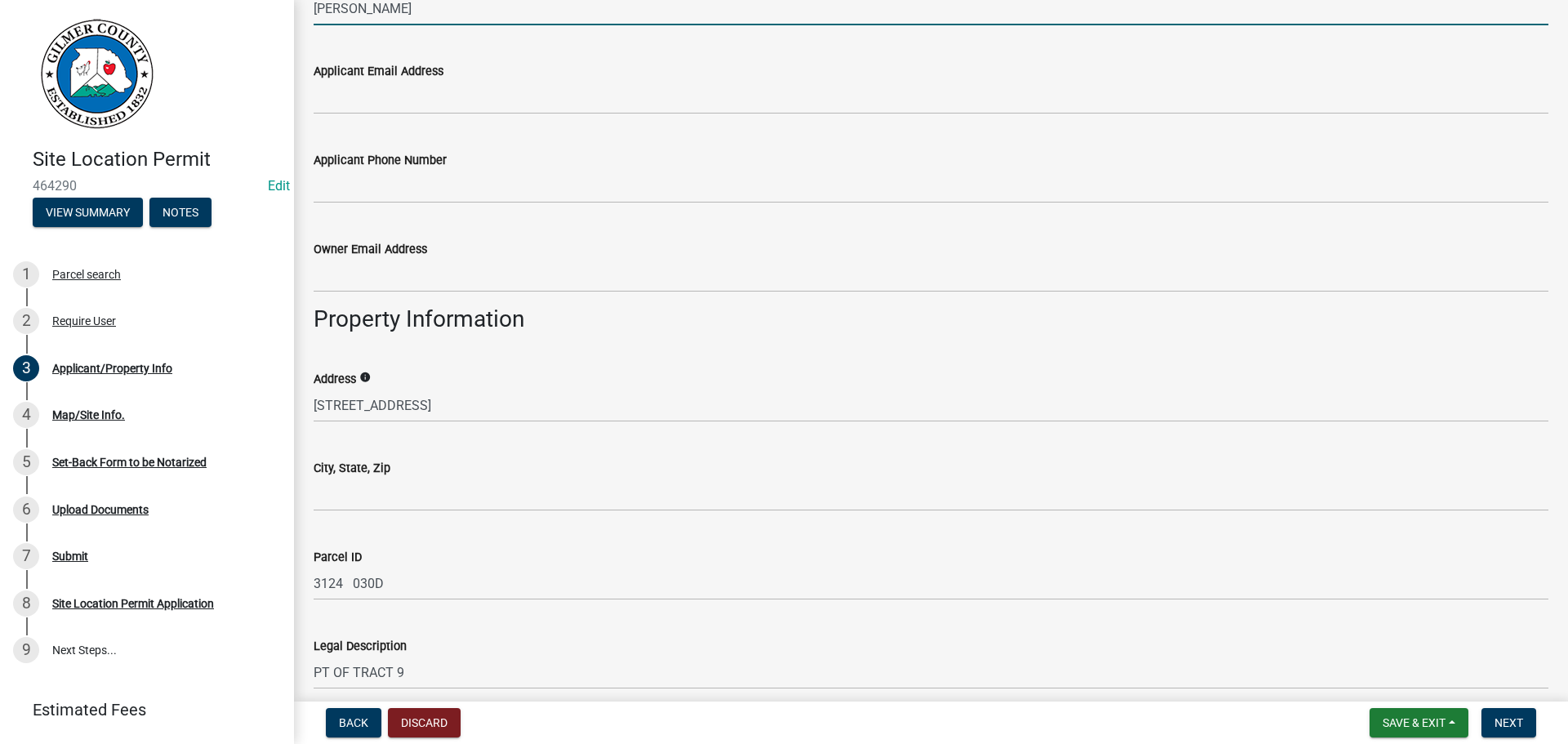
type input "[PERSON_NAME]"
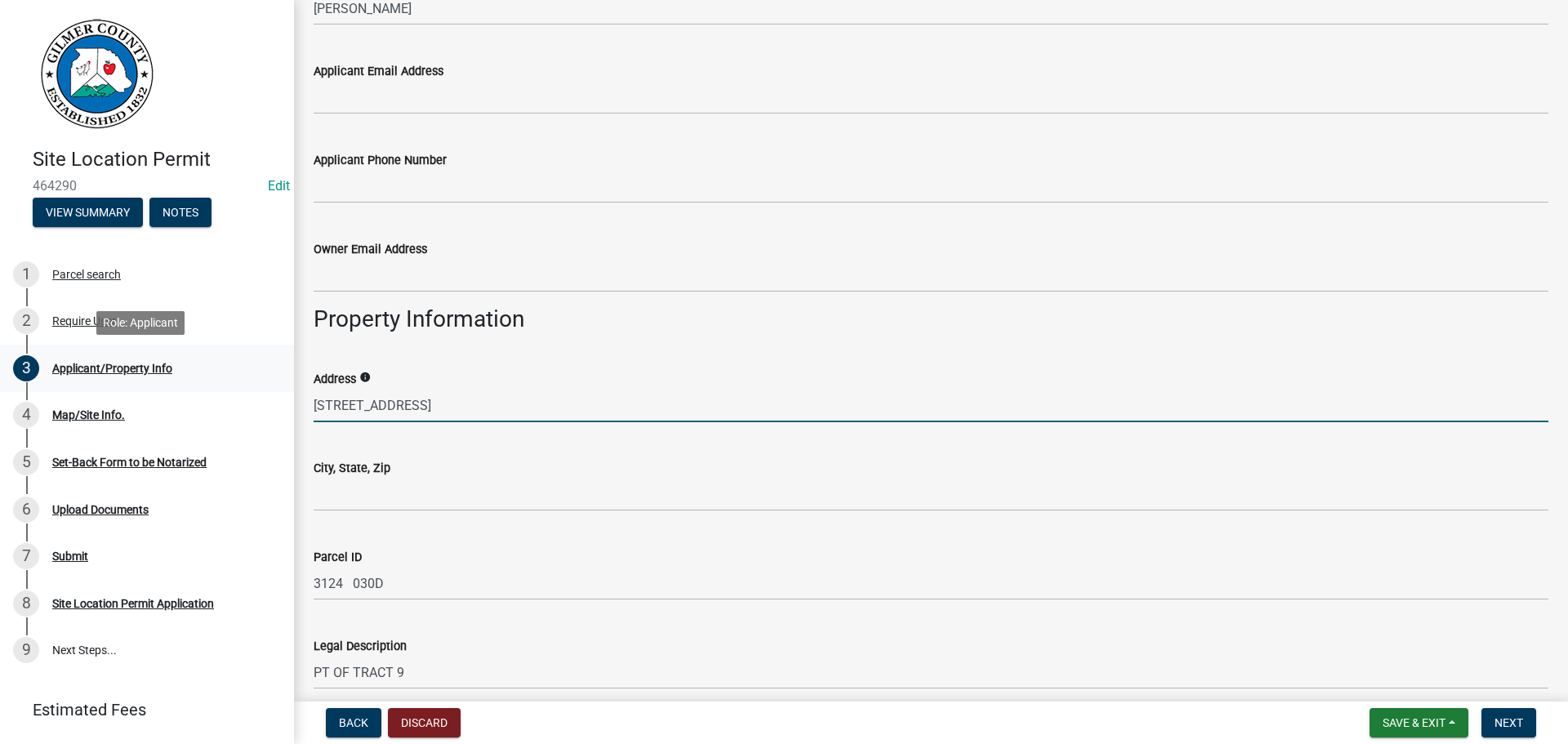
drag, startPoint x: 460, startPoint y: 412, endPoint x: 154, endPoint y: 374, distance: 308.4
click at [158, 374] on div "Site Location Permit 464290 Edit View Summary Notes 1 Parcel search 2 Require U…" at bounding box center [784, 372] width 1568 height 744
click at [386, 409] on input "982 [PERSON_NAME] CIR" at bounding box center [931, 406] width 1234 height 34
type input "982 [PERSON_NAME] CIR"
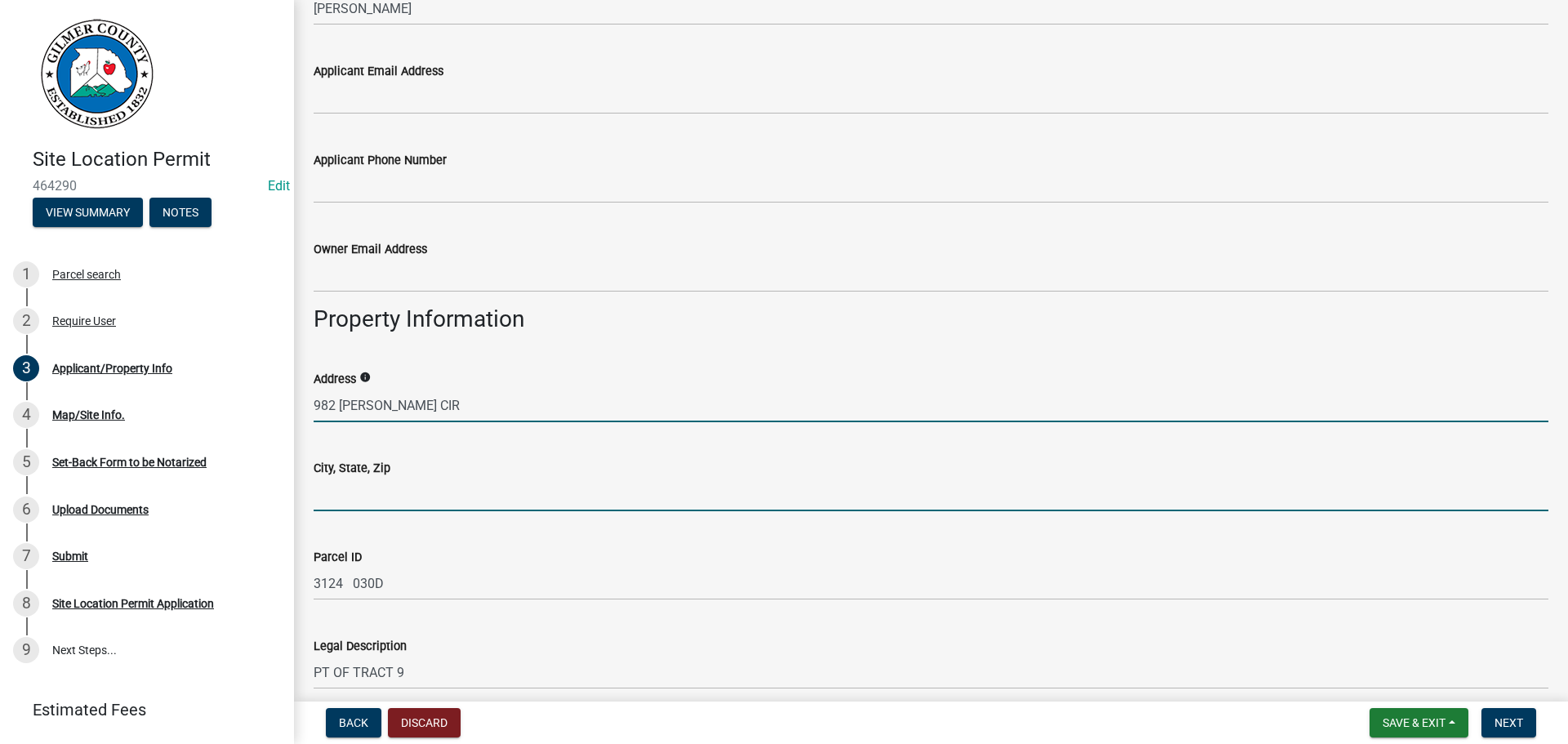
click at [374, 498] on input "City, State, Zip" at bounding box center [931, 495] width 1234 height 34
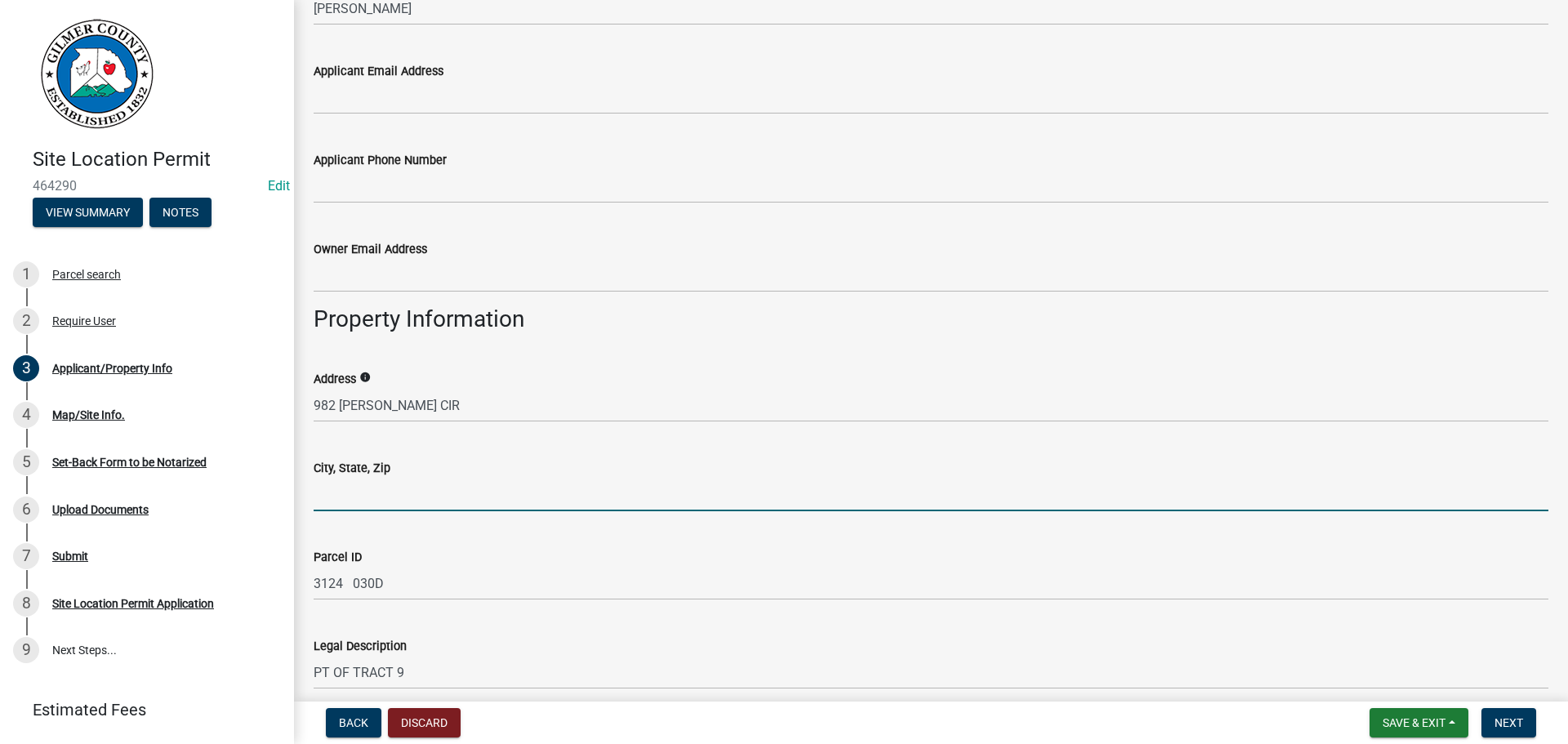
type input "[GEOGRAPHIC_DATA]"
drag, startPoint x: 459, startPoint y: 496, endPoint x: 202, endPoint y: 446, distance: 261.8
click at [220, 446] on div "Site Location Permit 464290 Edit View Summary Notes 1 Parcel search 2 Require U…" at bounding box center [784, 372] width 1568 height 744
click at [362, 498] on input "City, State, Zip" at bounding box center [931, 495] width 1234 height 34
type input "ELLIJAY GA 30536"
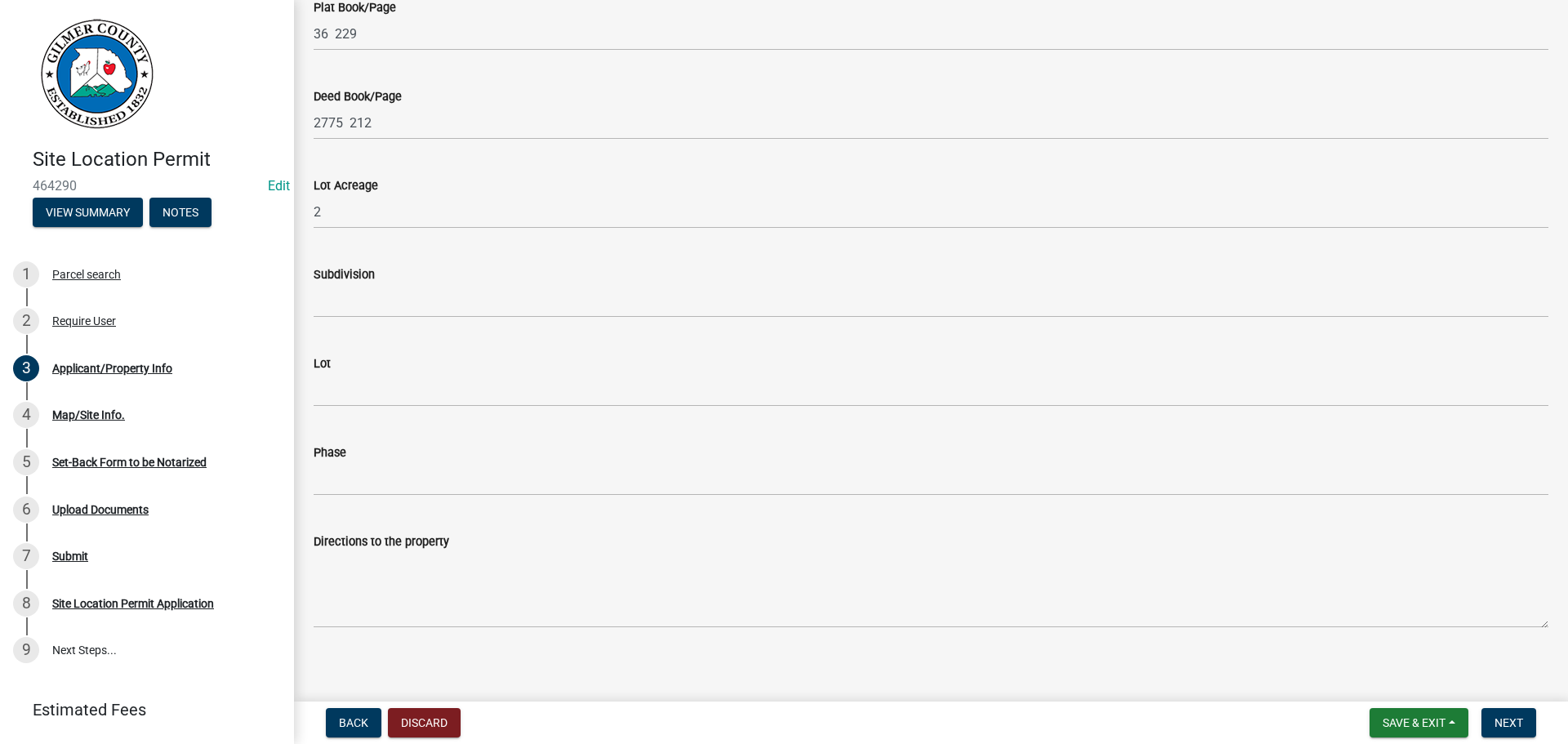
scroll to position [1562, 0]
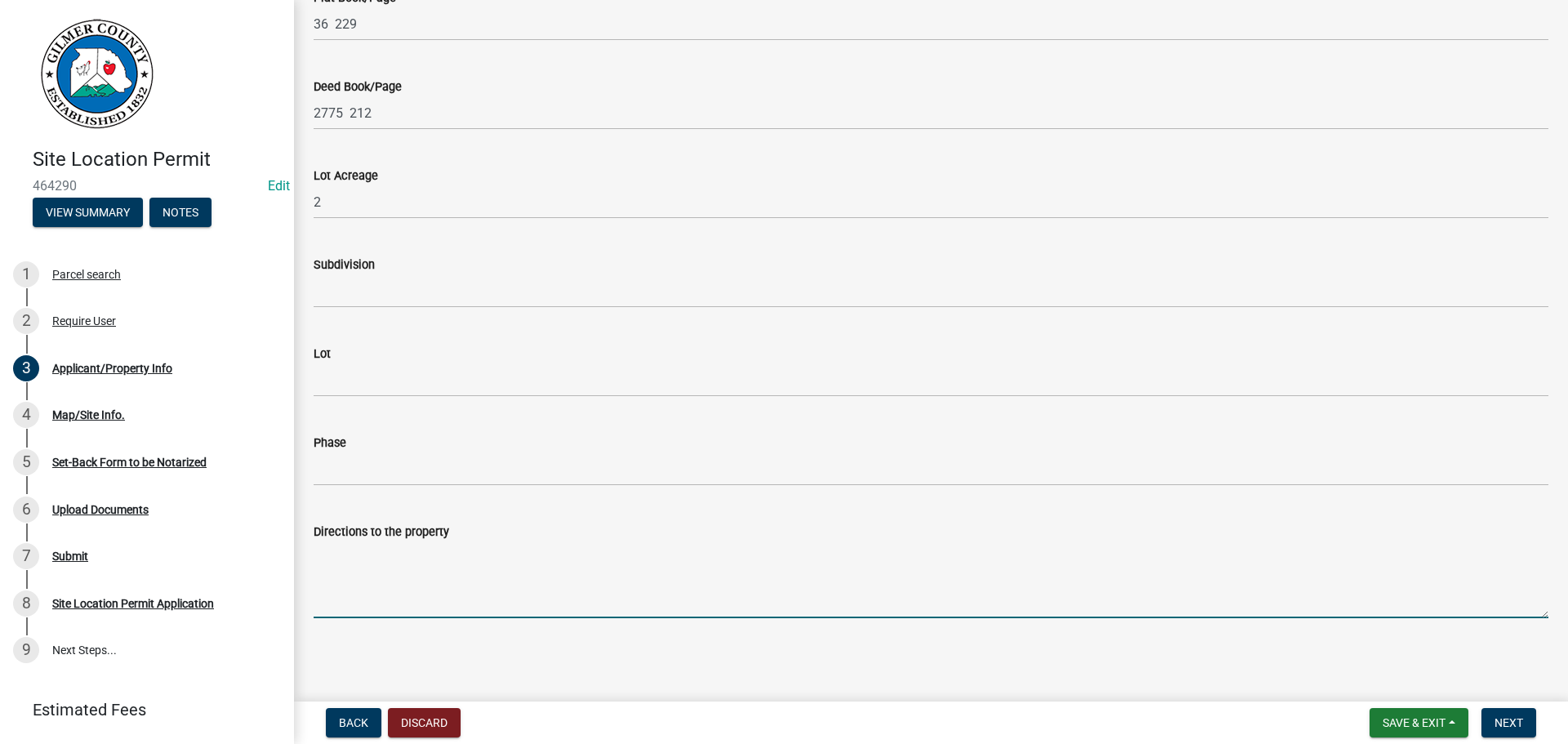
click at [397, 553] on textarea "Directions to the property" at bounding box center [931, 579] width 1234 height 77
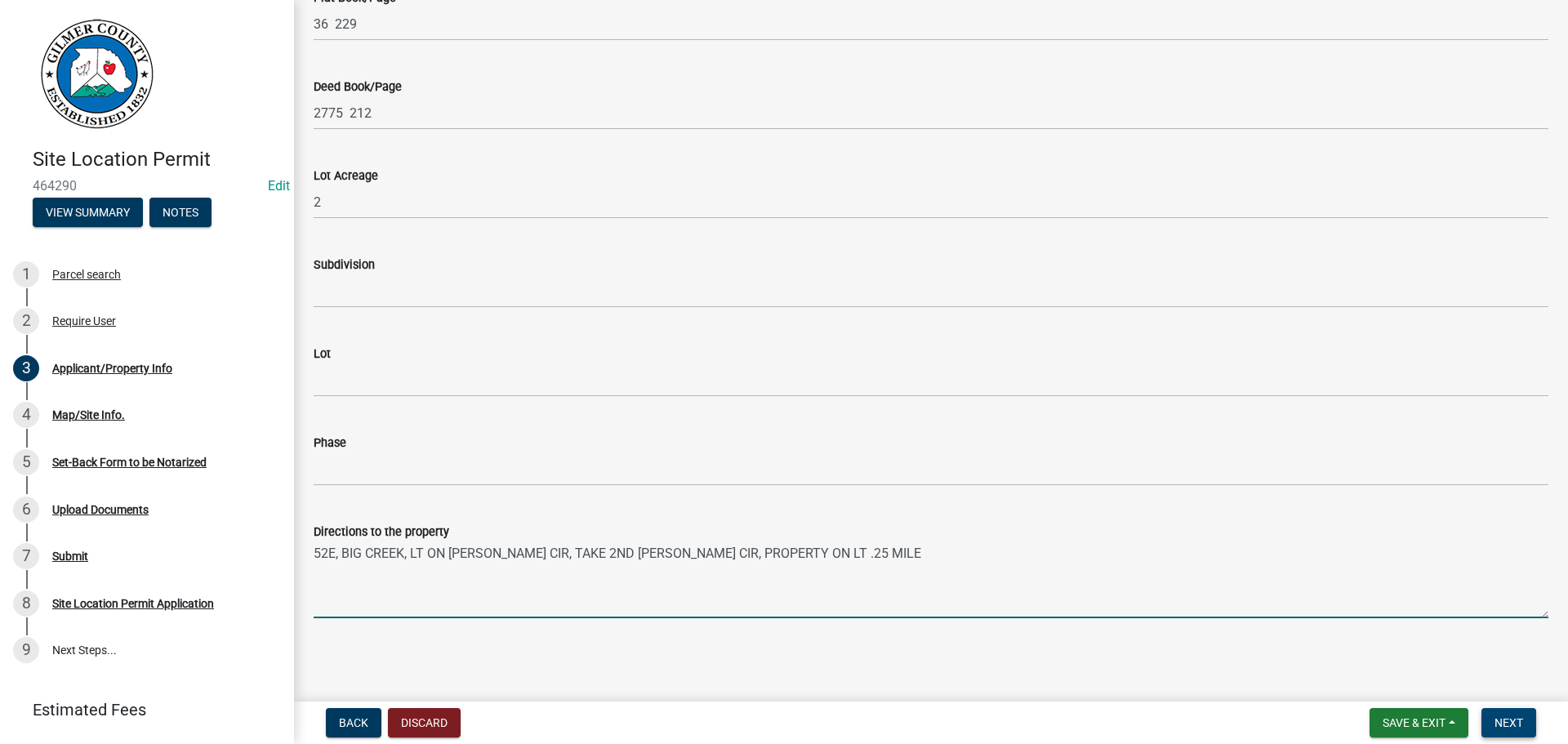
type textarea "52E, BIG CREEK, LT ON [PERSON_NAME] CIR, TAKE 2ND [PERSON_NAME] CIR, PROPERTY O…"
click at [1509, 720] on span "Next" at bounding box center [1509, 723] width 28 height 13
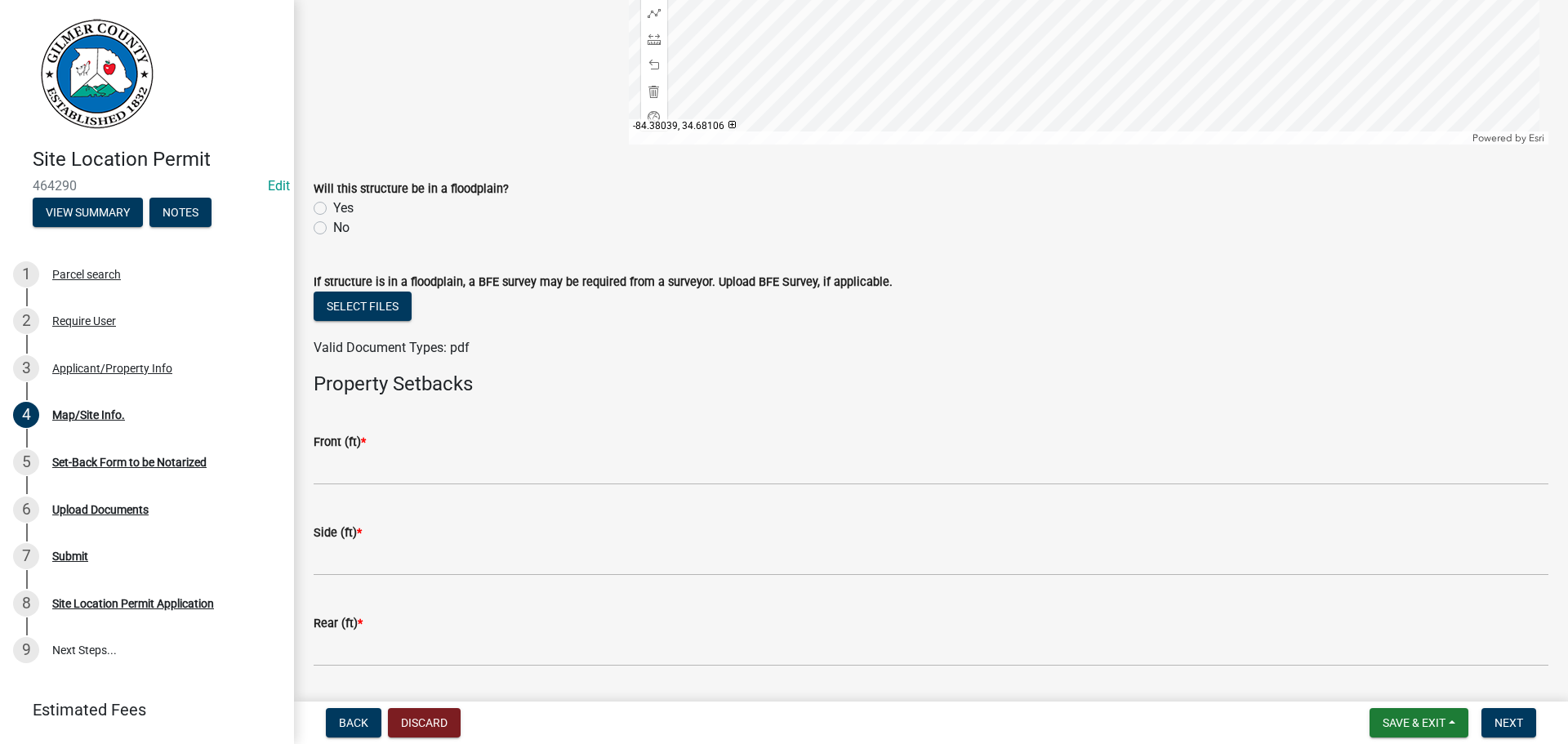
scroll to position [408, 0]
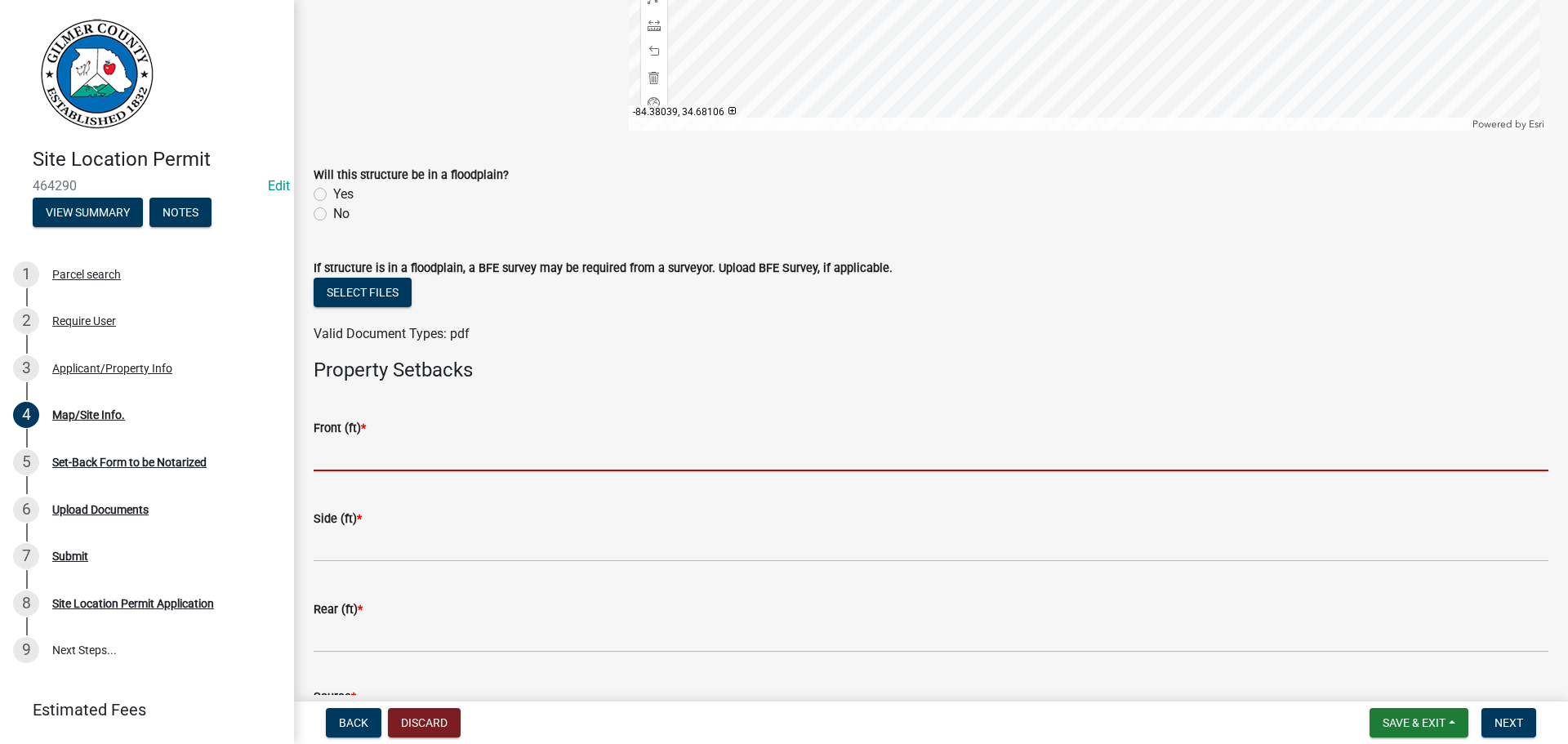
click at [389, 455] on input "text" at bounding box center [931, 454] width 1234 height 34
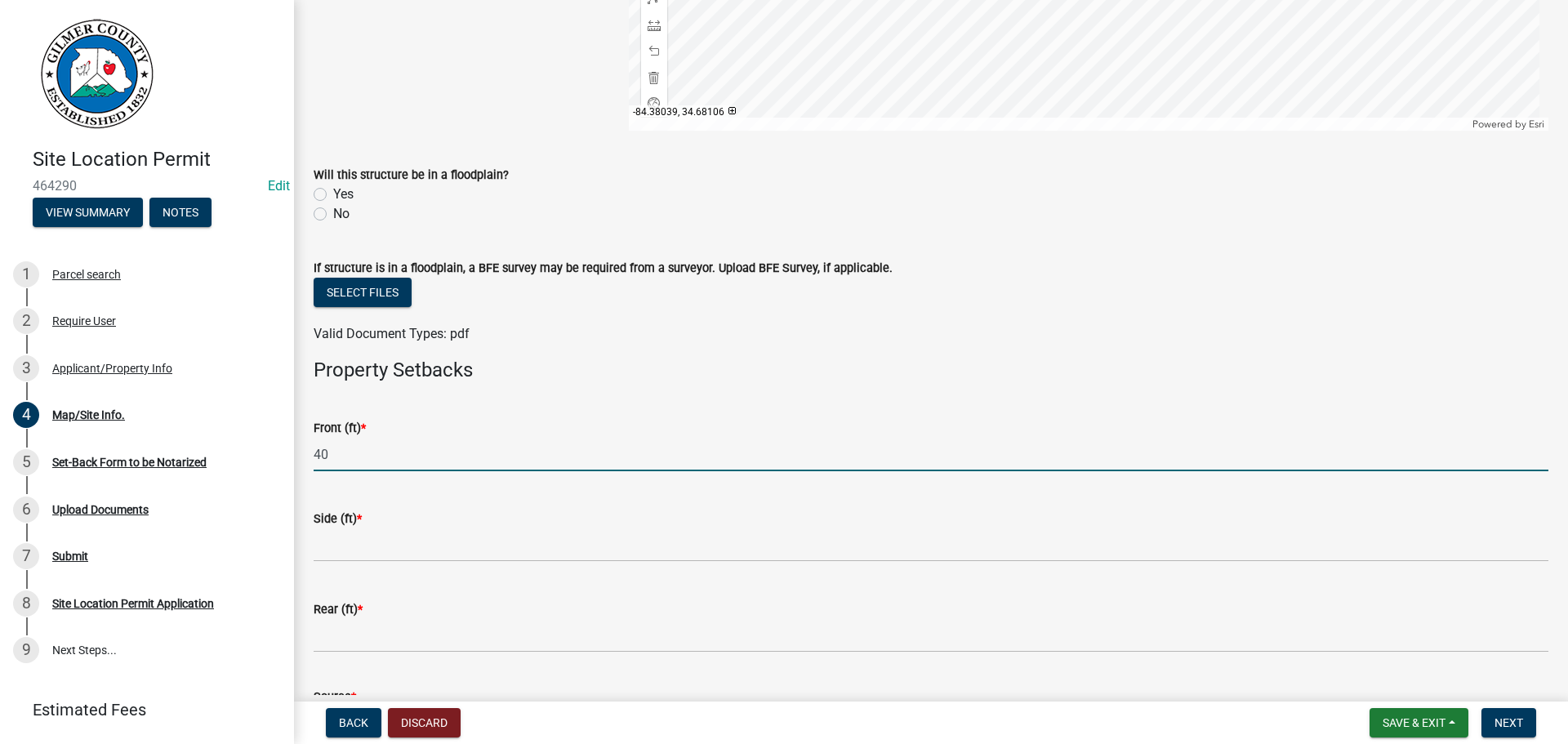
type input "40"
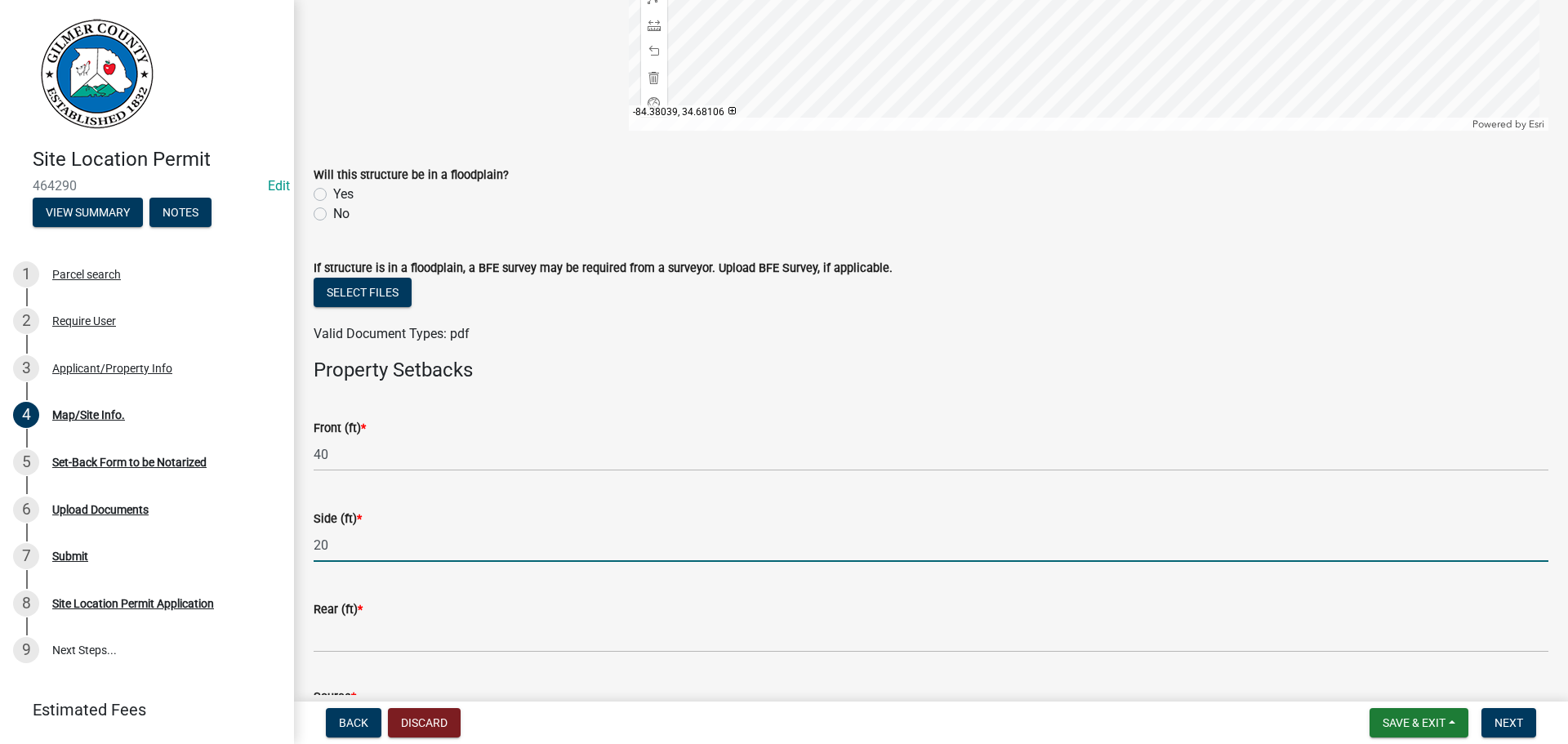
type input "20"
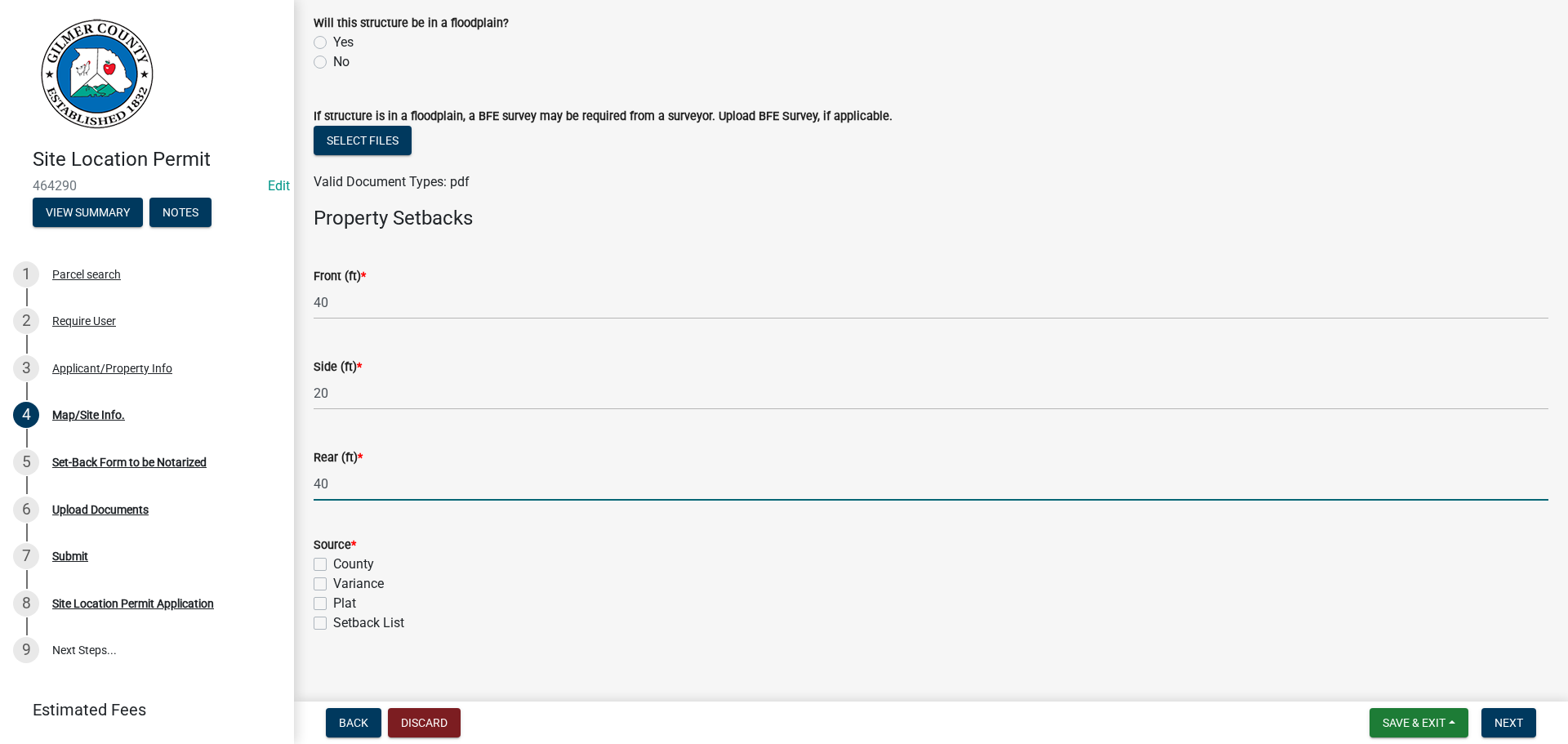
scroll to position [577, 0]
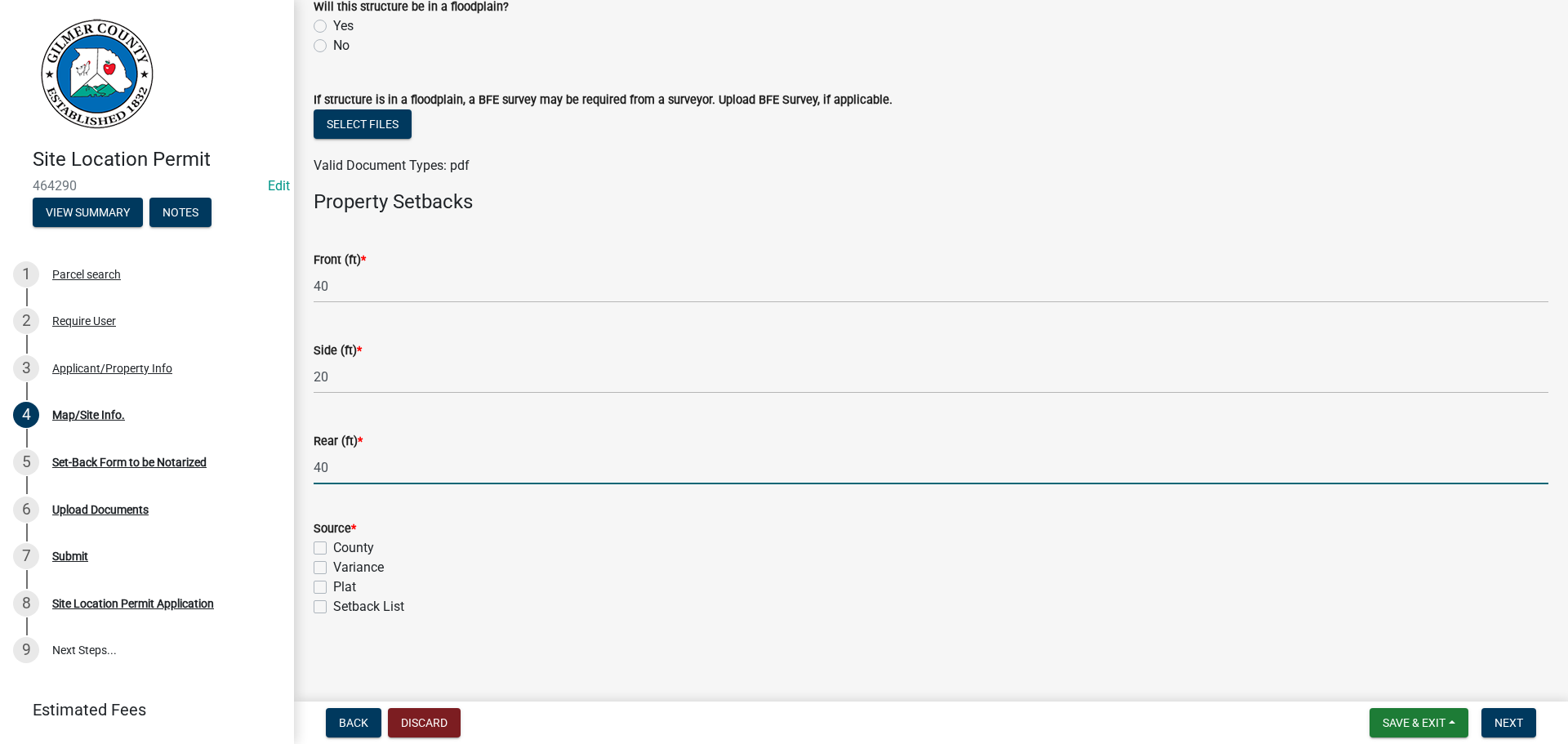
type input "40"
click at [333, 549] on label "County" at bounding box center [353, 548] width 41 height 19
click at [333, 549] on input "County" at bounding box center [338, 544] width 11 height 11
checkbox input "true"
checkbox input "false"
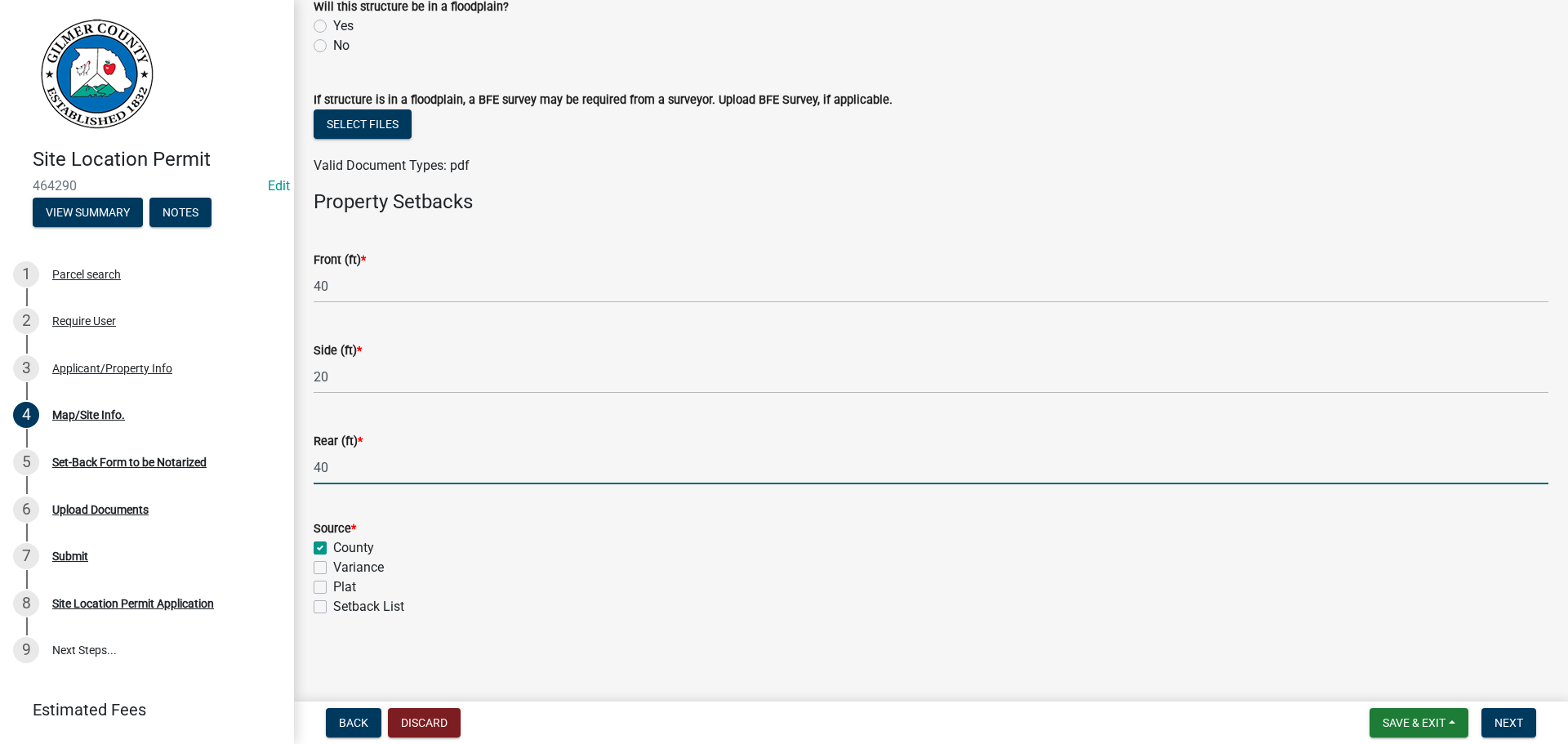
checkbox input "false"
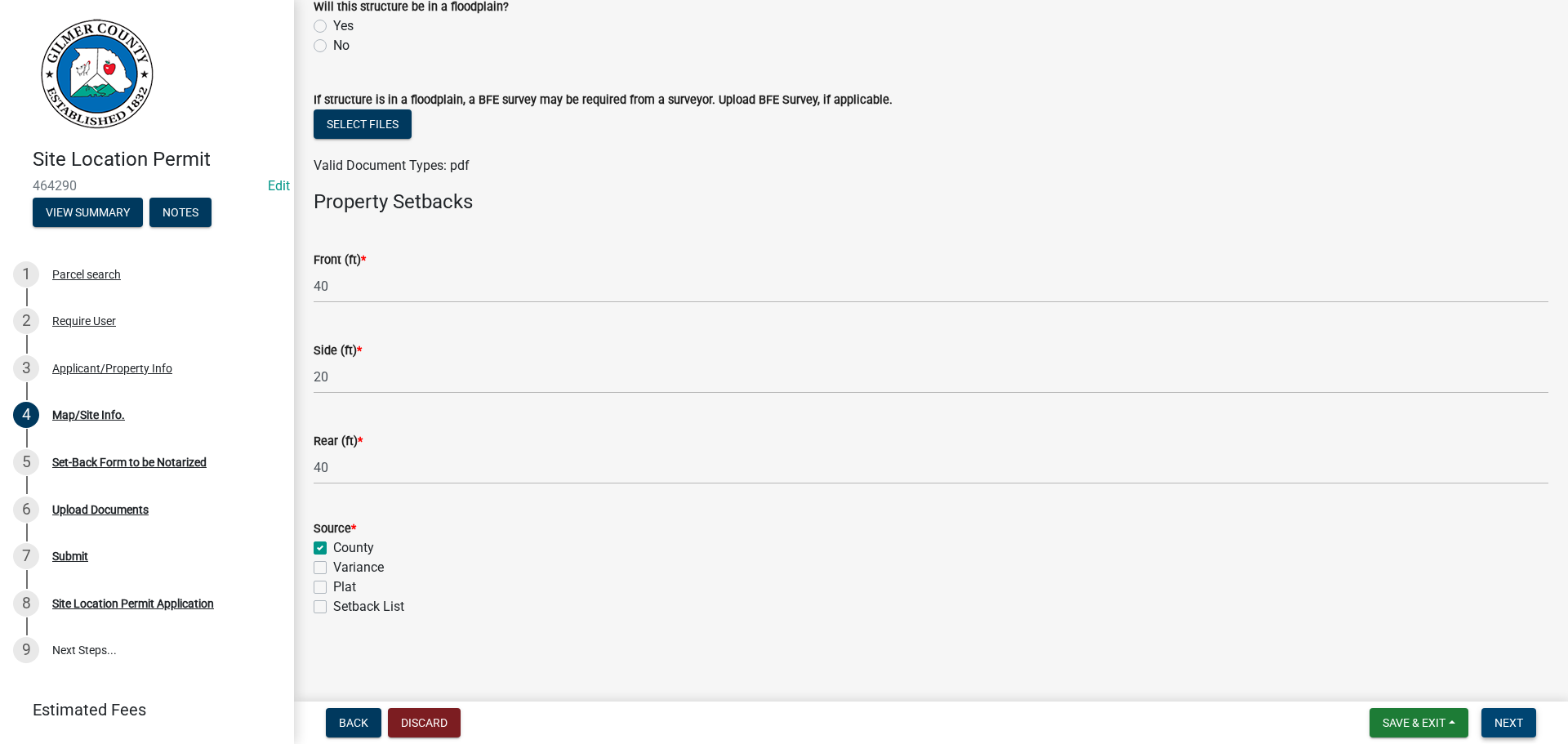
click at [1528, 725] on button "Next" at bounding box center [1509, 723] width 55 height 29
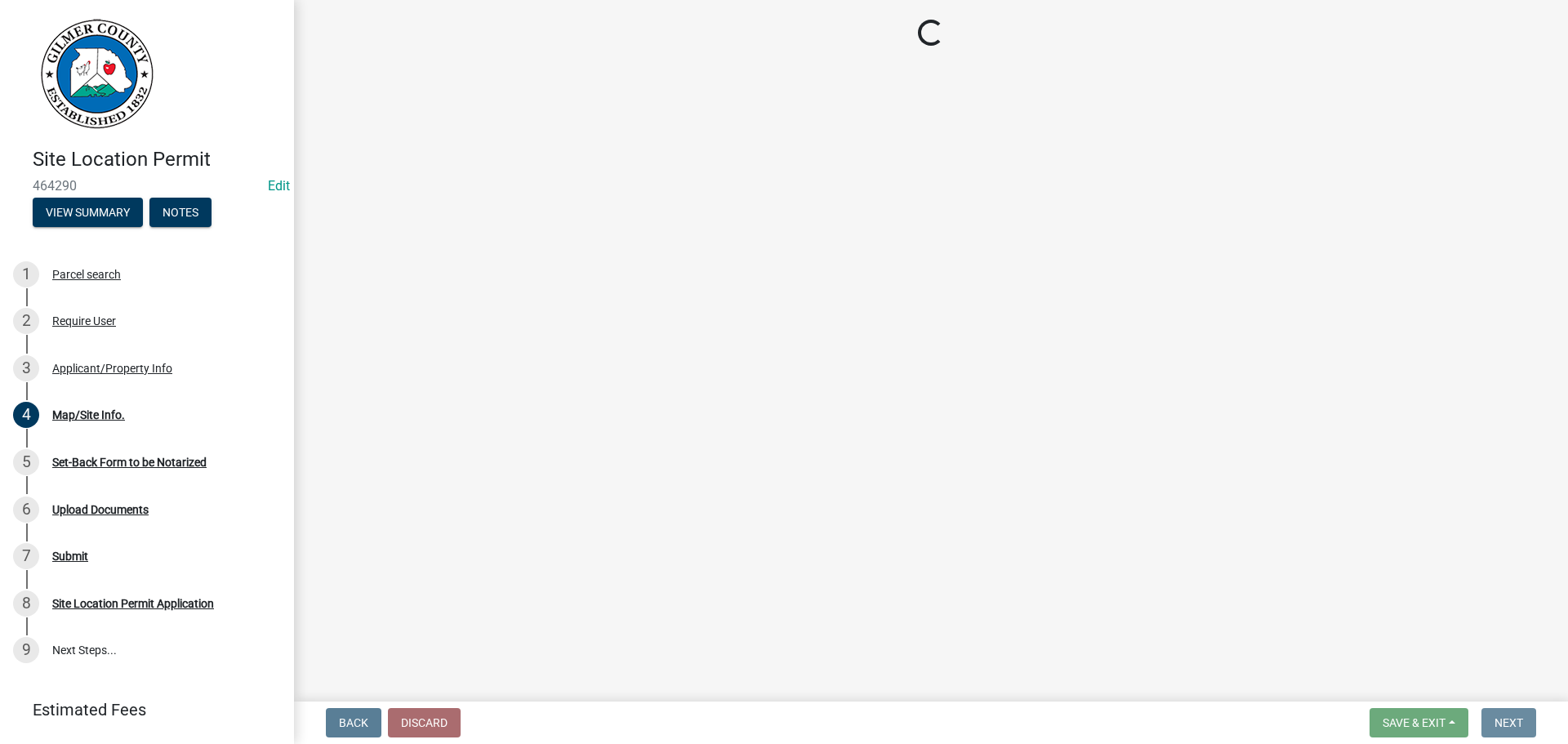
scroll to position [0, 0]
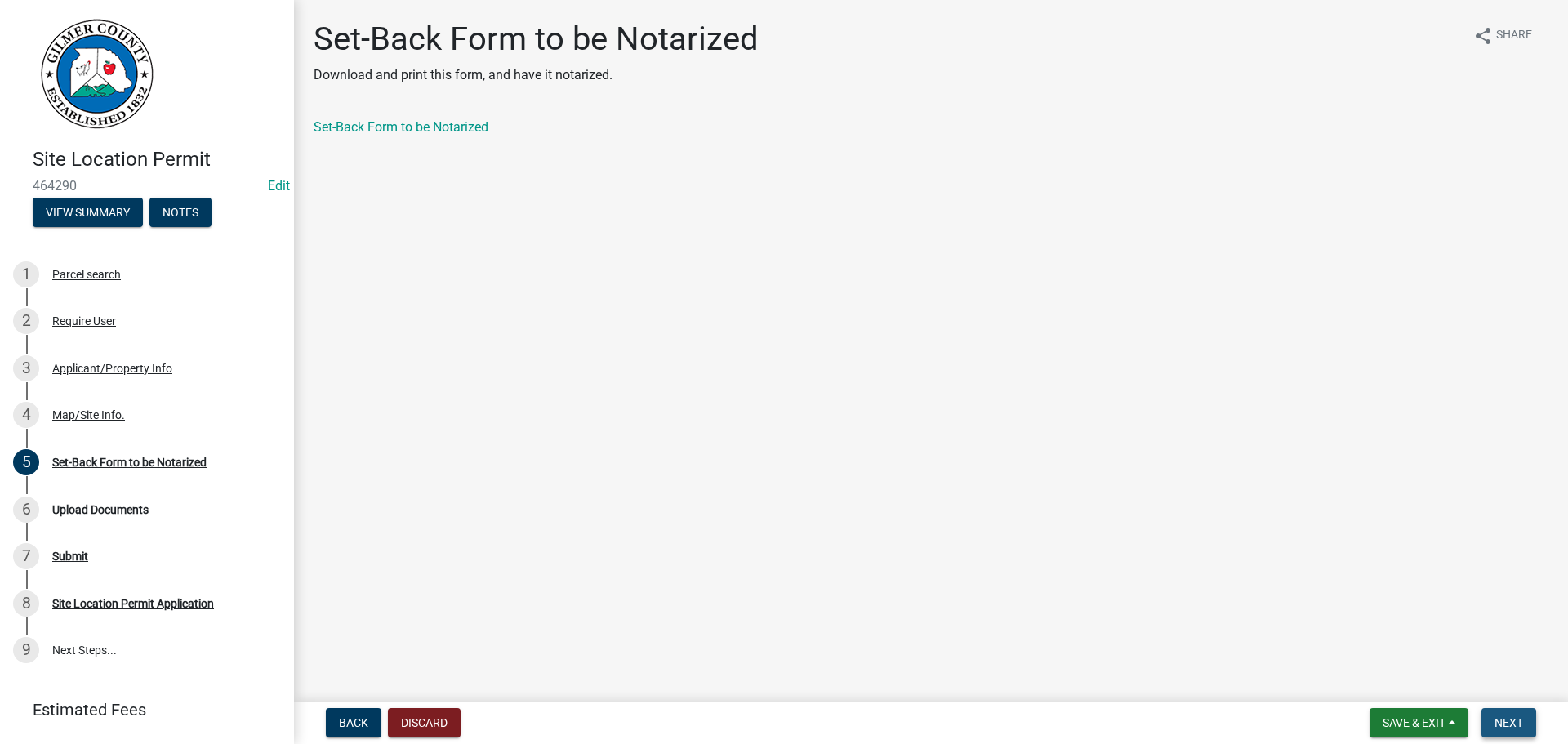
click at [1507, 710] on button "Next" at bounding box center [1509, 723] width 55 height 29
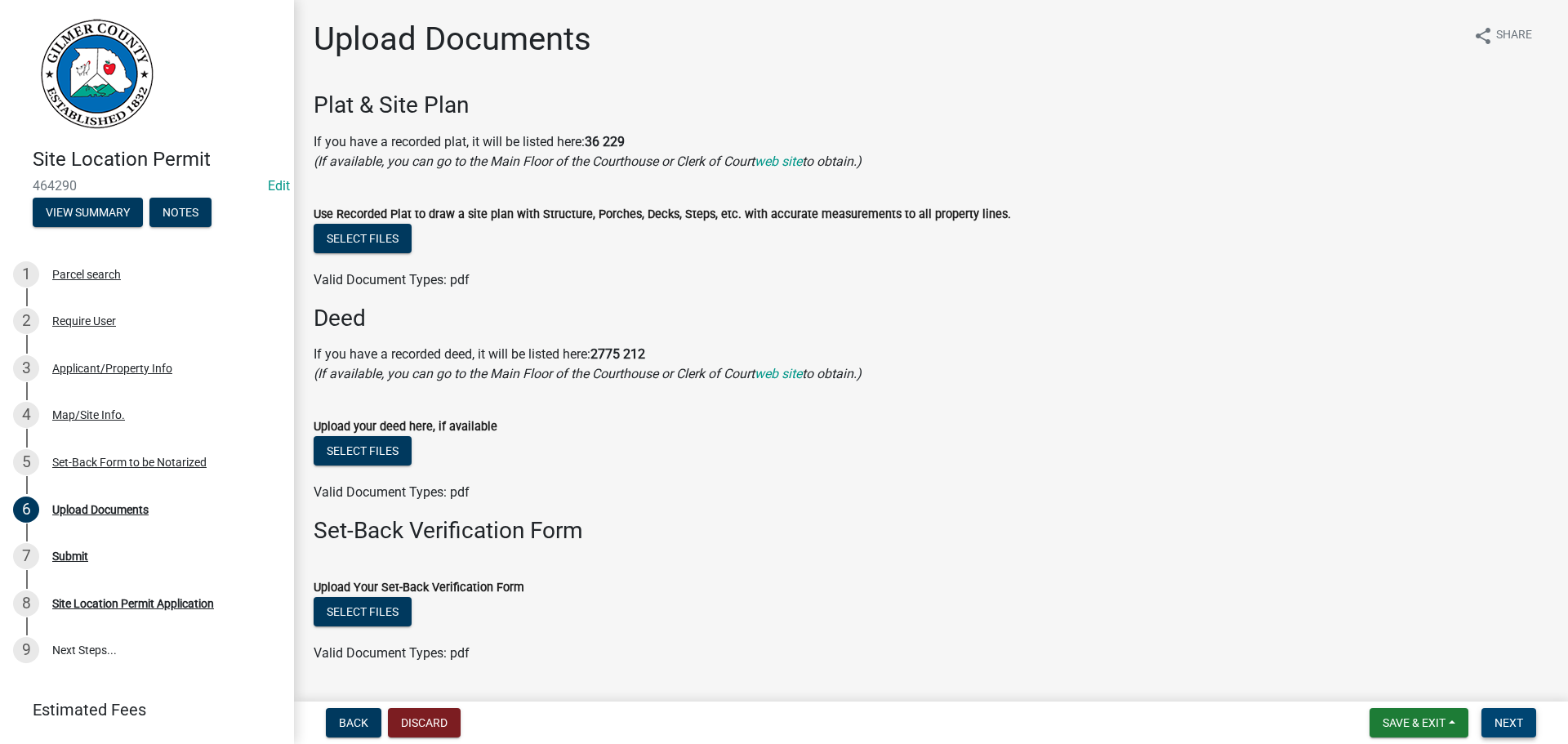
click at [1507, 711] on button "Next" at bounding box center [1509, 723] width 55 height 29
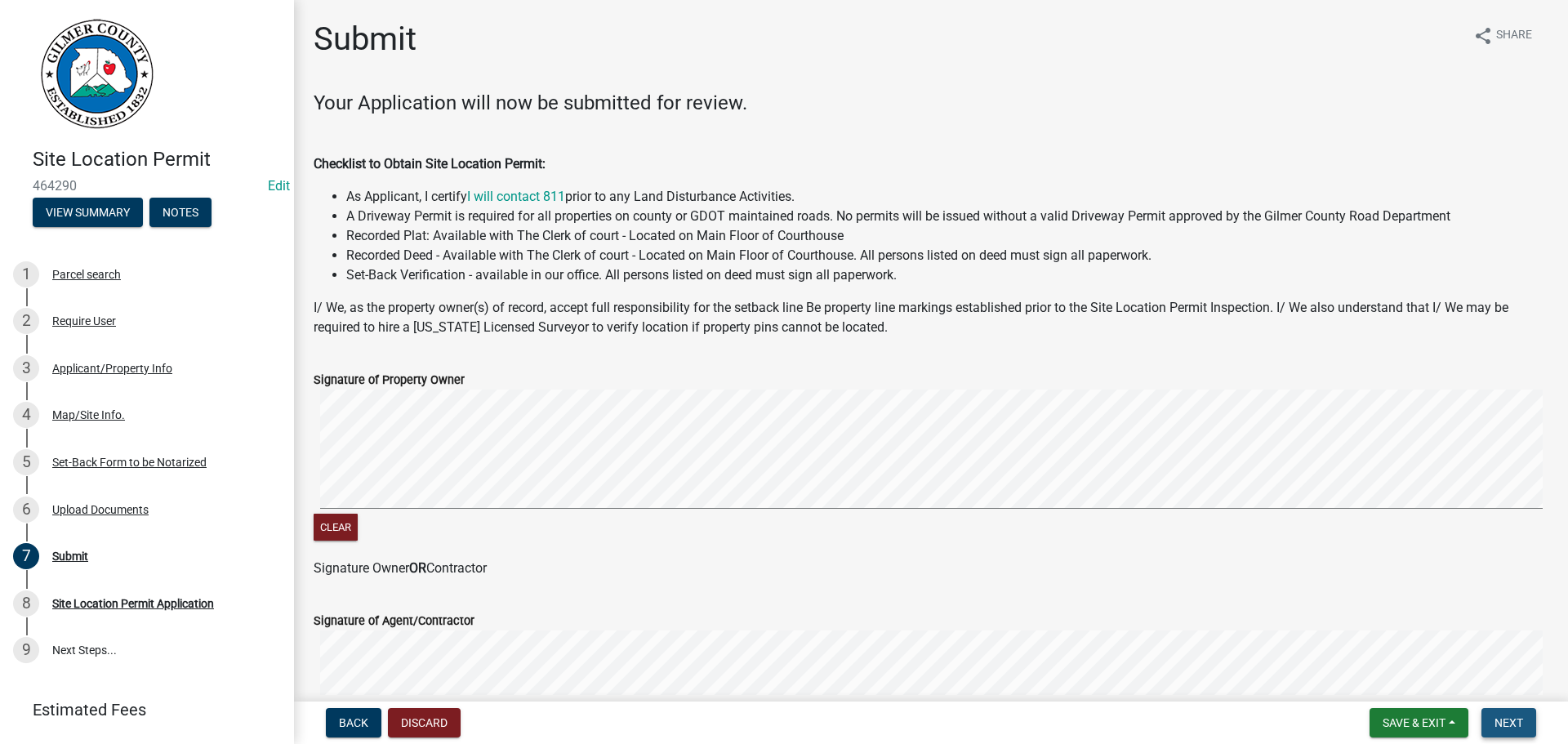
click at [1507, 711] on button "Next" at bounding box center [1509, 723] width 55 height 29
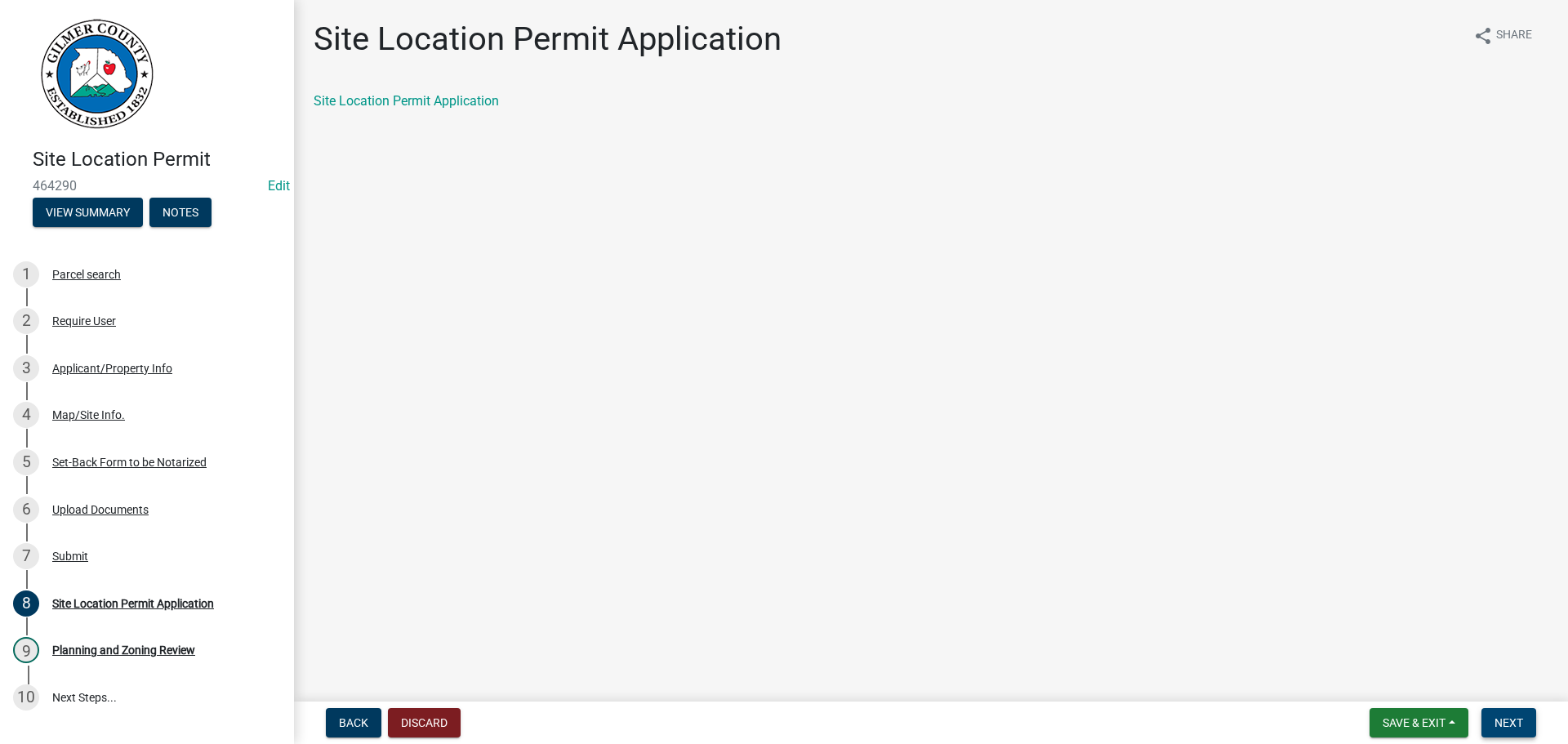
click at [1507, 711] on button "Next" at bounding box center [1509, 723] width 55 height 29
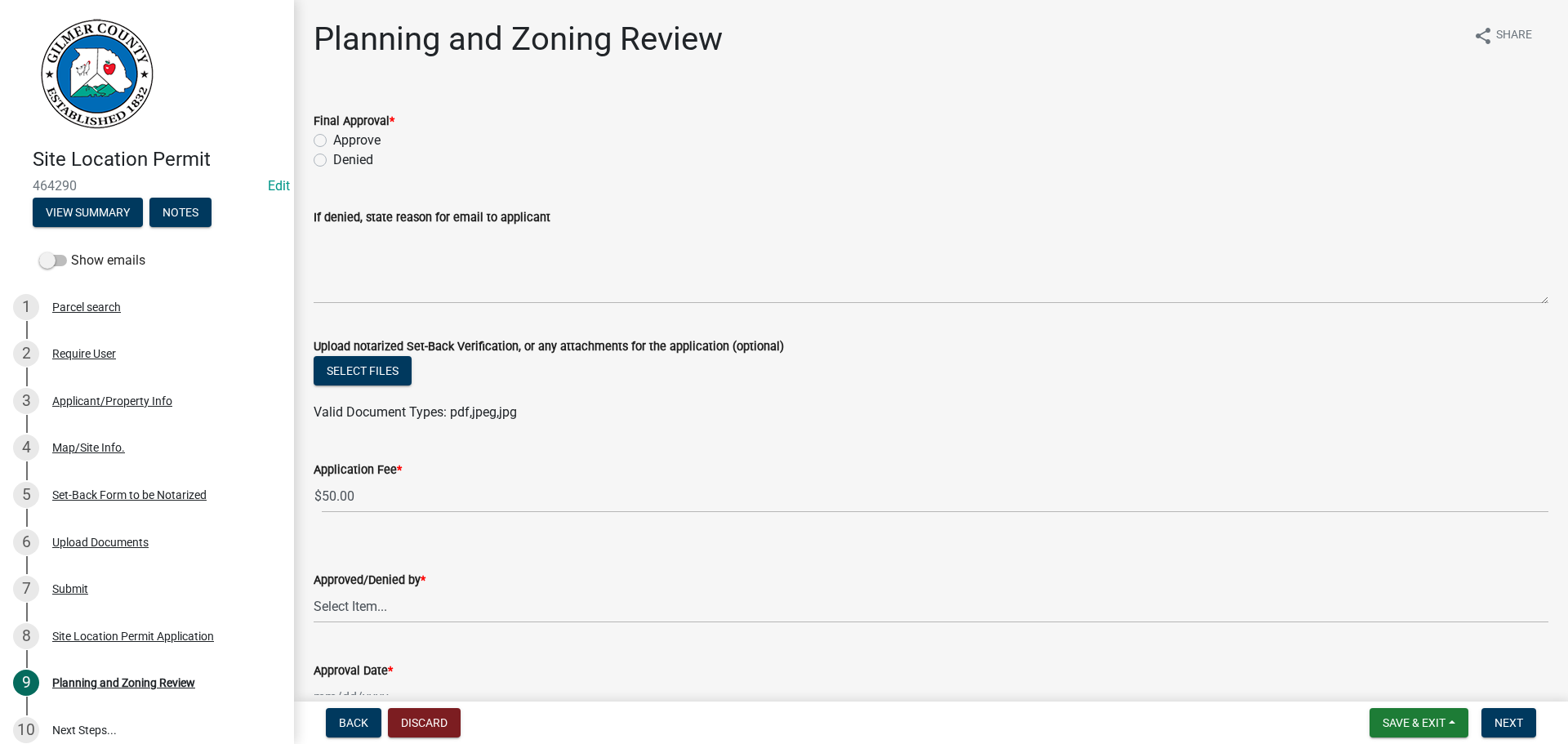
click at [333, 136] on label "Approve" at bounding box center [356, 141] width 47 height 19
click at [333, 136] on input "Approve" at bounding box center [338, 136] width 11 height 11
radio input "true"
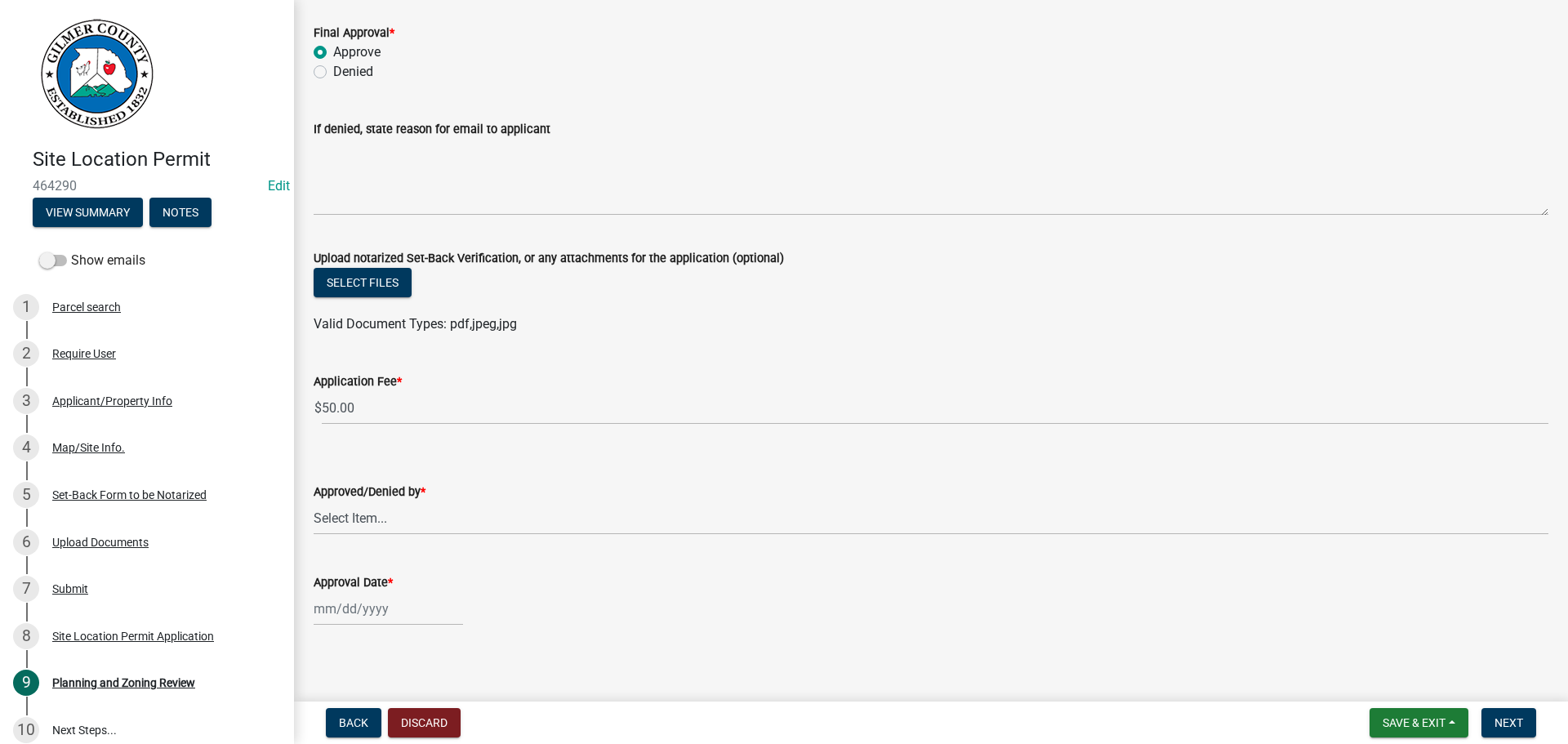
scroll to position [97, 0]
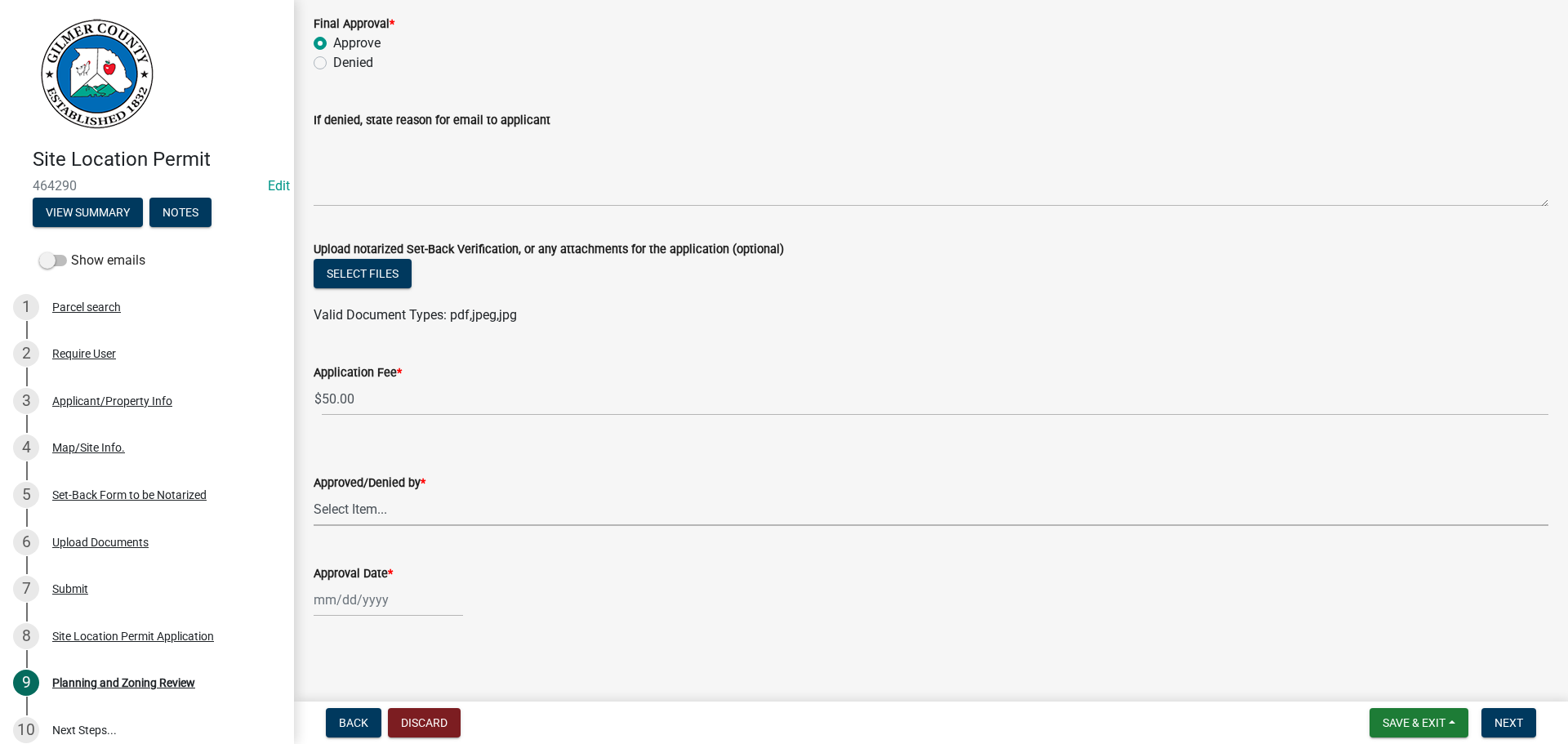
click at [352, 508] on select "Select Item... [PERSON_NAME] [PERSON_NAME] [PERSON_NAME] [PERSON_NAME] [PERSON_…" at bounding box center [931, 509] width 1234 height 34
click at [313, 492] on select "Select Item... [PERSON_NAME] [PERSON_NAME] [PERSON_NAME] [PERSON_NAME] [PERSON_…" at bounding box center [931, 509] width 1234 height 34
select select "f66b4cef-93c9-440c-84d8-a2c8d35cb7c1"
select select "8"
select select "2025"
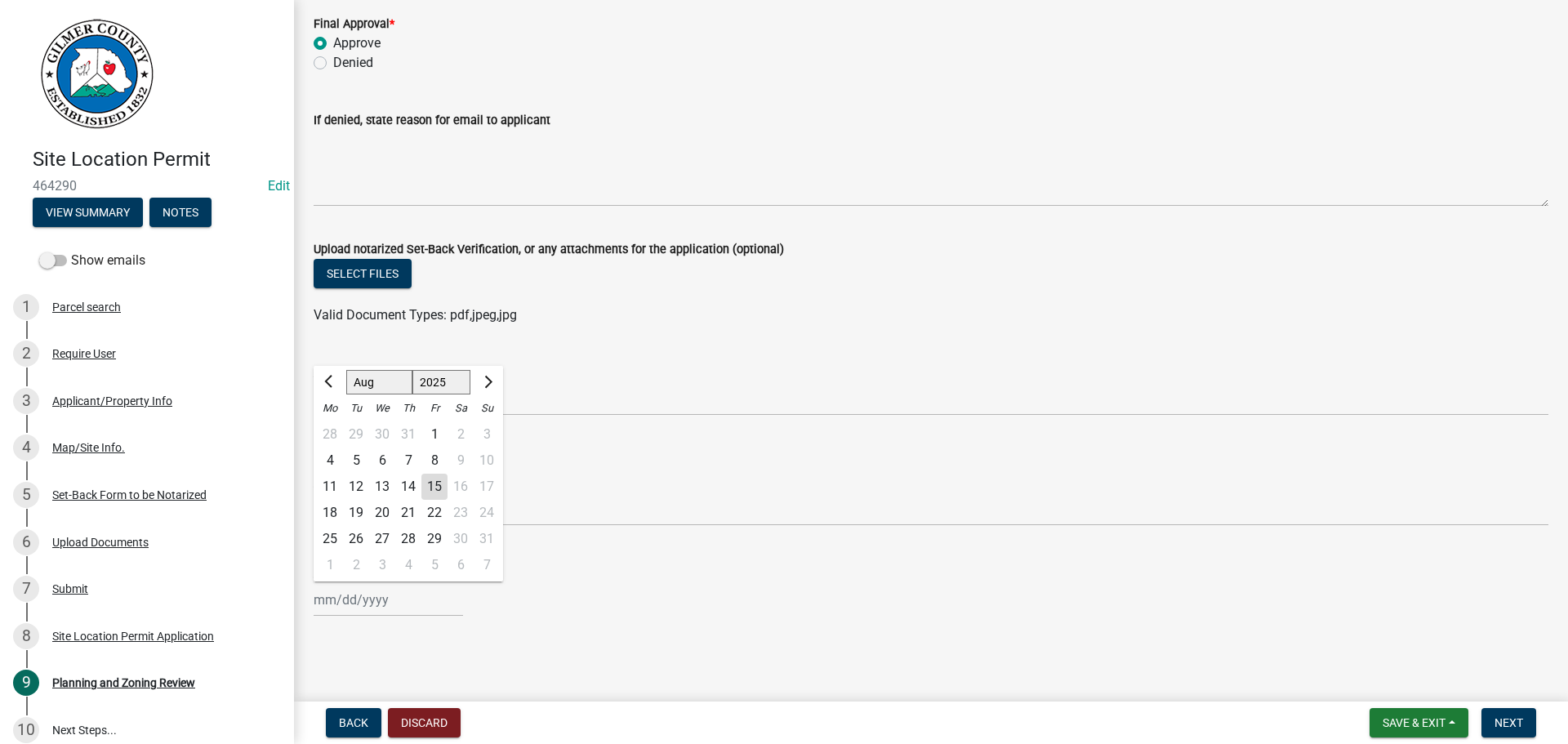
click at [356, 609] on div "[PERSON_NAME] Feb Mar Apr [PERSON_NAME][DATE] Oct Nov [DATE] 1526 1527 1528 152…" at bounding box center [388, 600] width 150 height 34
click at [434, 488] on div "15" at bounding box center [435, 487] width 27 height 27
type input "[DATE]"
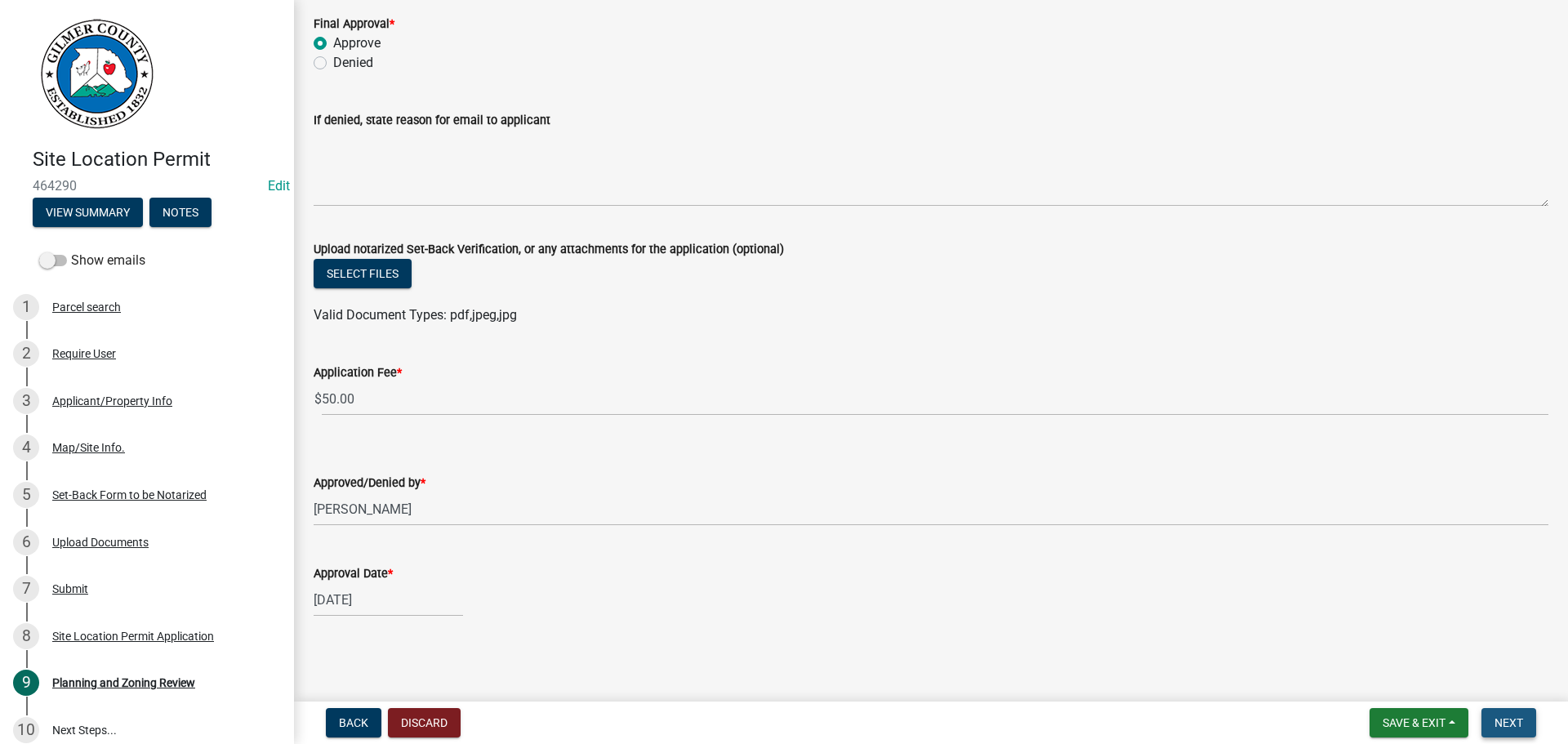
click at [1509, 720] on span "Next" at bounding box center [1509, 723] width 28 height 13
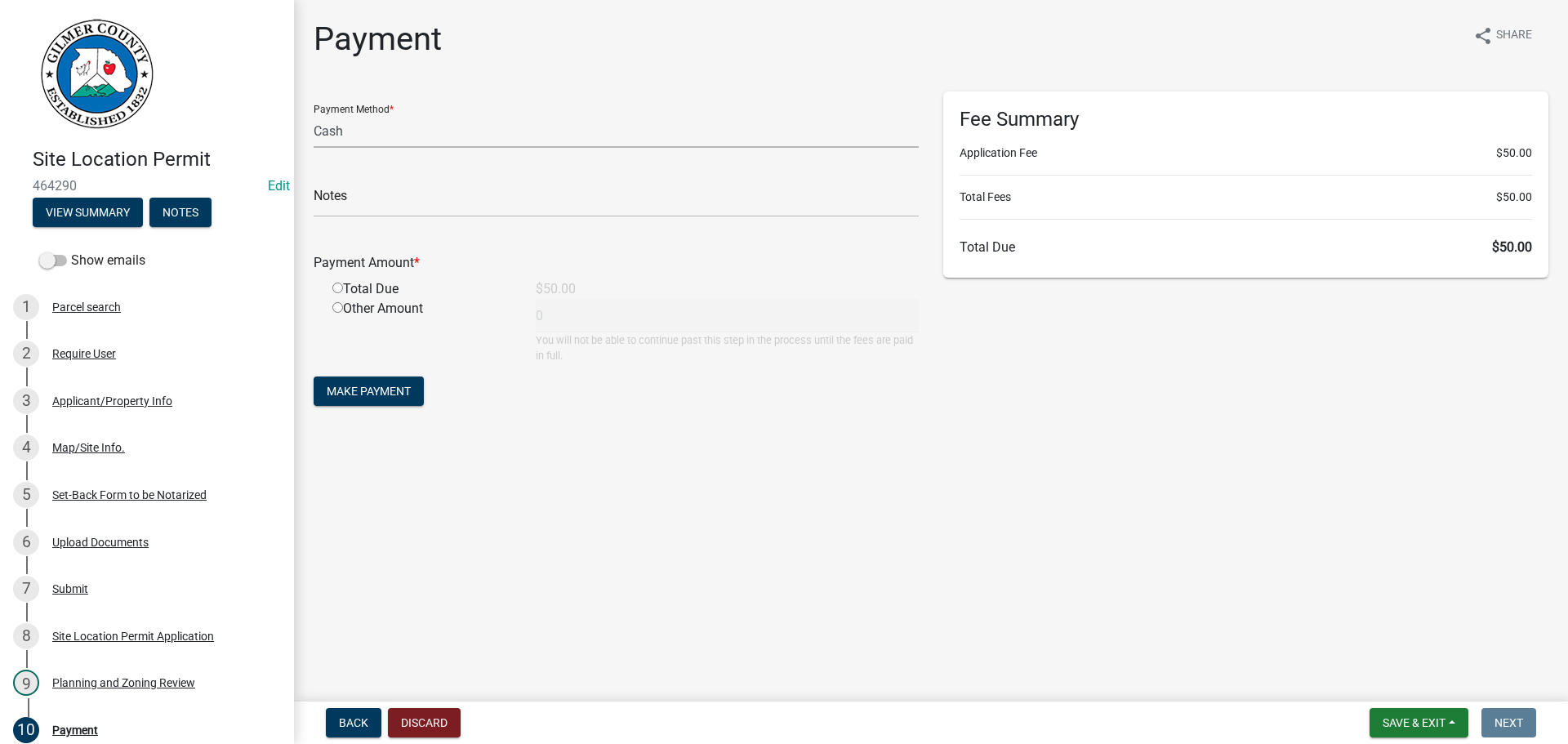
click at [413, 132] on select "Credit Card POS Check Cash" at bounding box center [615, 131] width 605 height 34
select select "1: 0"
click at [313, 114] on select "Credit Card POS Check Cash" at bounding box center [615, 131] width 605 height 34
click at [403, 210] on input "text" at bounding box center [615, 201] width 605 height 34
type input "1118"
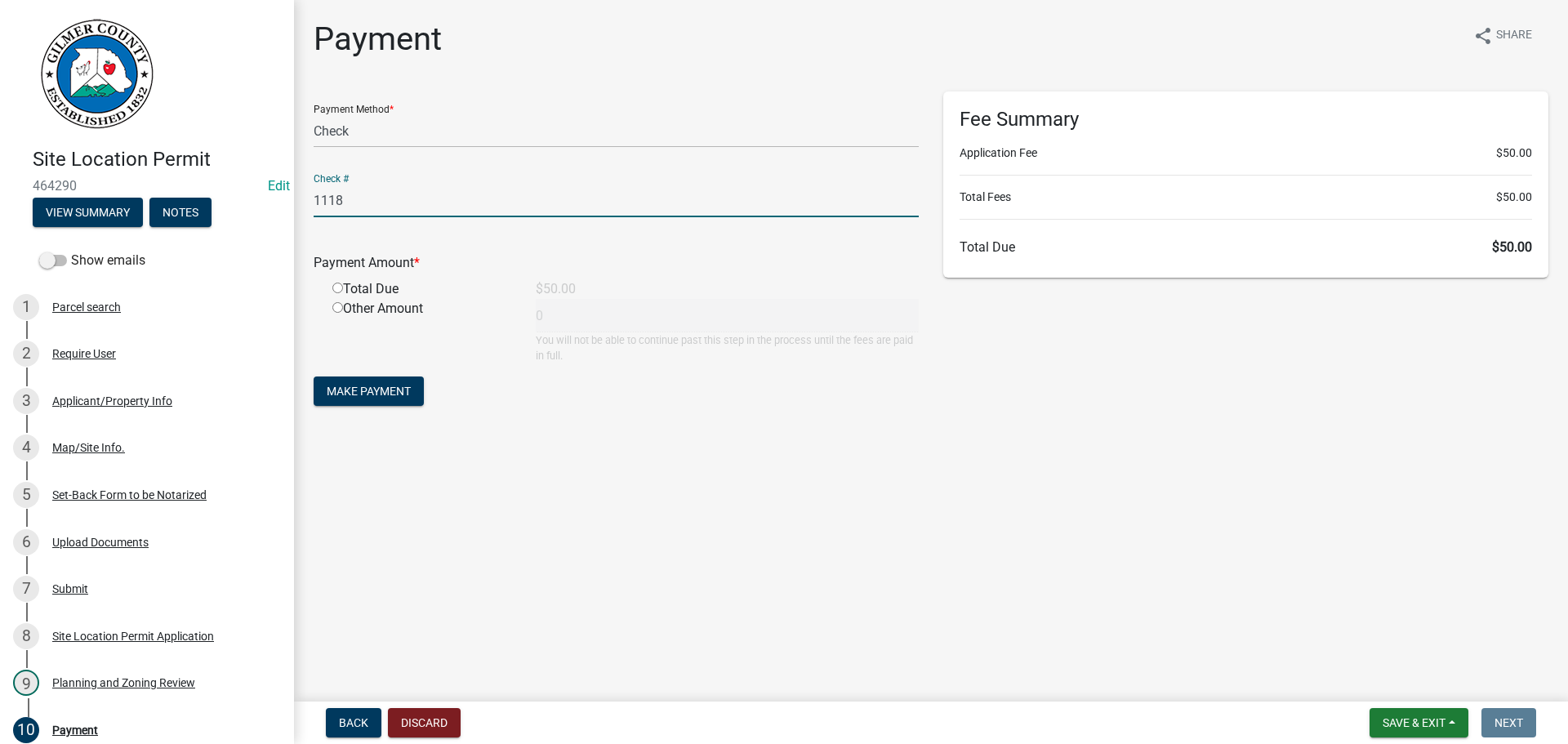
click at [338, 291] on input "radio" at bounding box center [337, 288] width 11 height 11
radio input "true"
type input "50"
click at [351, 384] on span "Make Payment" at bounding box center [368, 391] width 84 height 13
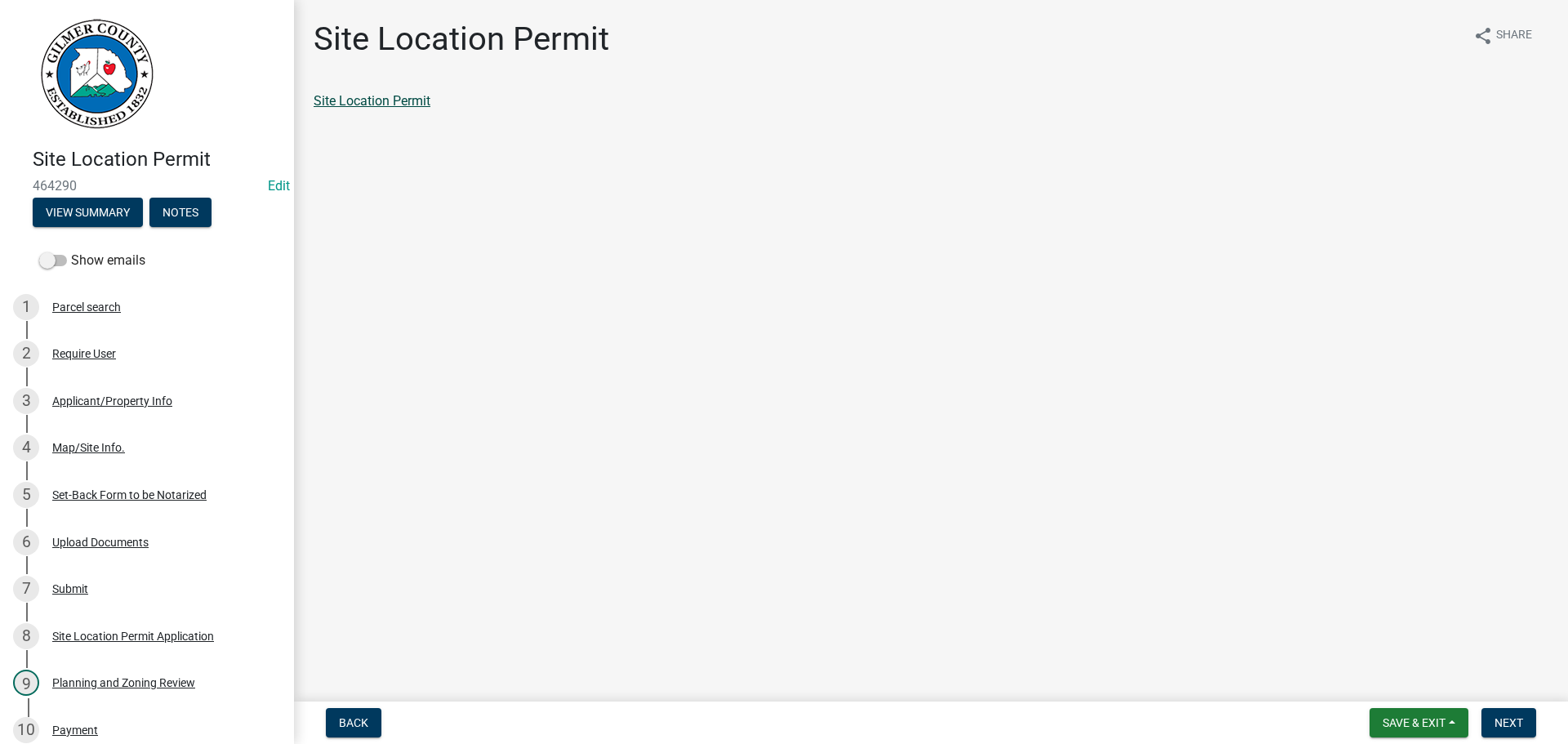
click at [391, 98] on link "Site Location Permit" at bounding box center [372, 101] width 117 height 16
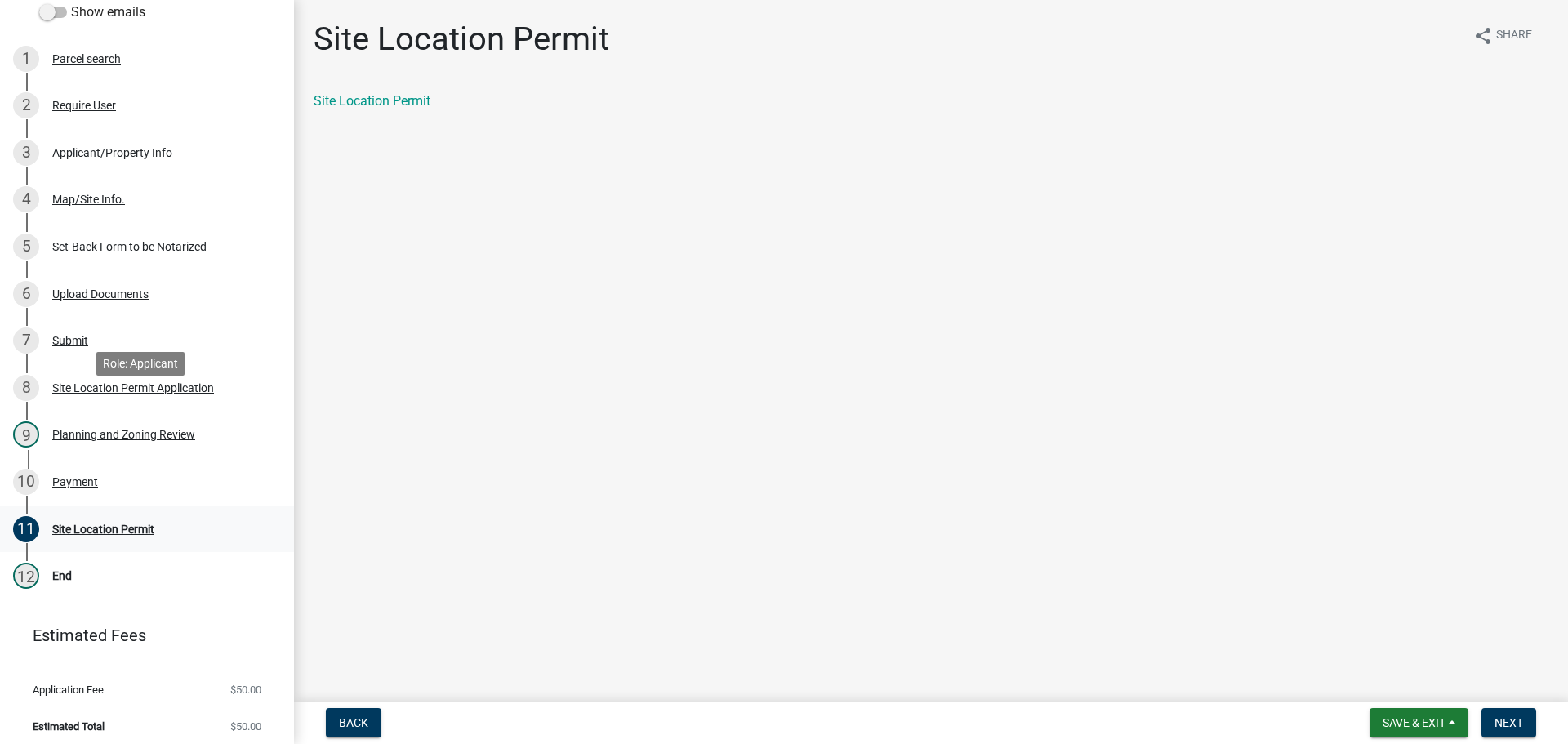
scroll to position [256, 0]
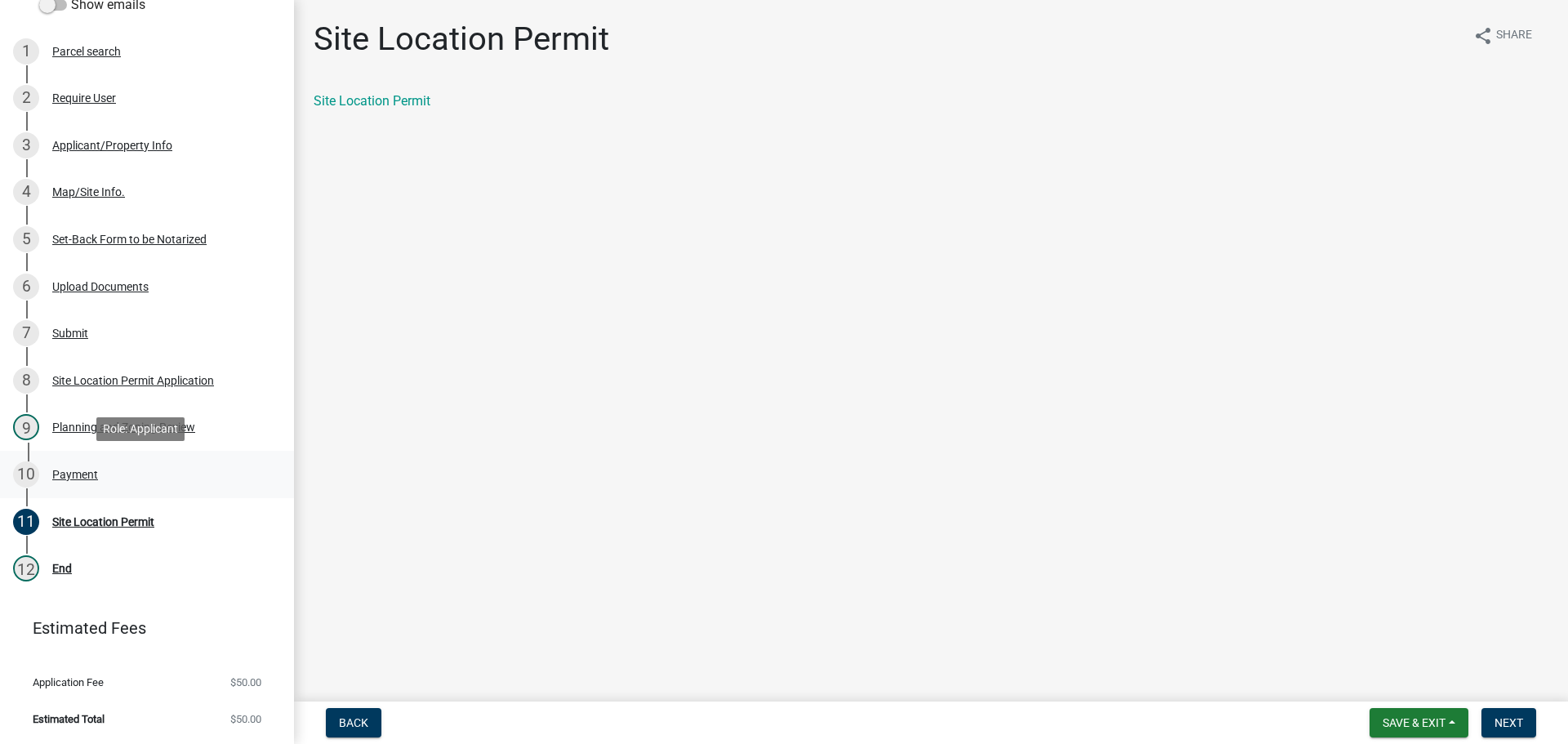
click at [82, 473] on div "Payment" at bounding box center [75, 474] width 46 height 12
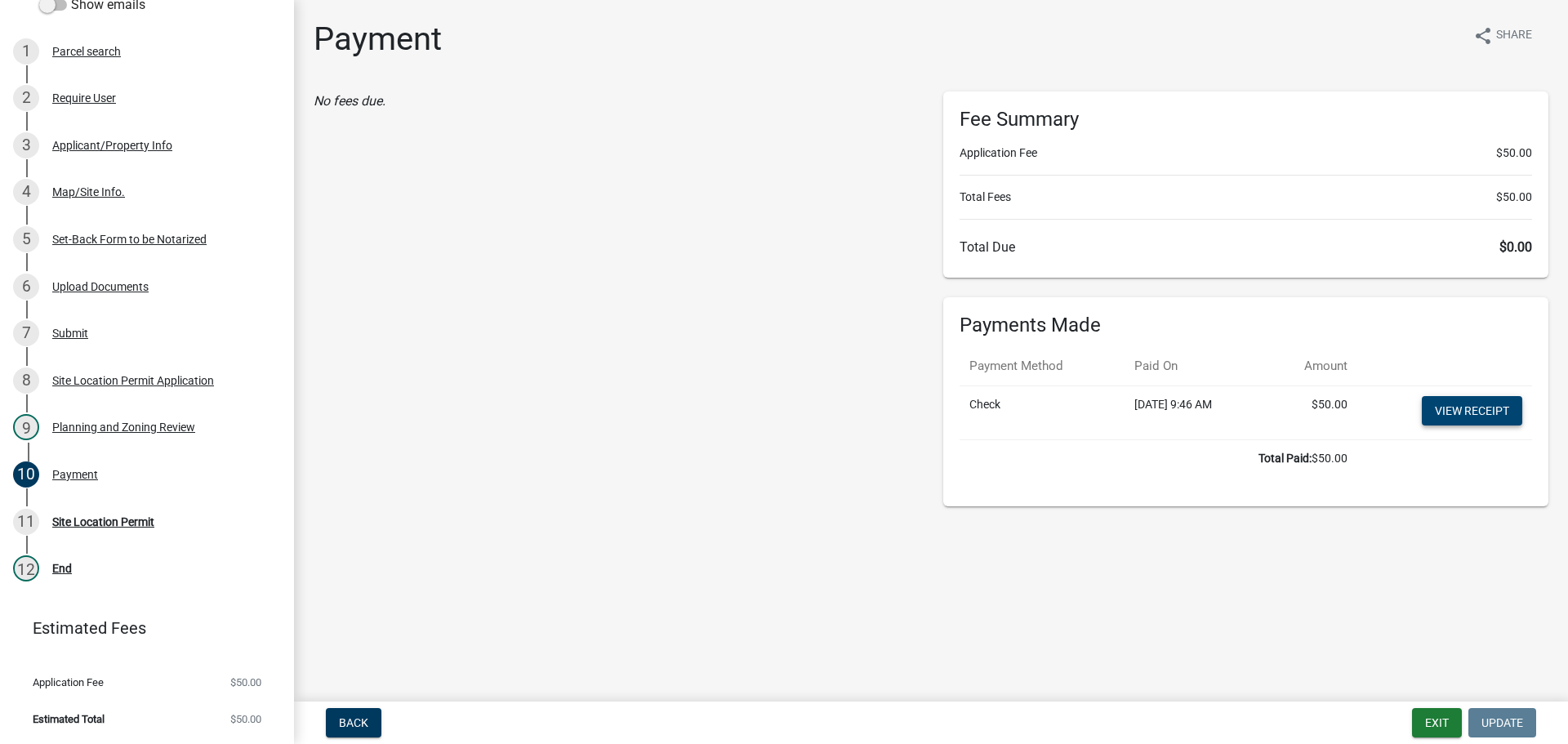
click at [1465, 406] on link "View receipt" at bounding box center [1471, 410] width 100 height 29
